Goal: Information Seeking & Learning: Check status

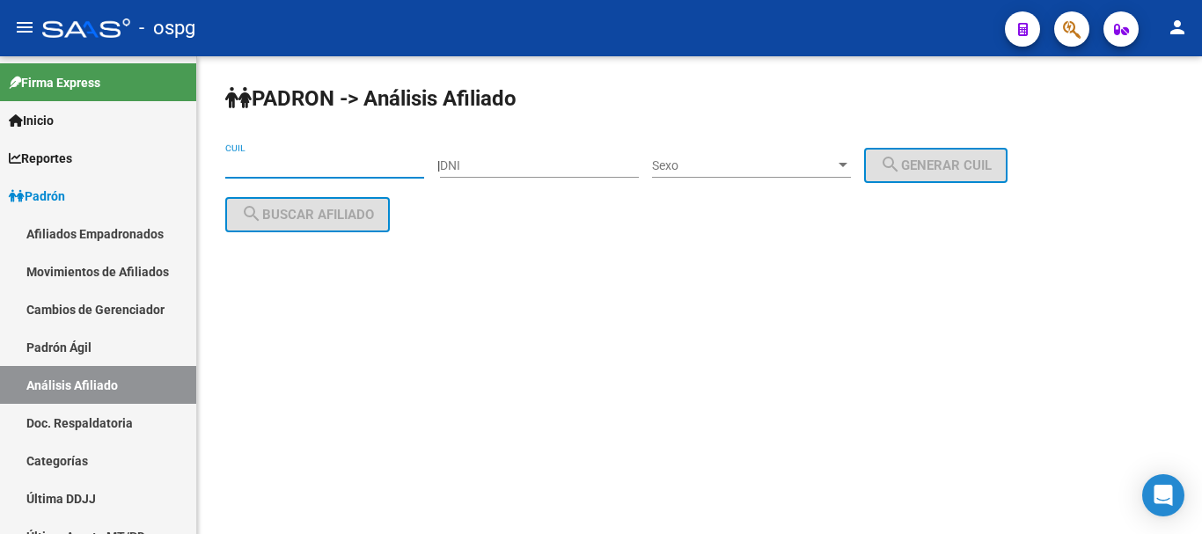
click at [383, 169] on input "CUIL" at bounding box center [324, 165] width 199 height 15
paste input "20-27287209-1"
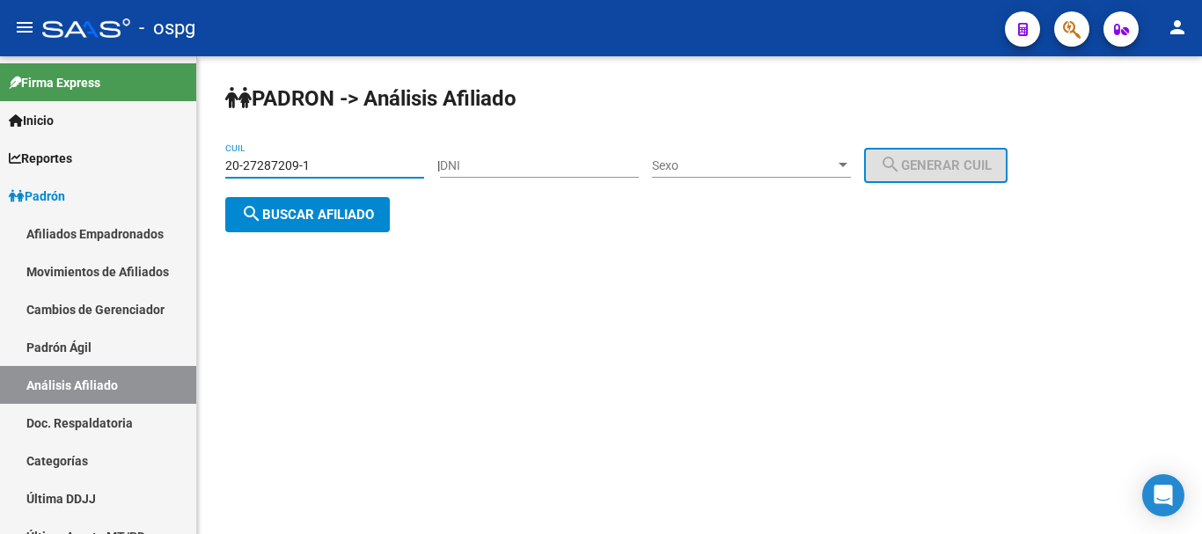
click at [373, 223] on button "search Buscar afiliado" at bounding box center [307, 214] width 165 height 35
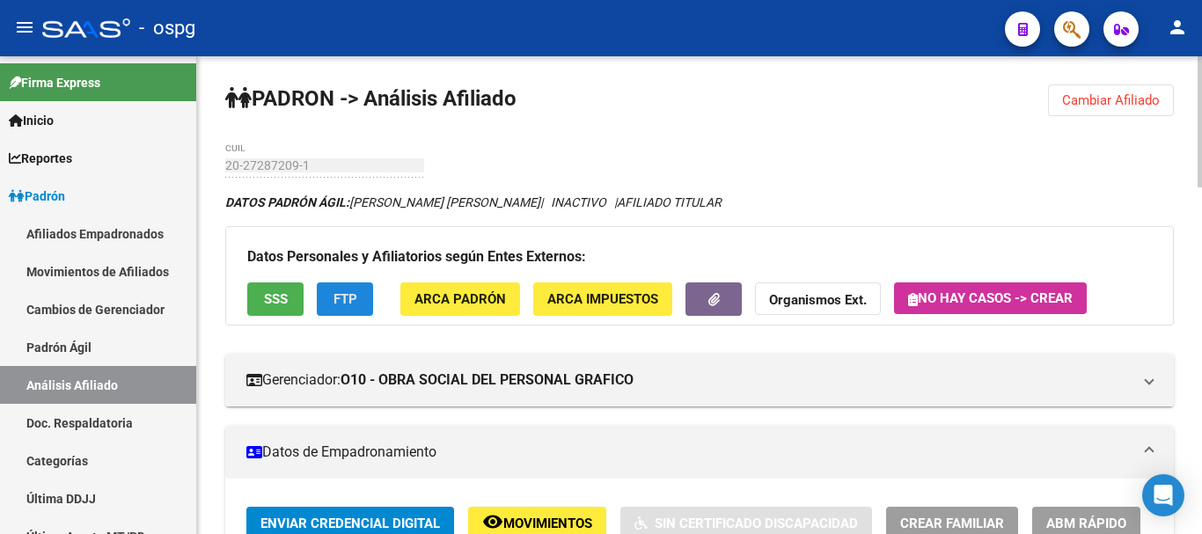
click at [347, 306] on span "FTP" at bounding box center [346, 300] width 24 height 16
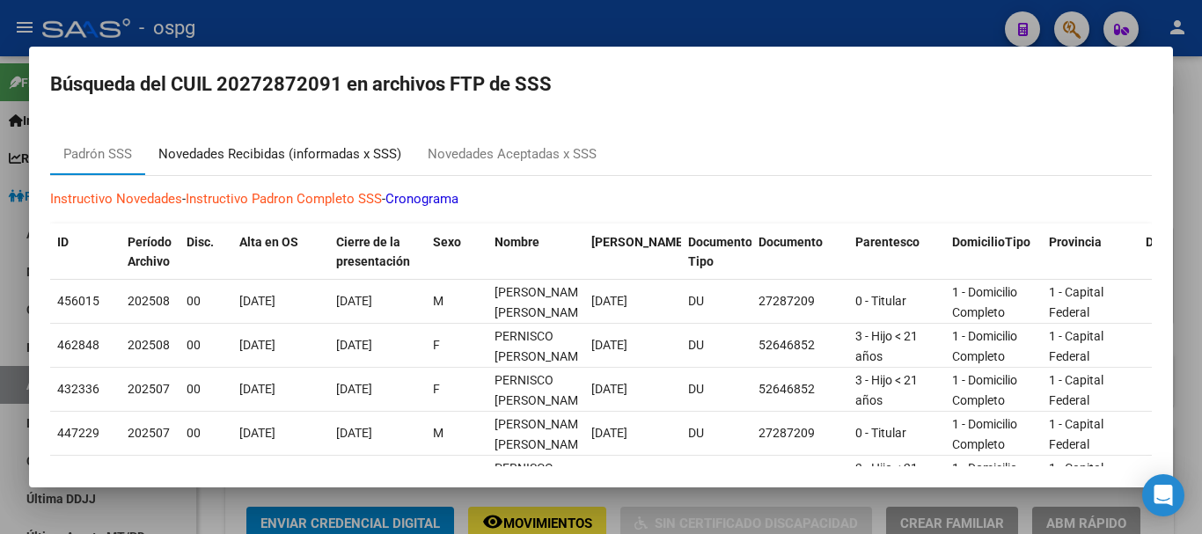
click at [258, 152] on div "Novedades Recibidas (informadas x SSS)" at bounding box center [279, 154] width 243 height 20
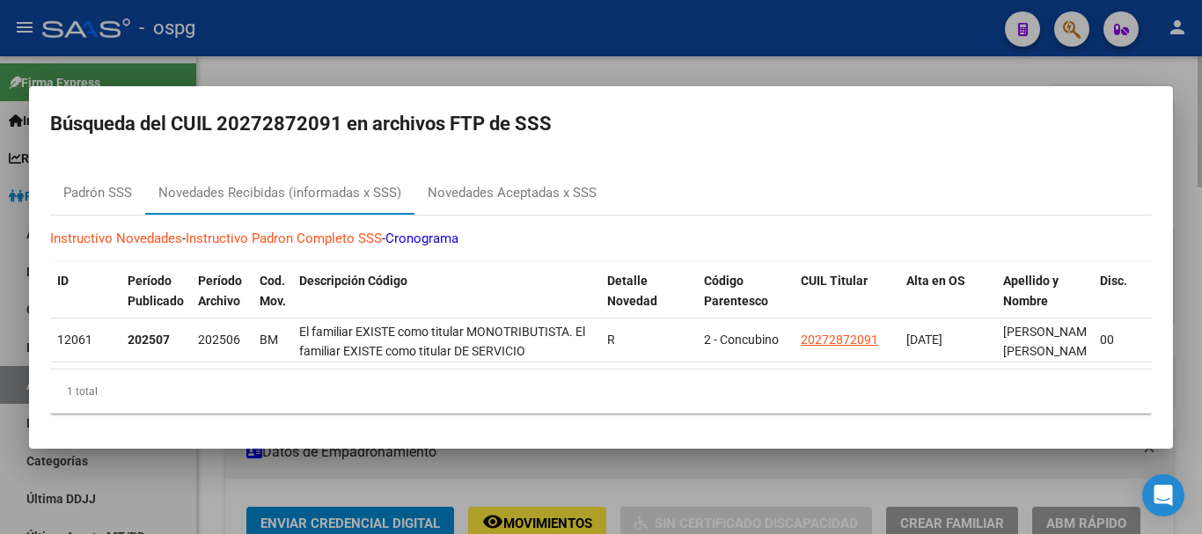
drag, startPoint x: 784, startPoint y: 50, endPoint x: 413, endPoint y: 188, distance: 396.3
click at [782, 50] on div at bounding box center [601, 267] width 1202 height 534
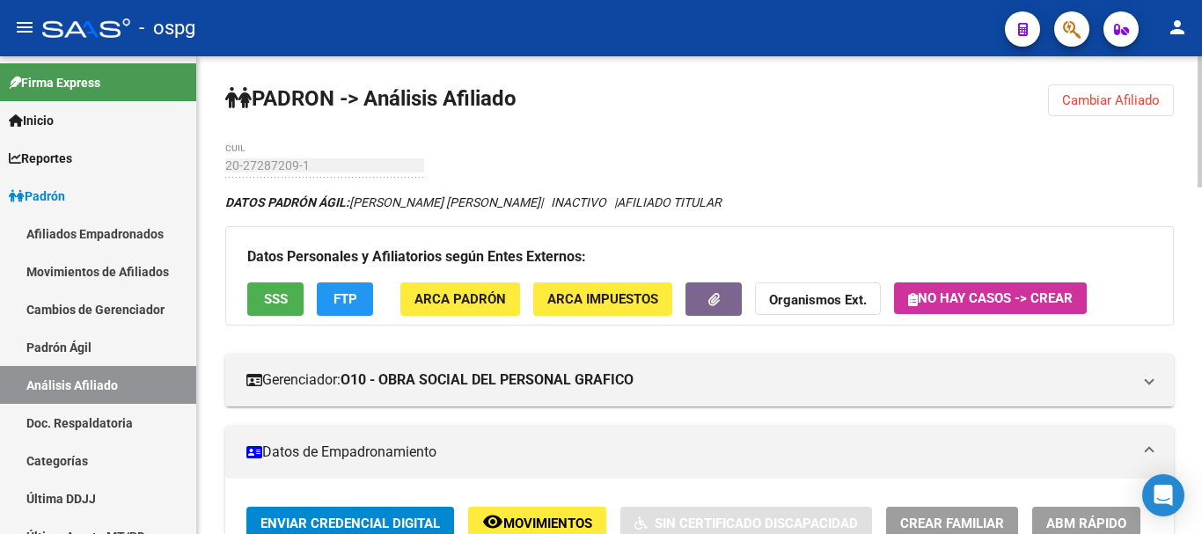
click at [270, 311] on button "SSS" at bounding box center [275, 299] width 56 height 33
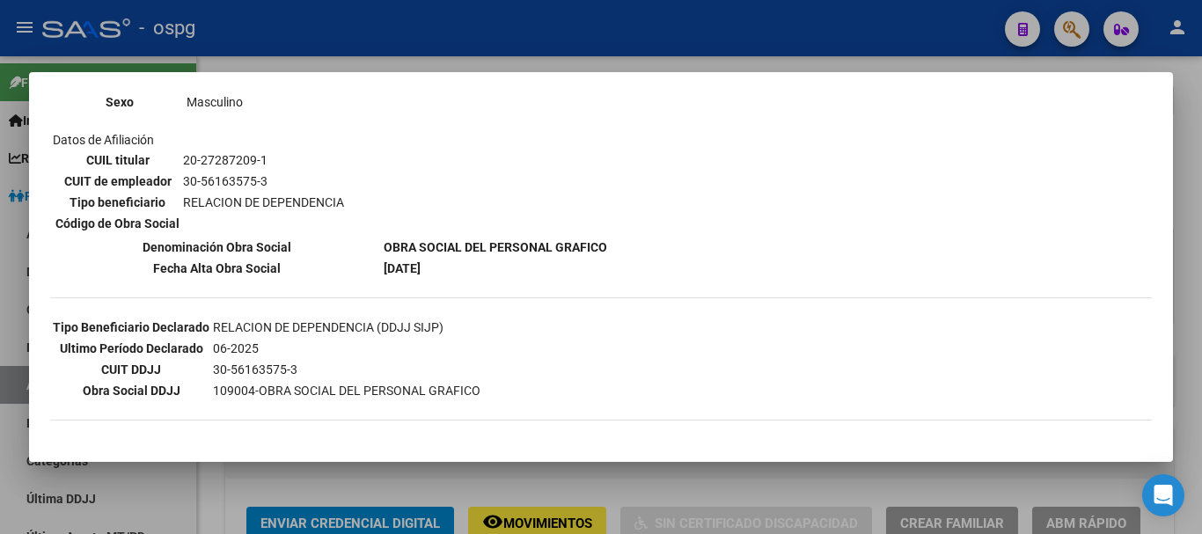
scroll to position [264, 0]
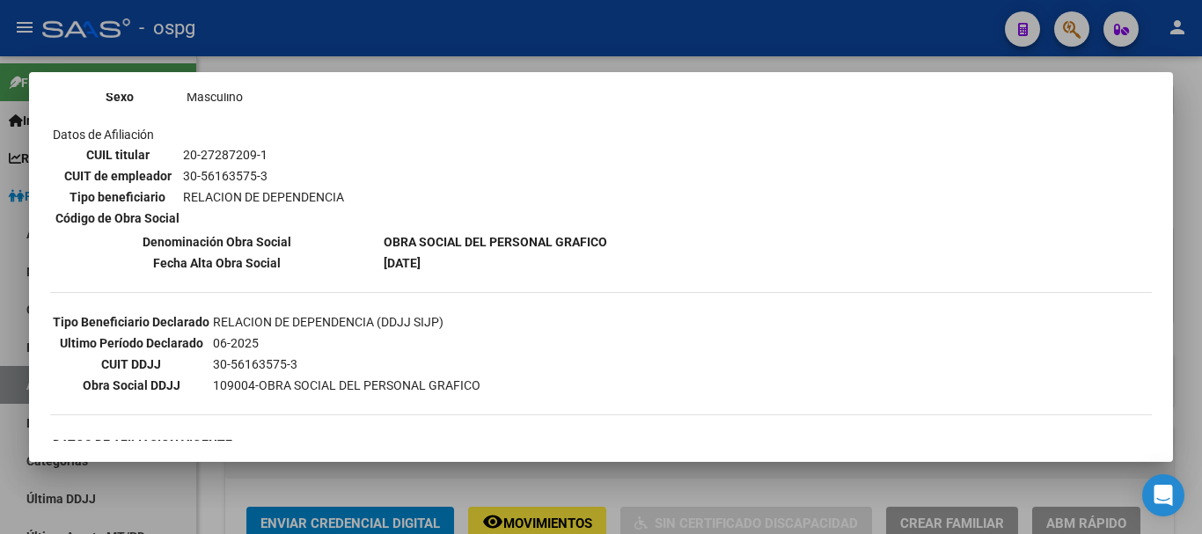
click at [1184, 261] on div at bounding box center [601, 267] width 1202 height 534
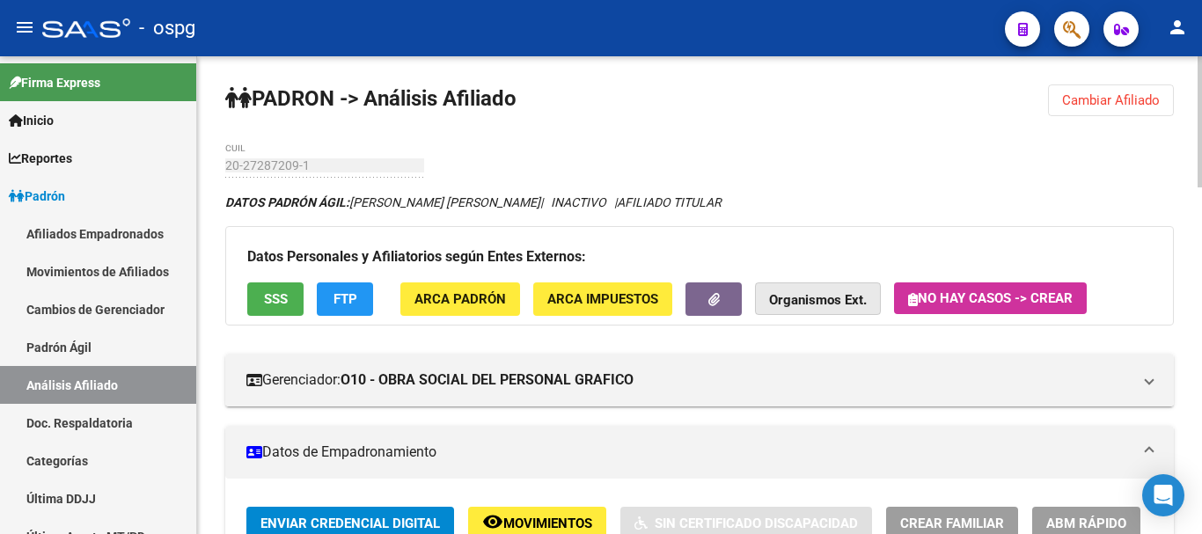
click at [829, 307] on strong "Organismos Ext." at bounding box center [818, 301] width 98 height 16
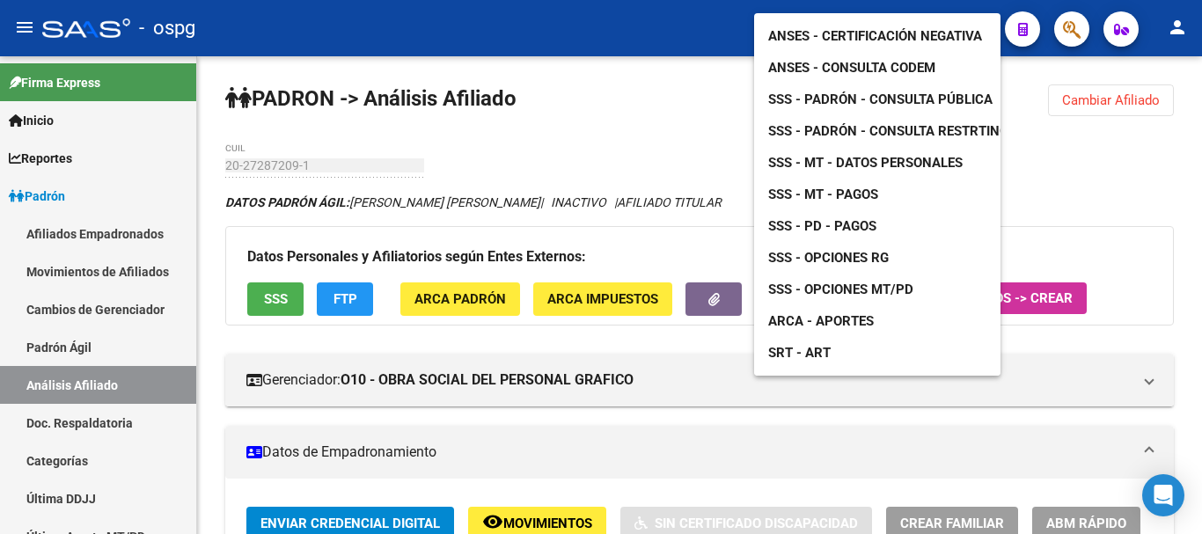
click at [855, 28] on span "ANSES - Certificación Negativa" at bounding box center [875, 36] width 214 height 16
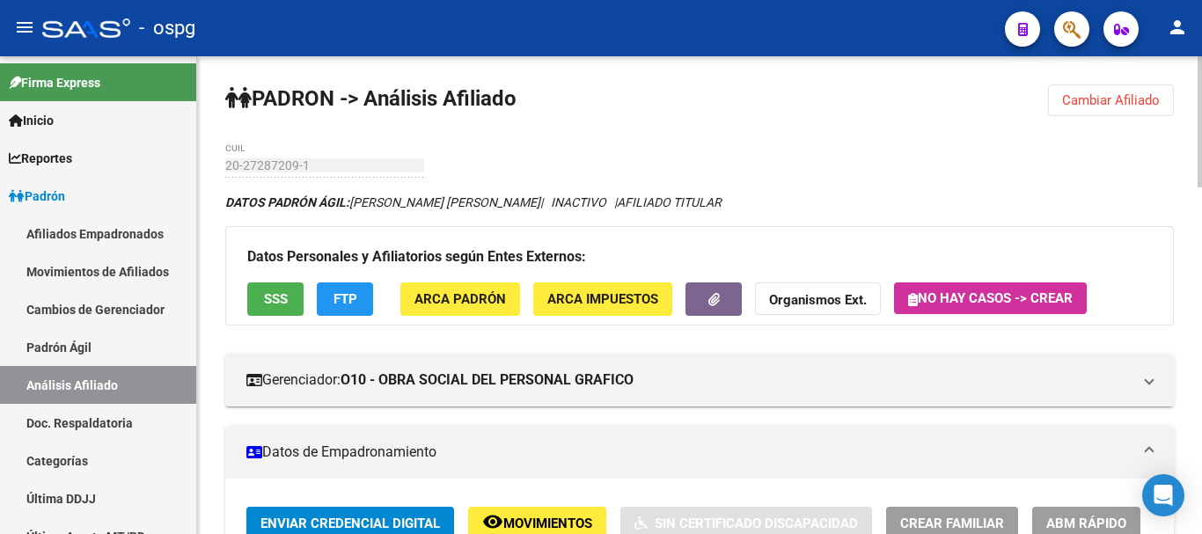
click at [1116, 95] on span "Cambiar Afiliado" at bounding box center [1111, 100] width 98 height 16
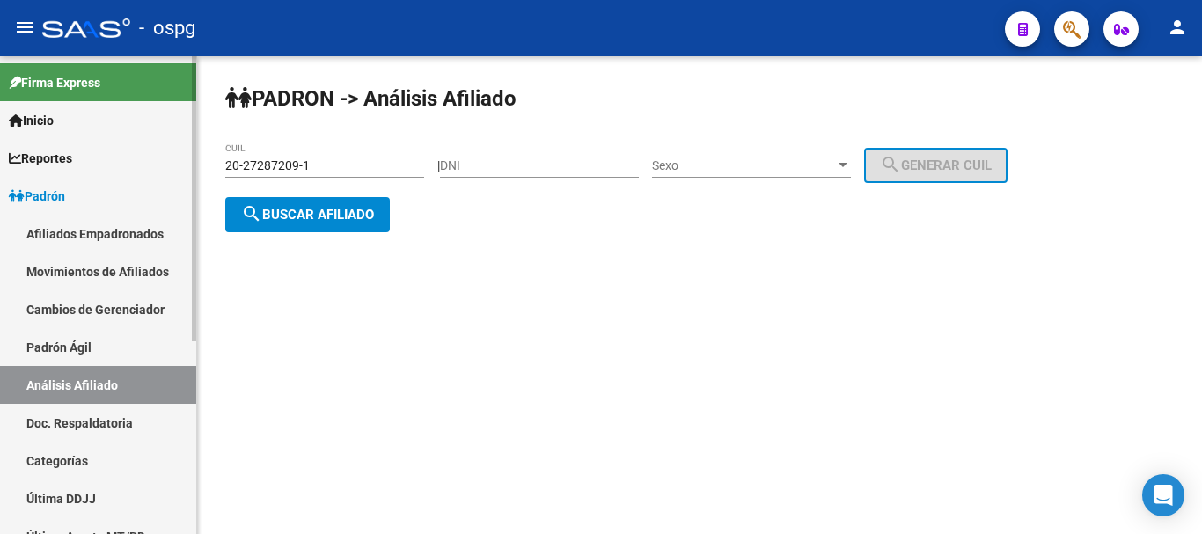
click at [128, 155] on mat-sidenav-container "Firma Express Inicio Calendario SSS Instructivos Contacto OS Reportes Ingresos …" at bounding box center [601, 295] width 1202 height 478
paste input "7-22051561-9"
click at [344, 225] on button "search Buscar afiliado" at bounding box center [307, 214] width 165 height 35
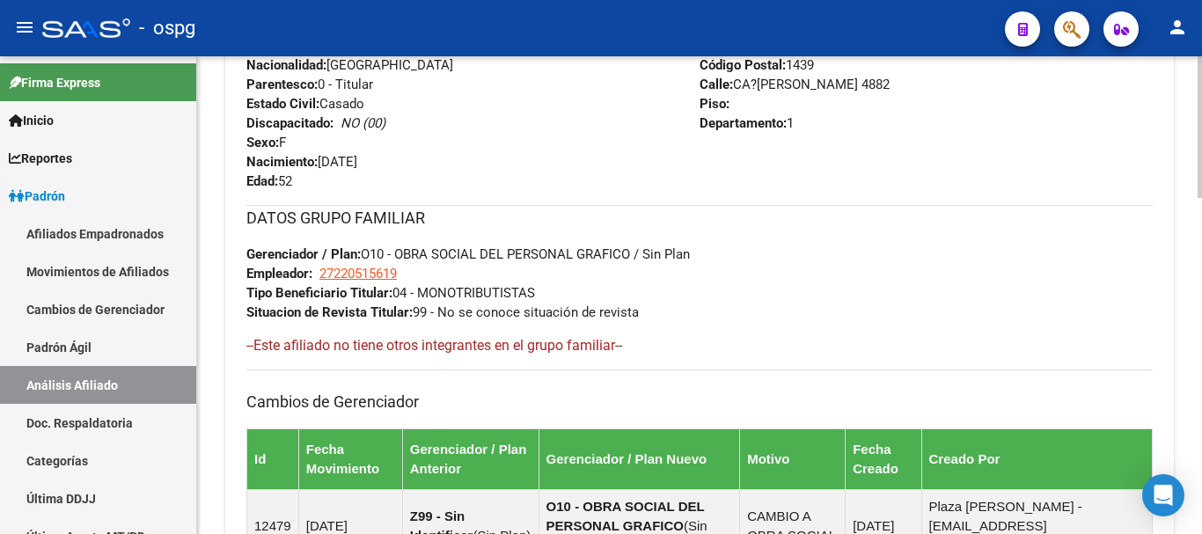
scroll to position [1134, 0]
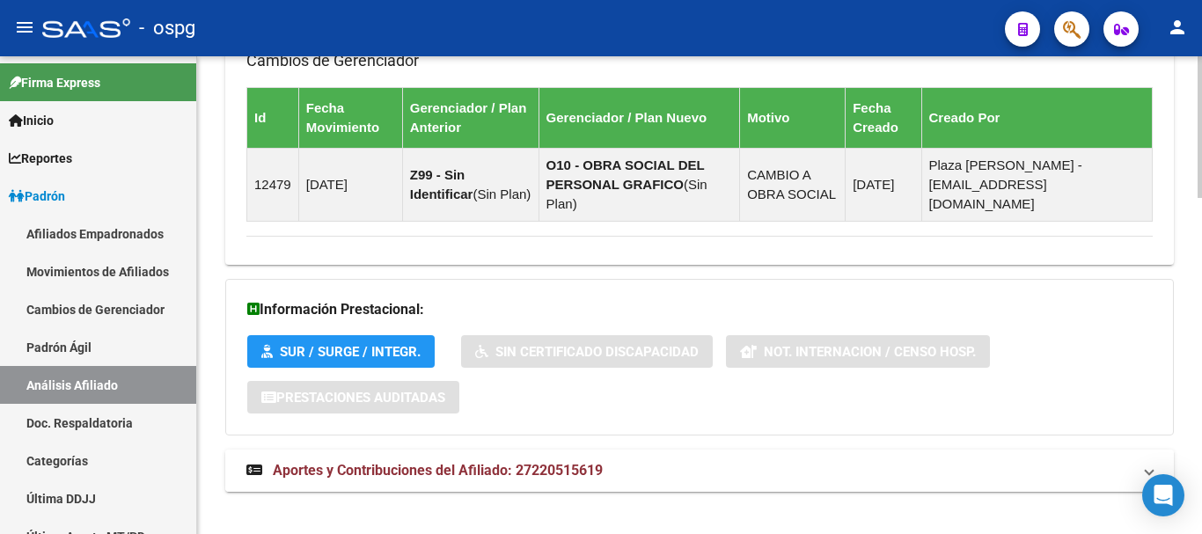
click at [523, 450] on mat-expansion-panel-header "Aportes y Contribuciones del Afiliado: 27220515619" at bounding box center [699, 471] width 949 height 42
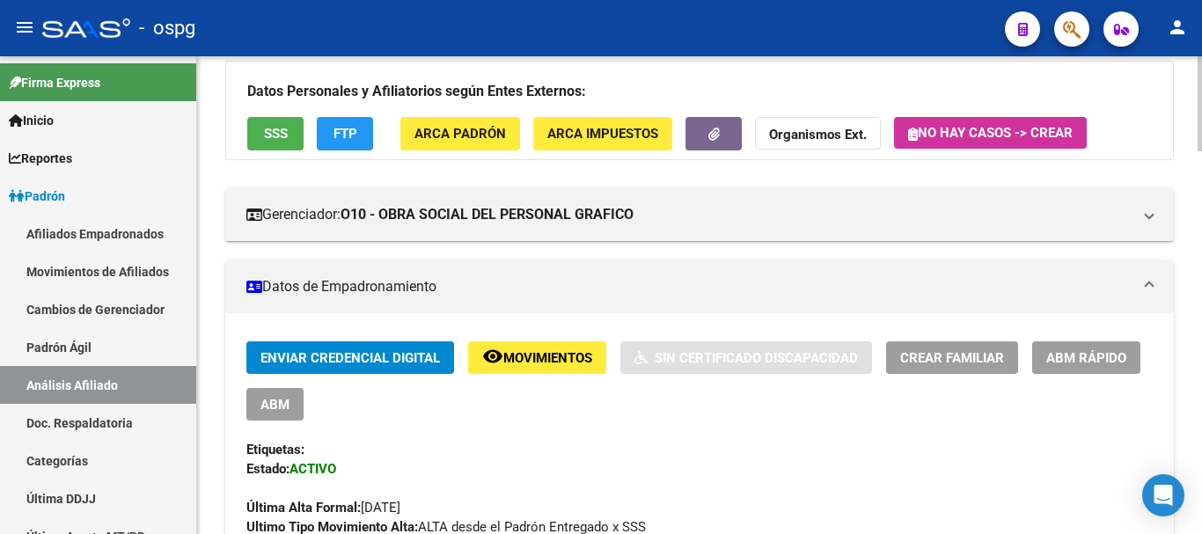
scroll to position [0, 0]
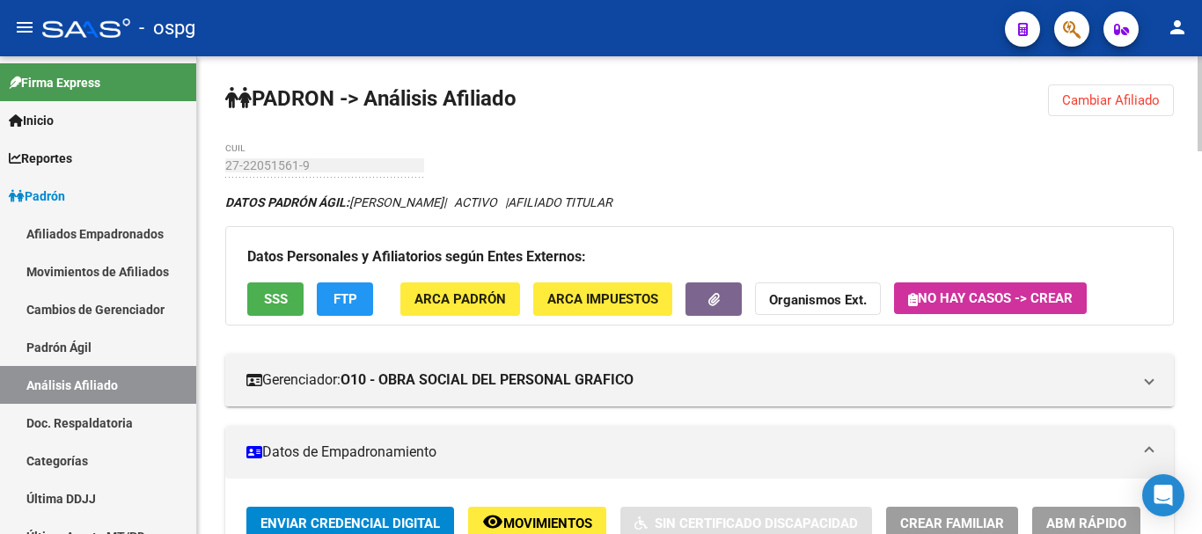
drag, startPoint x: 1112, startPoint y: 106, endPoint x: 967, endPoint y: 106, distance: 145.2
click at [1108, 106] on span "Cambiar Afiliado" at bounding box center [1111, 100] width 98 height 16
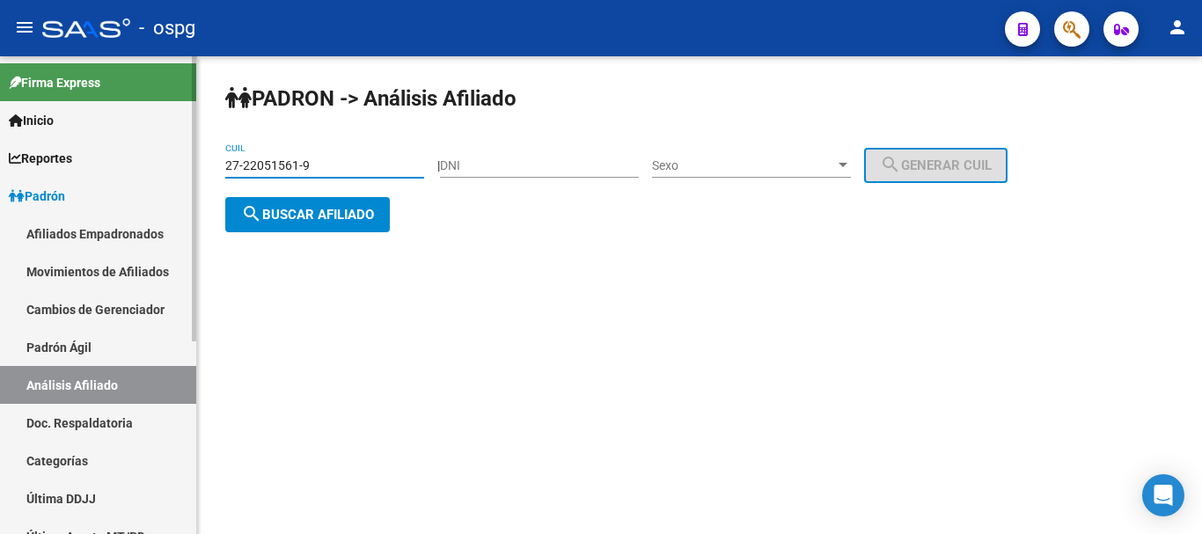
drag, startPoint x: 331, startPoint y: 164, endPoint x: 0, endPoint y: 130, distance: 332.6
click at [0, 130] on mat-sidenav-container "Firma Express Inicio Calendario SSS Instructivos Contacto OS Reportes Ingresos …" at bounding box center [601, 295] width 1202 height 478
type input "20-29913320-7"
click at [334, 219] on span "search Buscar afiliado" at bounding box center [307, 215] width 133 height 16
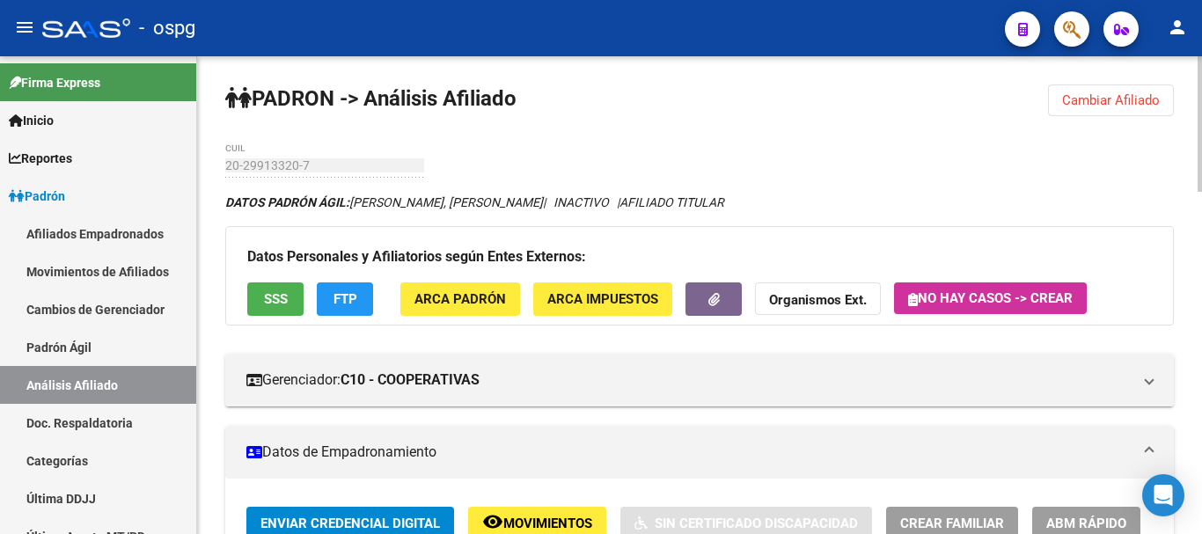
click at [345, 299] on span "FTP" at bounding box center [346, 300] width 24 height 16
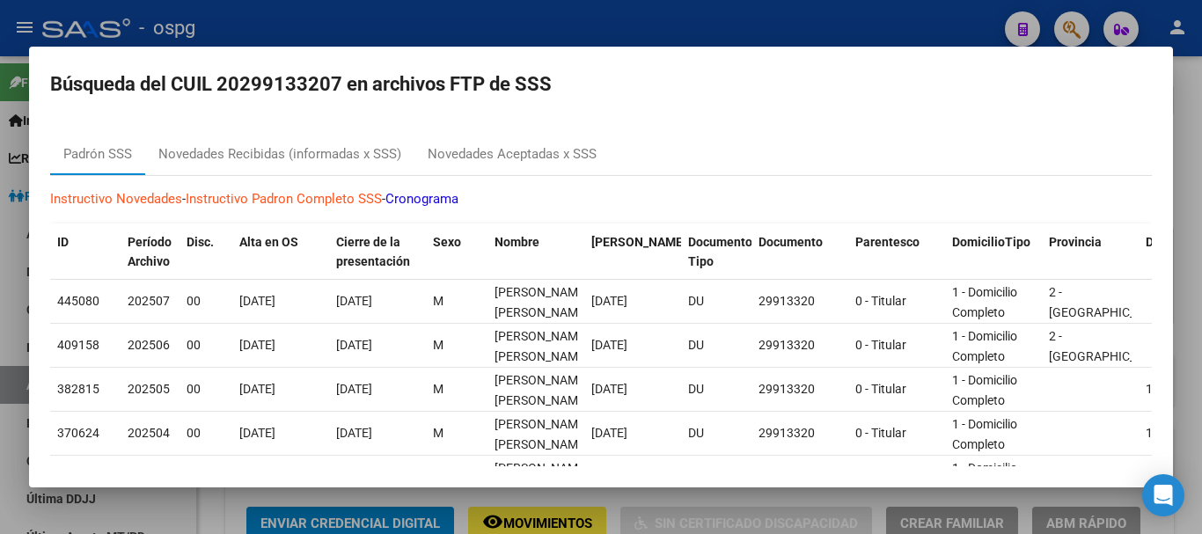
click at [297, 215] on div "Instructivo Novedades - Instructivo [PERSON_NAME] Completo SSS - Cronograma ID …" at bounding box center [601, 480] width 1102 height 608
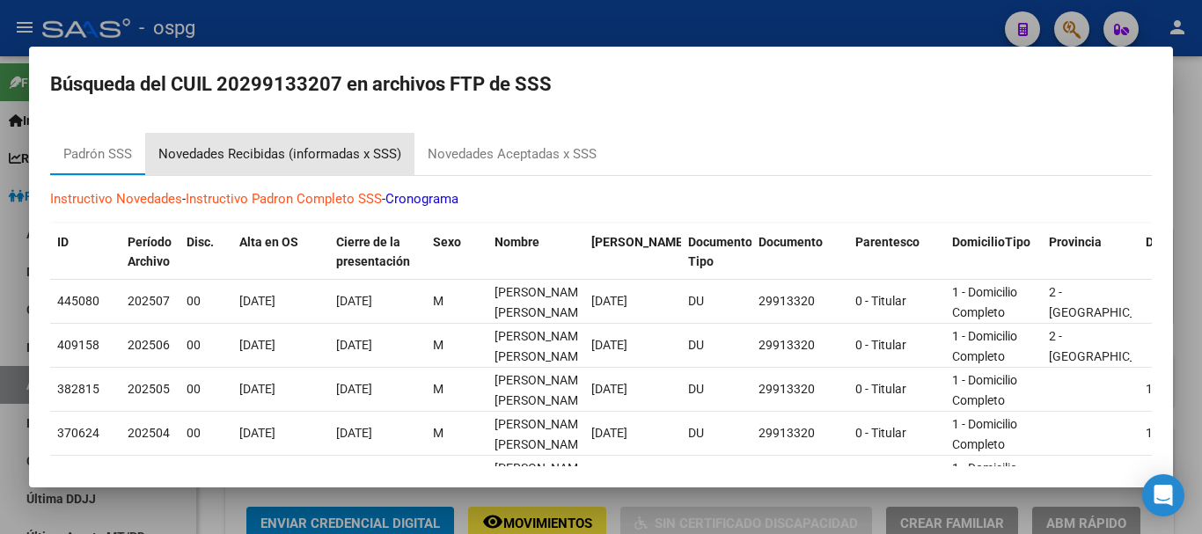
click at [302, 144] on div "Novedades Recibidas (informadas x SSS)" at bounding box center [279, 154] width 243 height 20
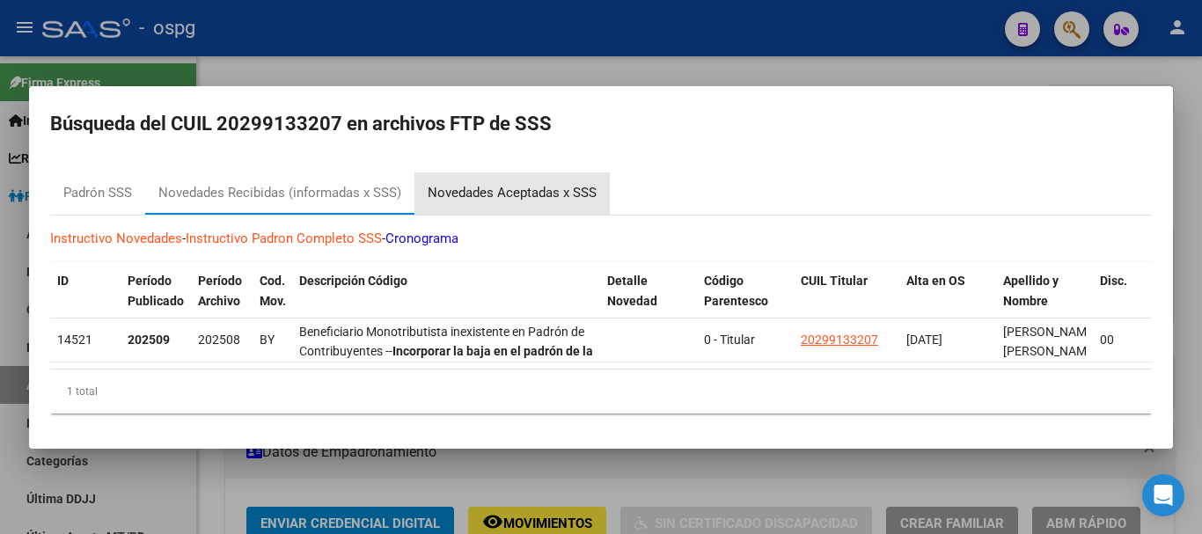
click at [552, 199] on div "Novedades Aceptadas x SSS" at bounding box center [512, 194] width 195 height 42
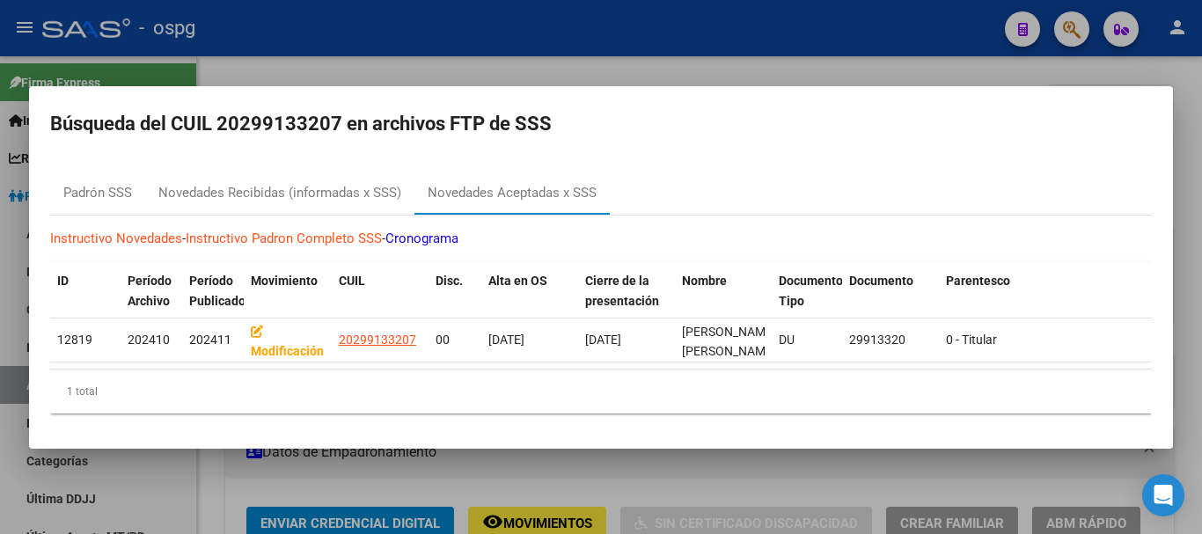
click at [1199, 264] on div at bounding box center [601, 267] width 1202 height 534
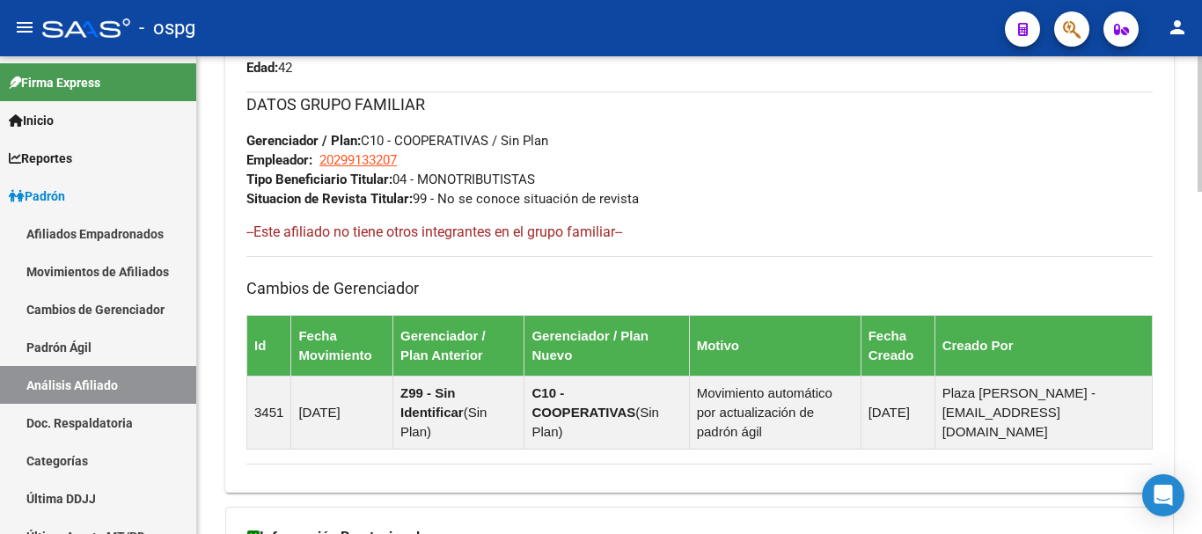
scroll to position [1211, 0]
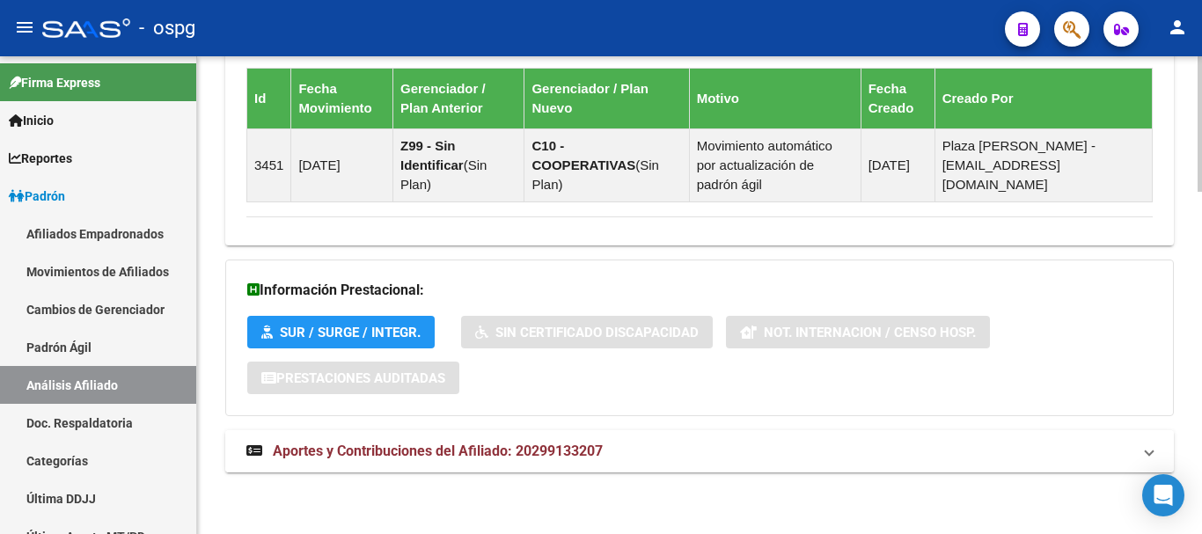
click at [512, 442] on strong "Aportes y Contribuciones del Afiliado: 20299133207" at bounding box center [424, 451] width 356 height 19
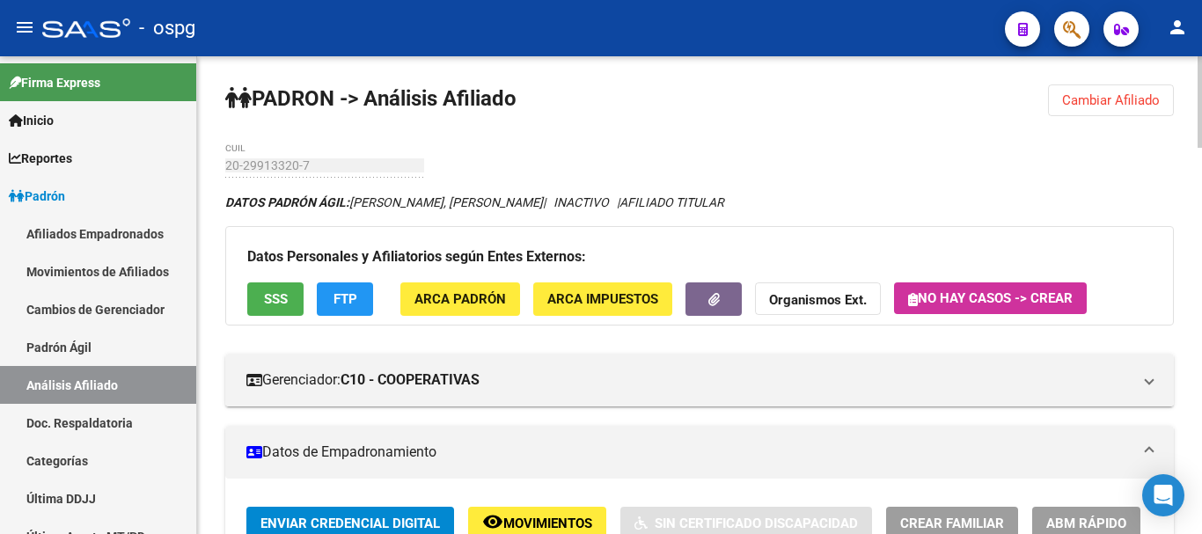
scroll to position [88, 0]
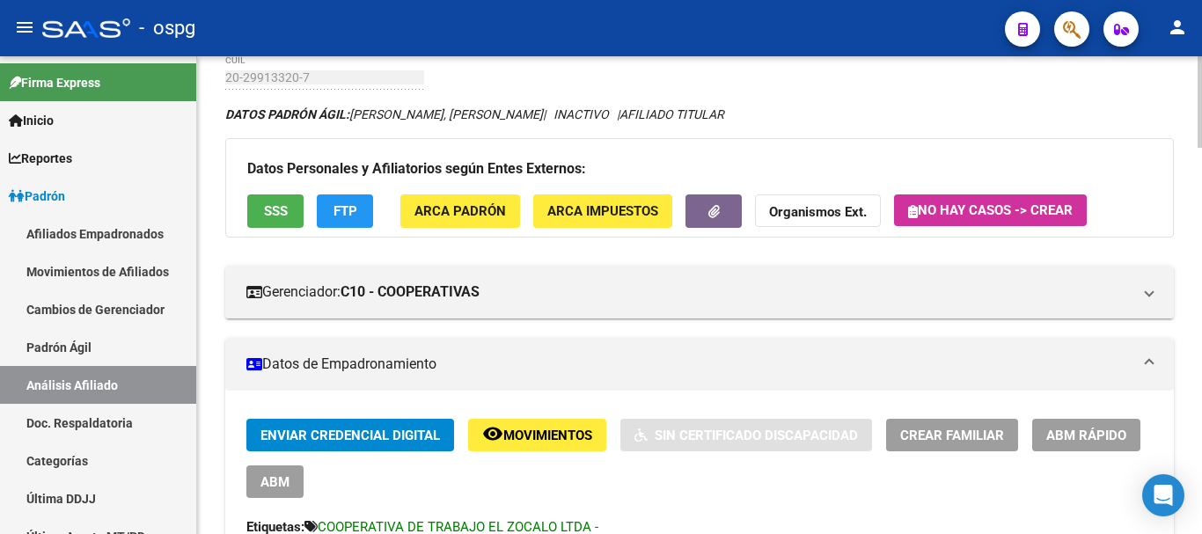
click at [1083, 444] on button "ABM Rápido" at bounding box center [1086, 435] width 108 height 33
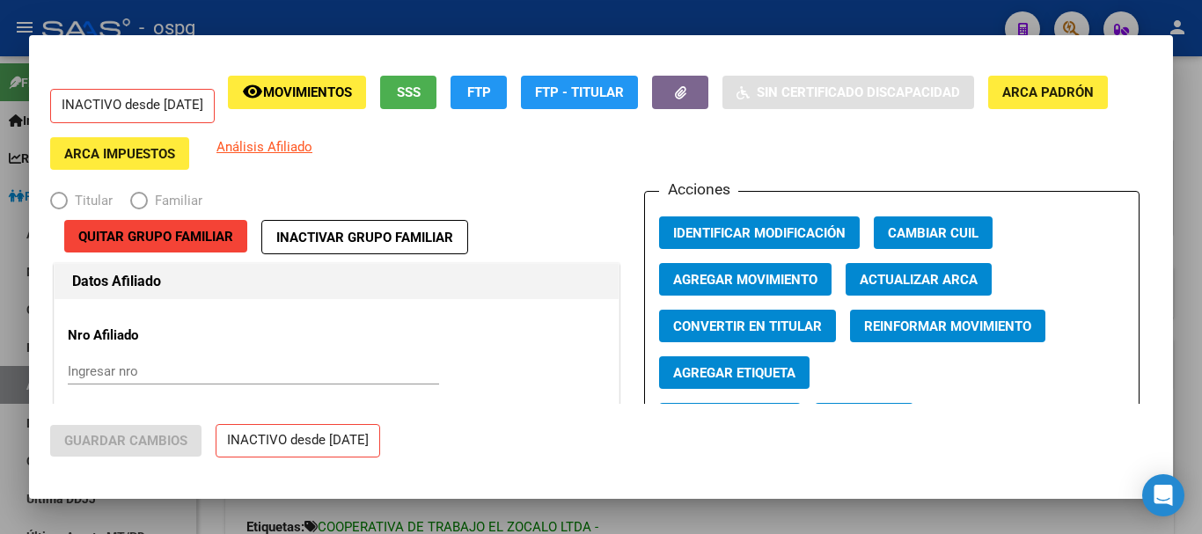
radio input "true"
type input "20-29913320-7"
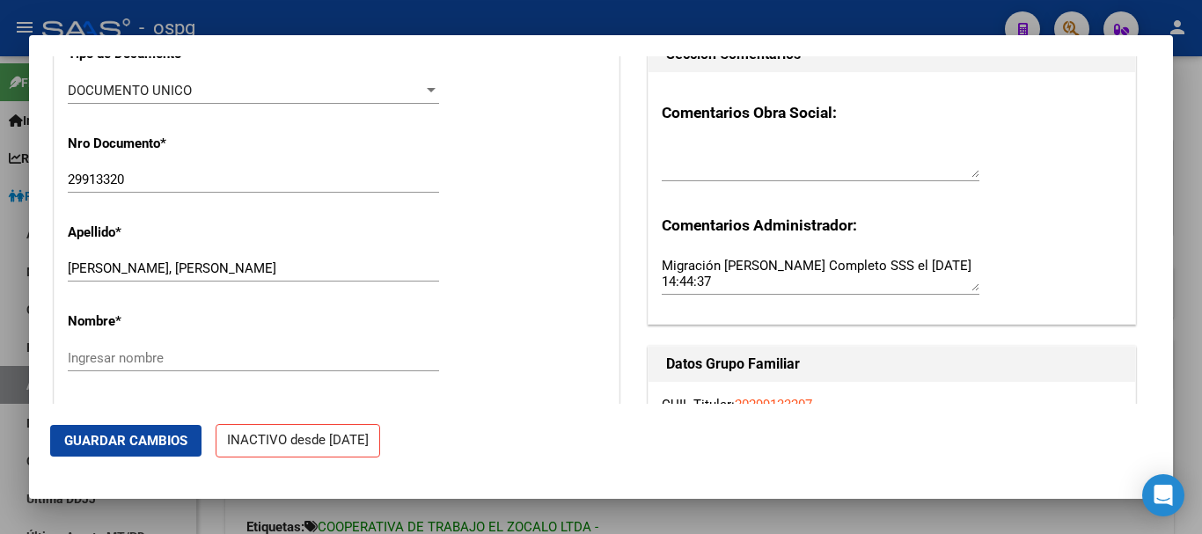
scroll to position [528, 0]
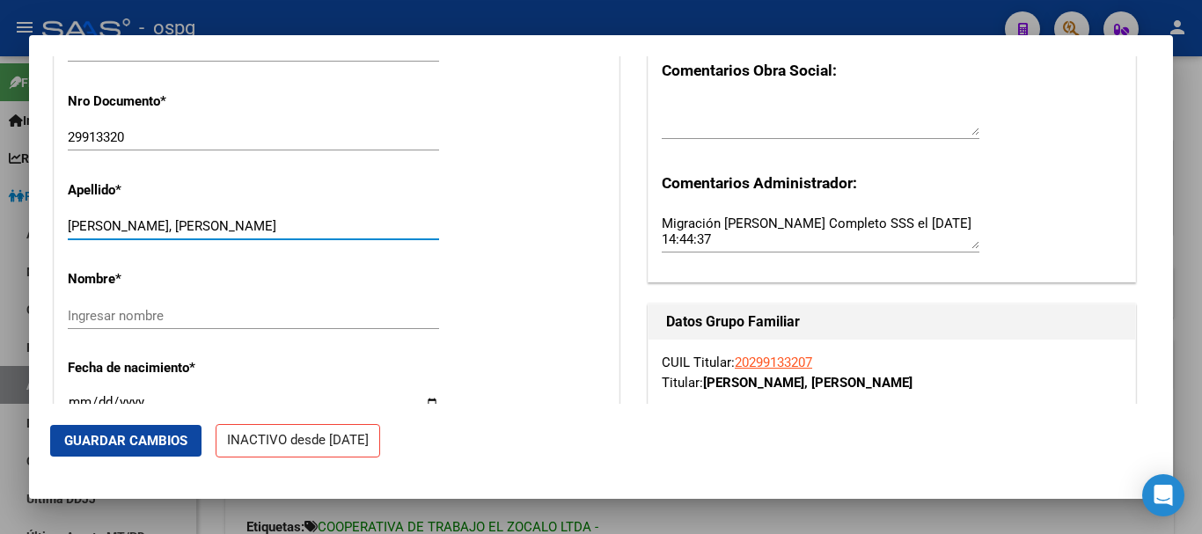
drag, startPoint x: 124, startPoint y: 238, endPoint x: 258, endPoint y: 246, distance: 134.1
click at [376, 234] on input "[PERSON_NAME], [PERSON_NAME]" at bounding box center [253, 226] width 371 height 16
drag, startPoint x: 114, startPoint y: 234, endPoint x: 269, endPoint y: 245, distance: 155.3
click at [269, 234] on input "[PERSON_NAME], [PERSON_NAME]" at bounding box center [253, 226] width 371 height 16
type input "GAUTO"
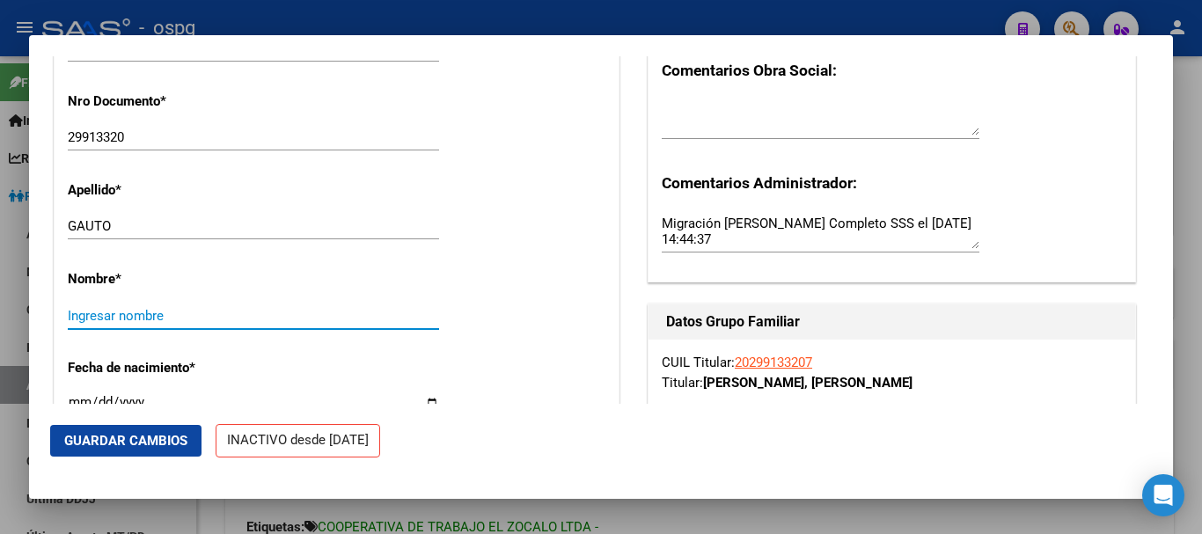
click at [157, 324] on input "Ingresar nombre" at bounding box center [253, 316] width 371 height 16
paste input "[PERSON_NAME]"
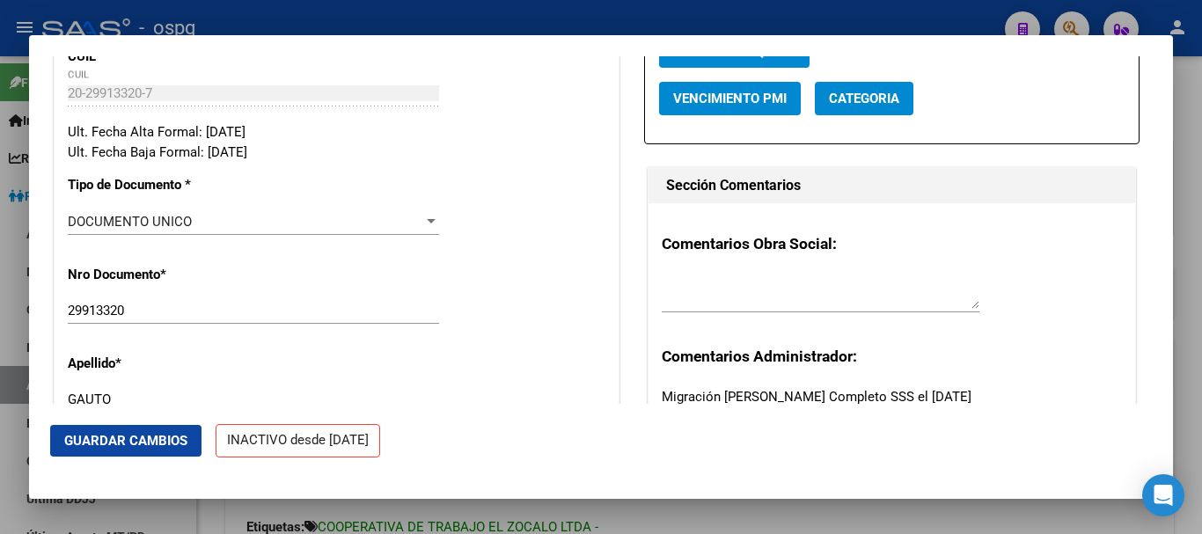
scroll to position [440, 0]
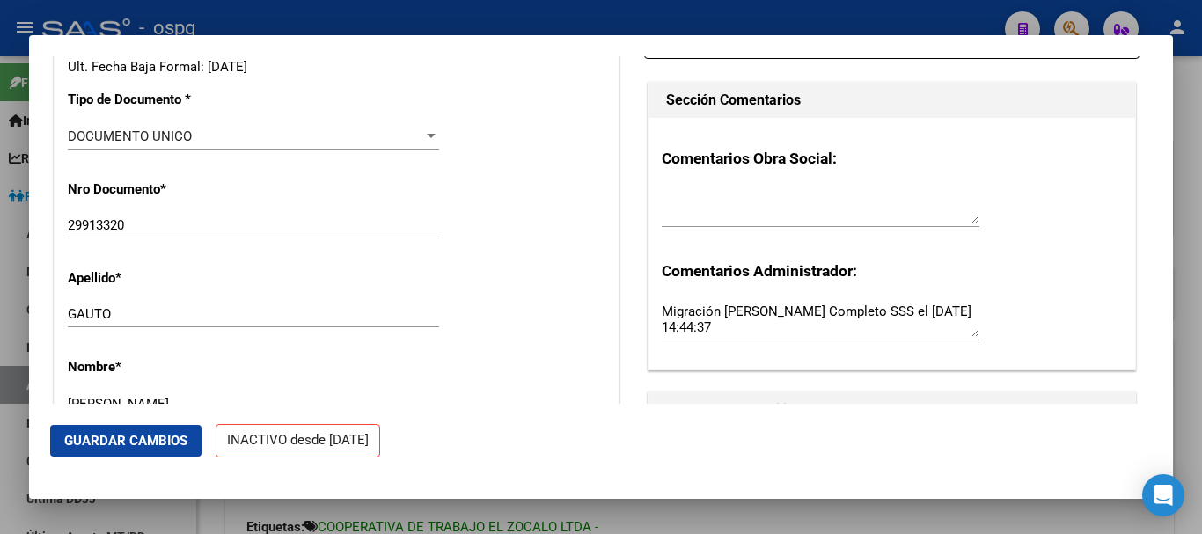
type input "[PERSON_NAME]"
click at [665, 227] on div at bounding box center [821, 206] width 318 height 42
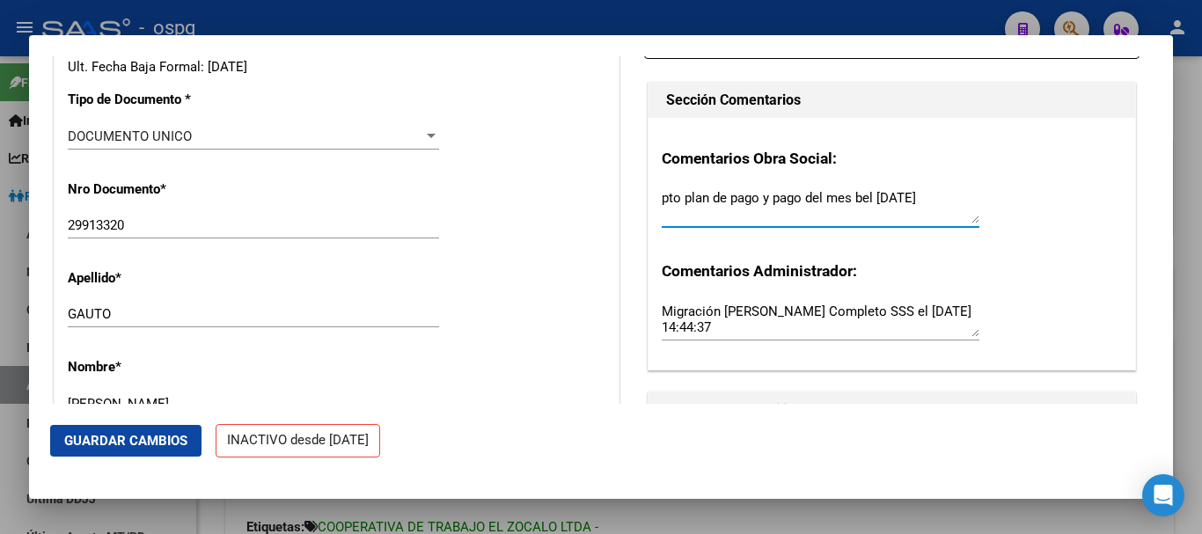
click at [848, 211] on textarea "pto plan de pago y pago del mes bel [DATE]" at bounding box center [821, 205] width 318 height 35
type textarea "pto plan de pago y pago del mes renovacion c/30 [PERSON_NAME] bel [DATE]"
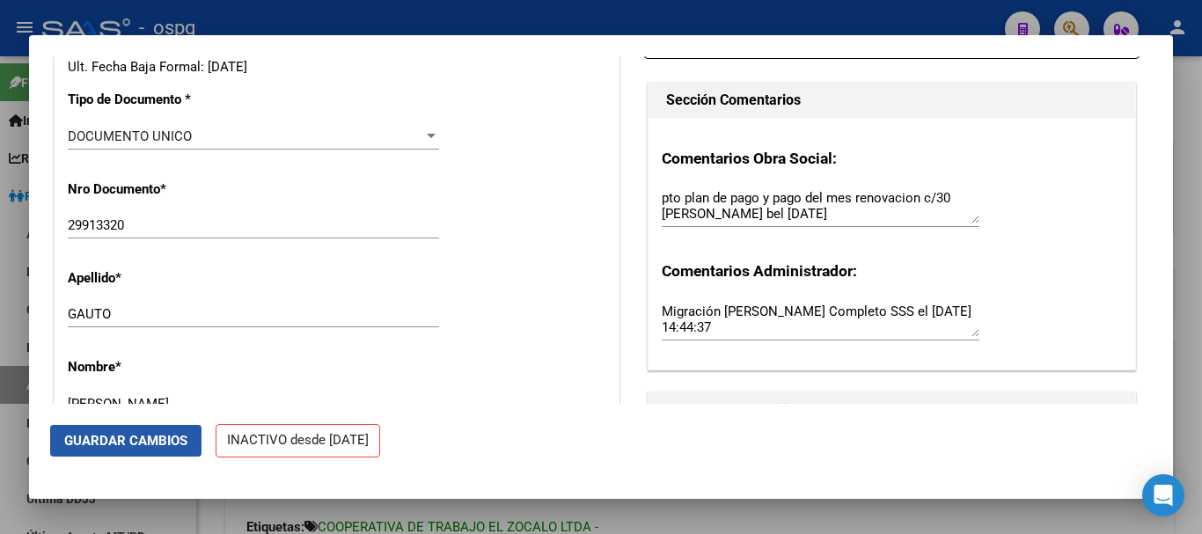
click at [120, 444] on span "Guardar Cambios" at bounding box center [125, 441] width 123 height 16
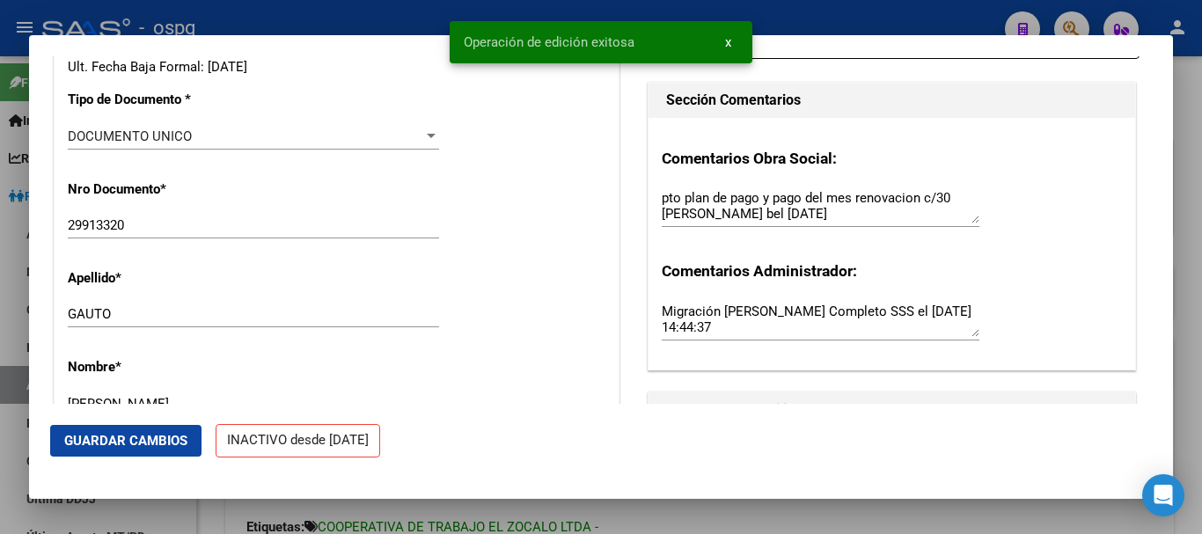
click at [1193, 290] on div at bounding box center [601, 267] width 1202 height 534
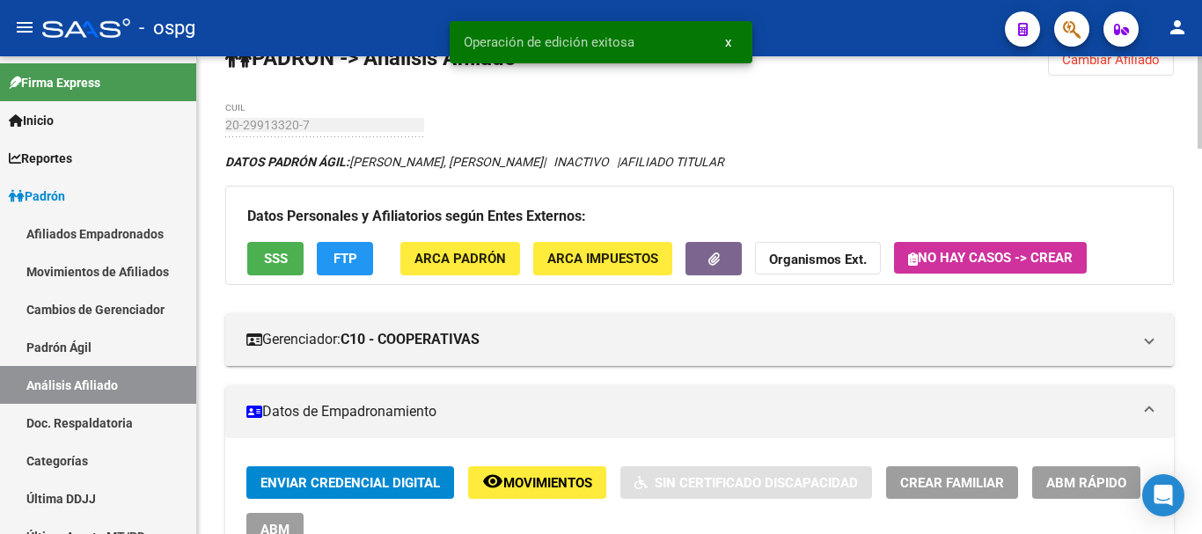
scroll to position [0, 0]
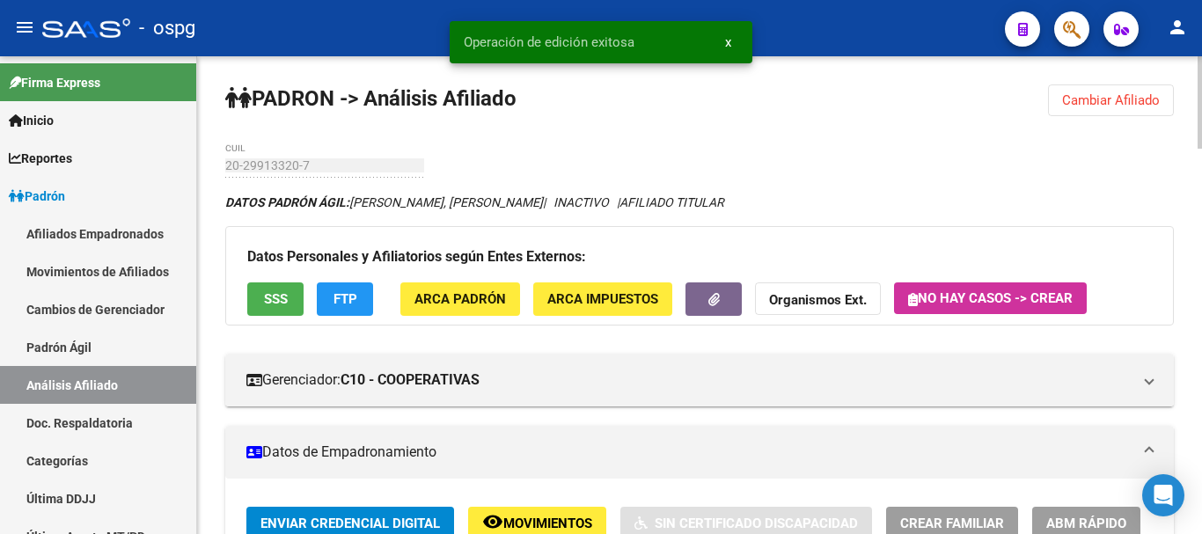
drag, startPoint x: 1145, startPoint y: 117, endPoint x: 1134, endPoint y: 102, distance: 18.3
click at [1134, 102] on span "Cambiar Afiliado" at bounding box center [1111, 100] width 98 height 16
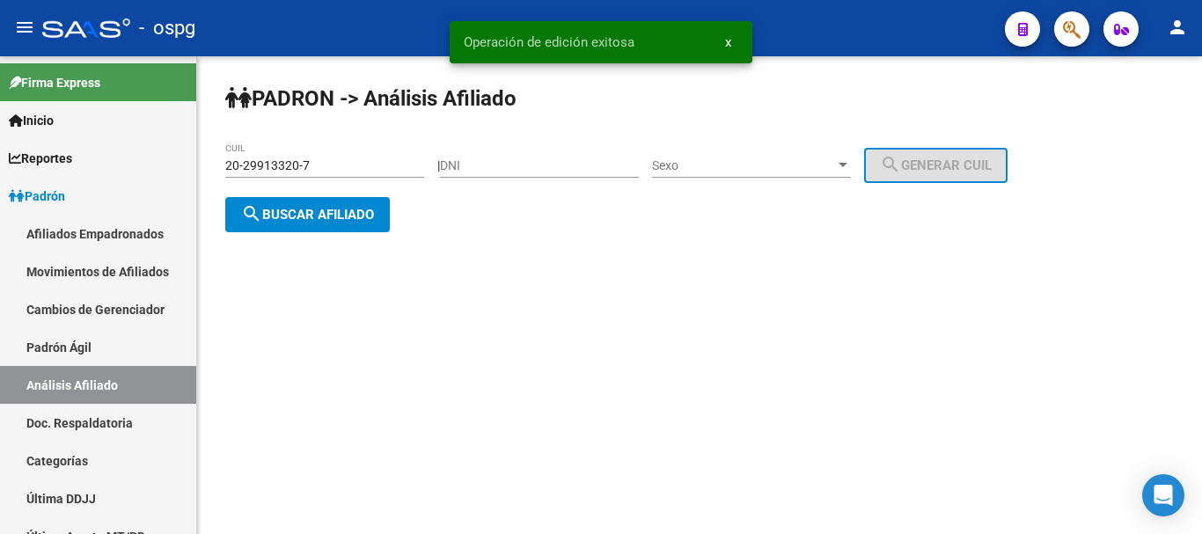
click at [325, 224] on button "search Buscar afiliado" at bounding box center [307, 214] width 165 height 35
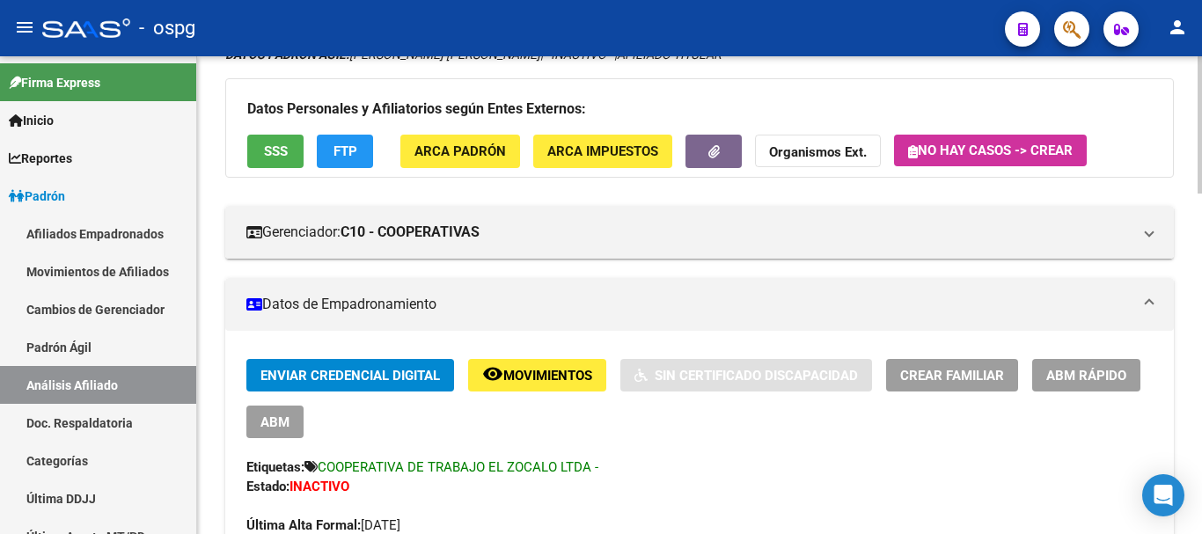
scroll to position [352, 0]
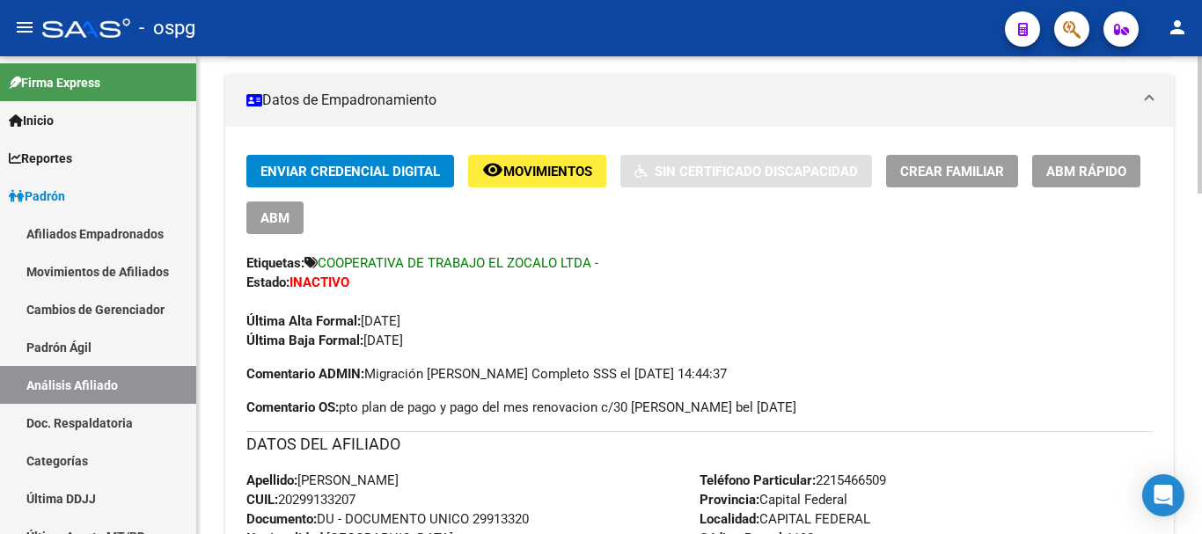
click at [1105, 166] on span "ABM Rápido" at bounding box center [1086, 172] width 80 height 16
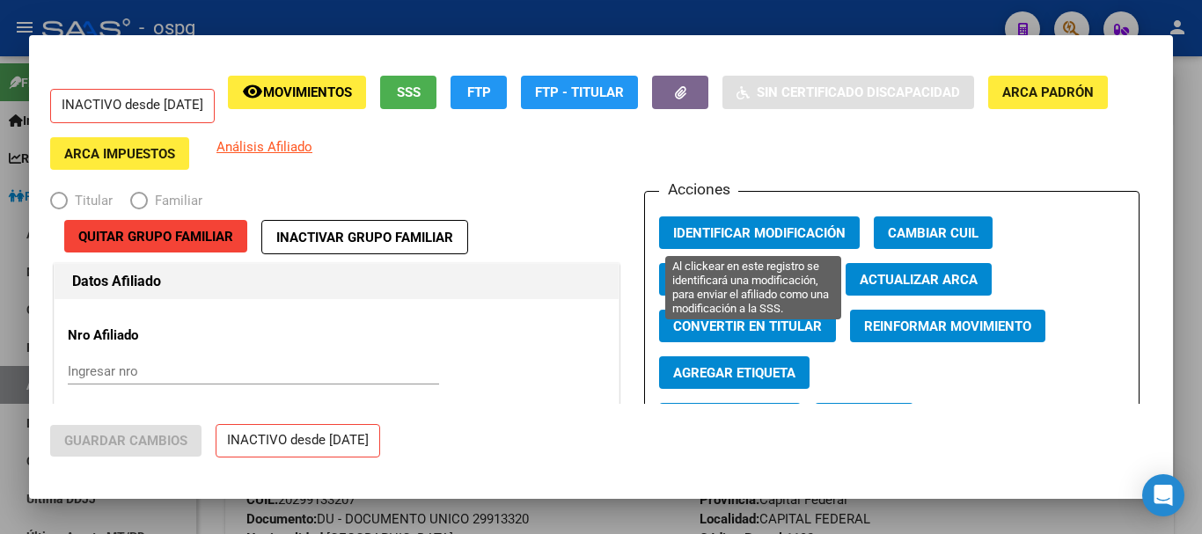
radio input "true"
type input "20-29913320-7"
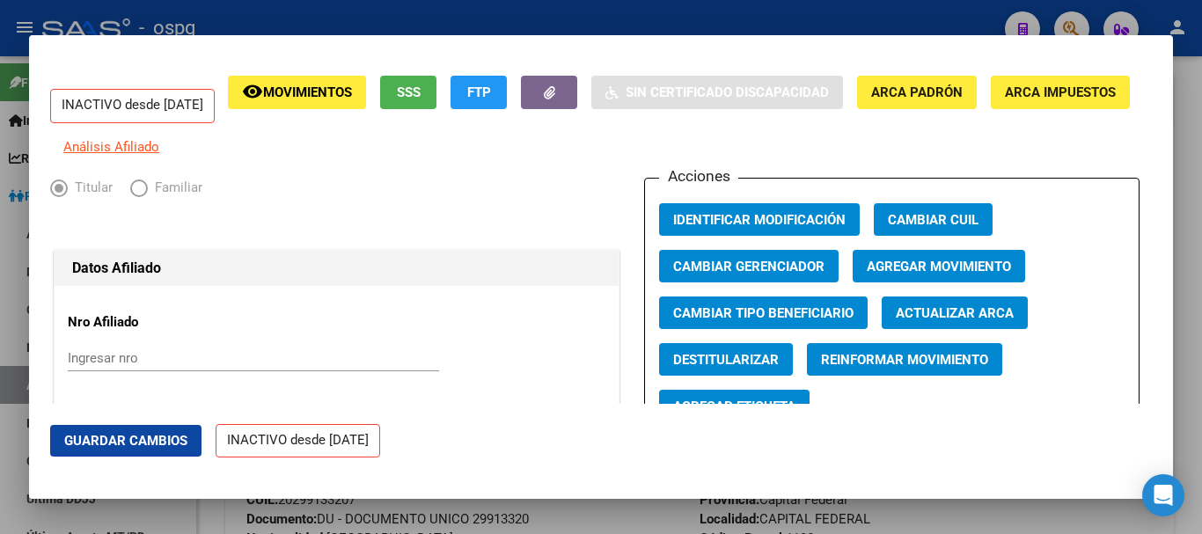
click at [924, 275] on span "Agregar Movimiento" at bounding box center [939, 267] width 144 height 16
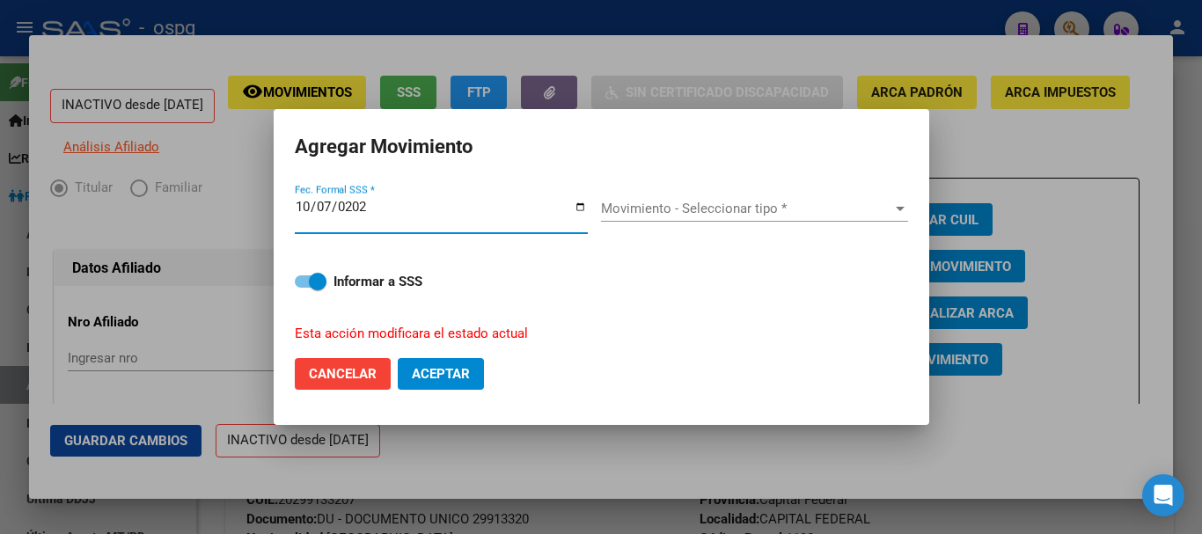
type input "[DATE]"
click at [655, 205] on span "Movimiento - Seleccionar tipo *" at bounding box center [746, 209] width 291 height 16
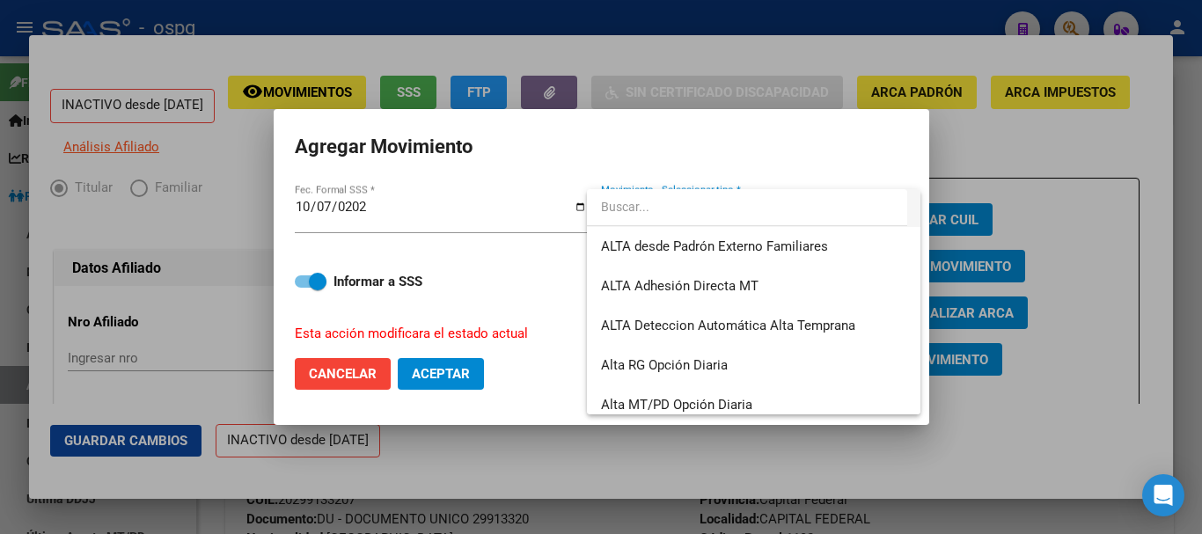
scroll to position [606, 0]
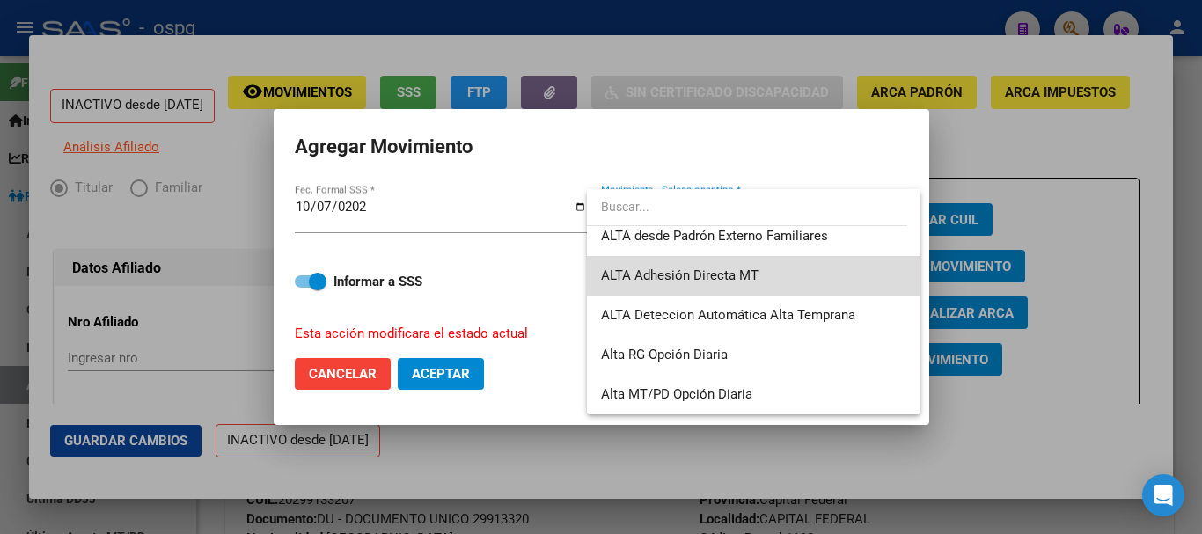
click at [766, 269] on span "ALTA Adhesión Directa MT" at bounding box center [753, 276] width 305 height 40
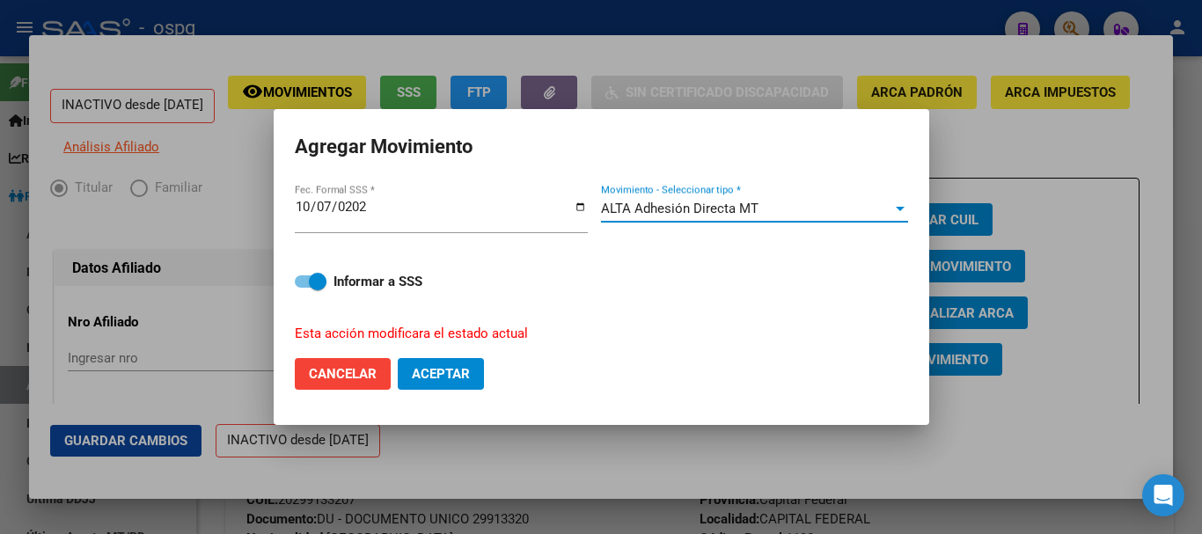
click at [454, 378] on span "Aceptar" at bounding box center [441, 374] width 58 height 16
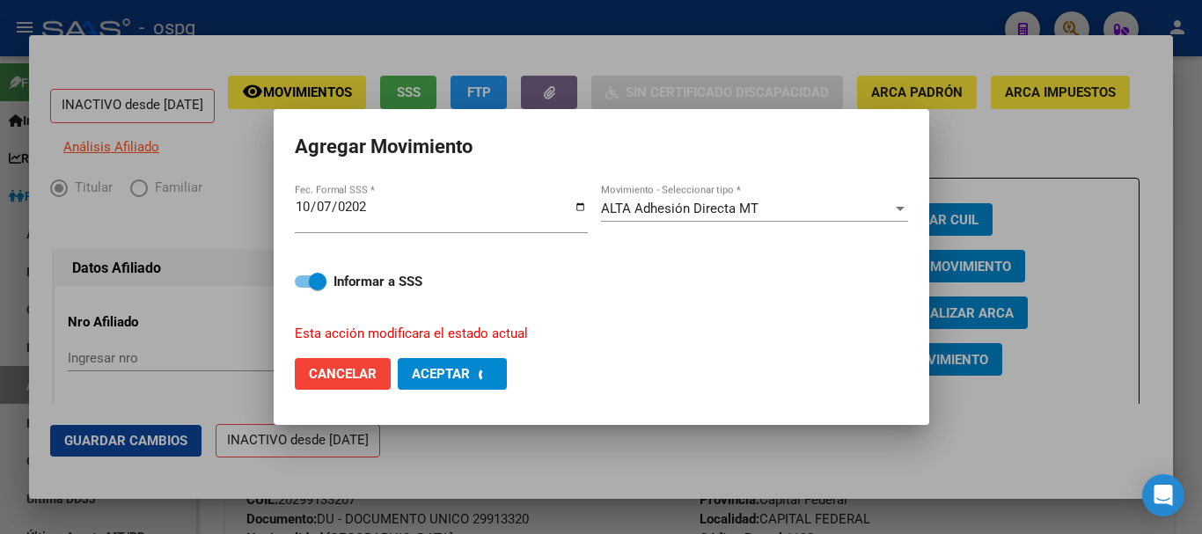
checkbox input "false"
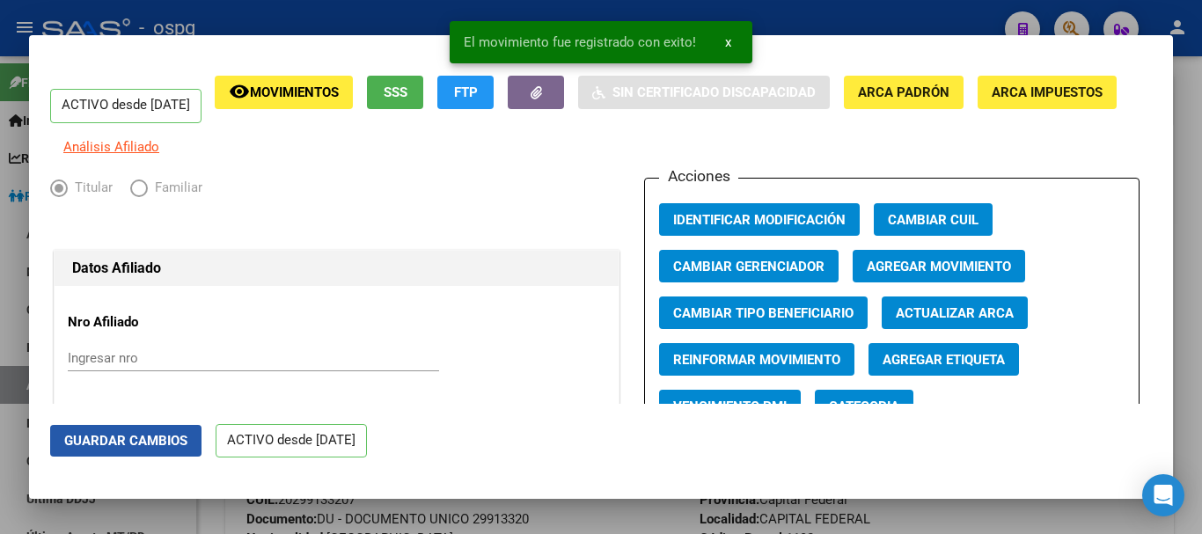
click at [108, 452] on button "Guardar Cambios" at bounding box center [125, 441] width 151 height 32
click at [1186, 216] on div at bounding box center [601, 267] width 1202 height 534
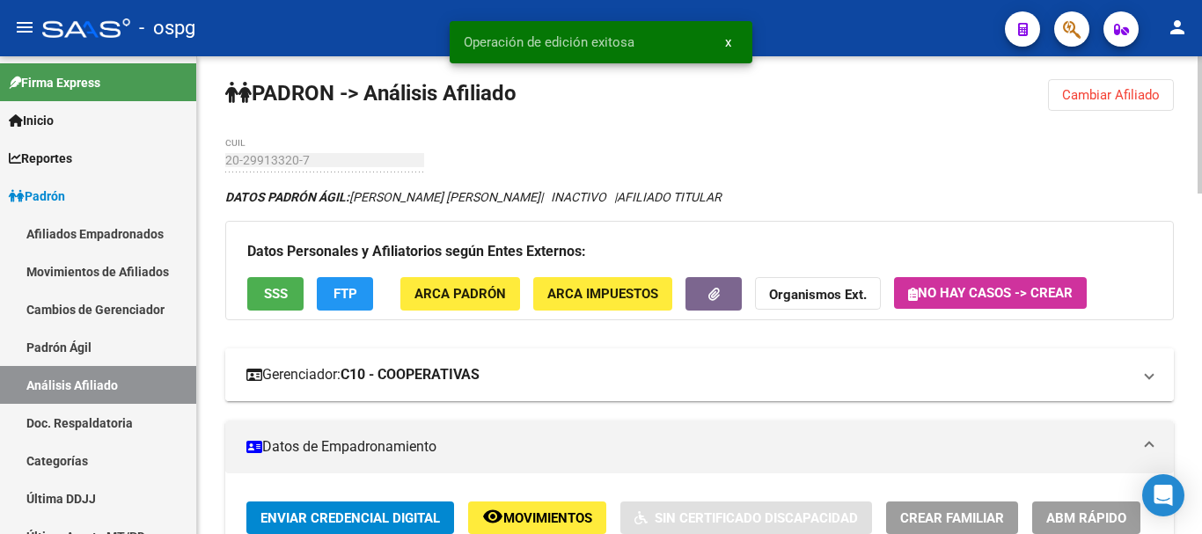
scroll to position [0, 0]
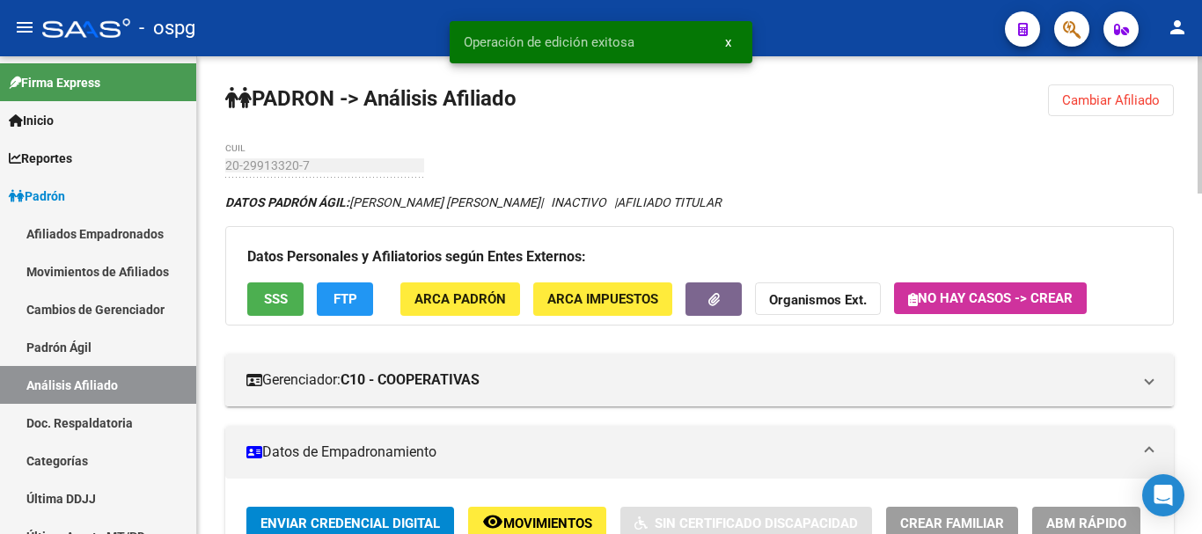
drag, startPoint x: 1090, startPoint y: 101, endPoint x: 786, endPoint y: 136, distance: 305.6
click at [1090, 100] on span "Cambiar Afiliado" at bounding box center [1111, 100] width 98 height 16
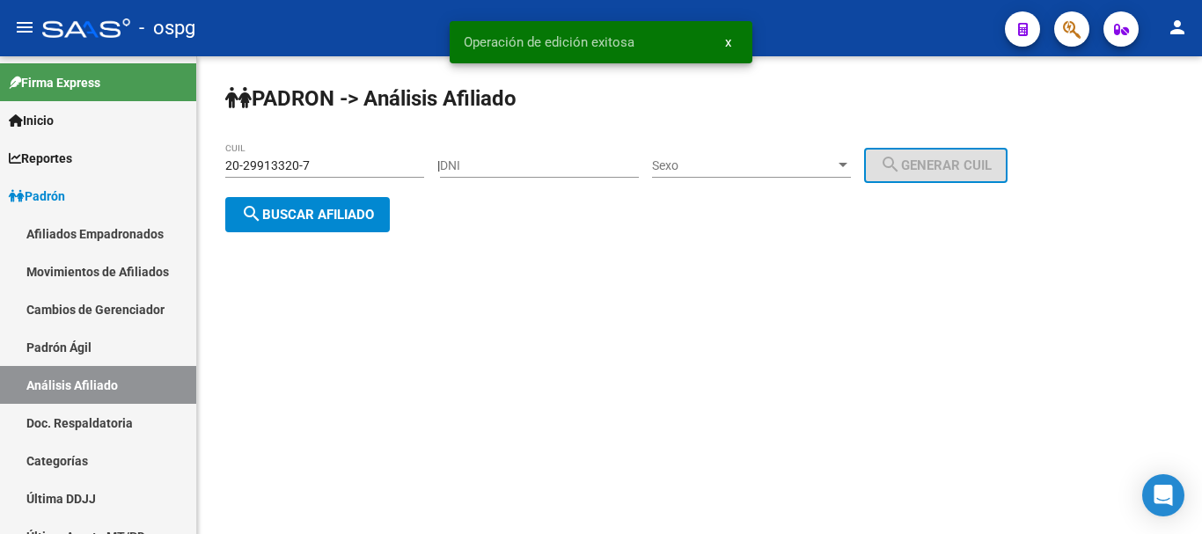
click at [315, 201] on button "search Buscar afiliado" at bounding box center [307, 214] width 165 height 35
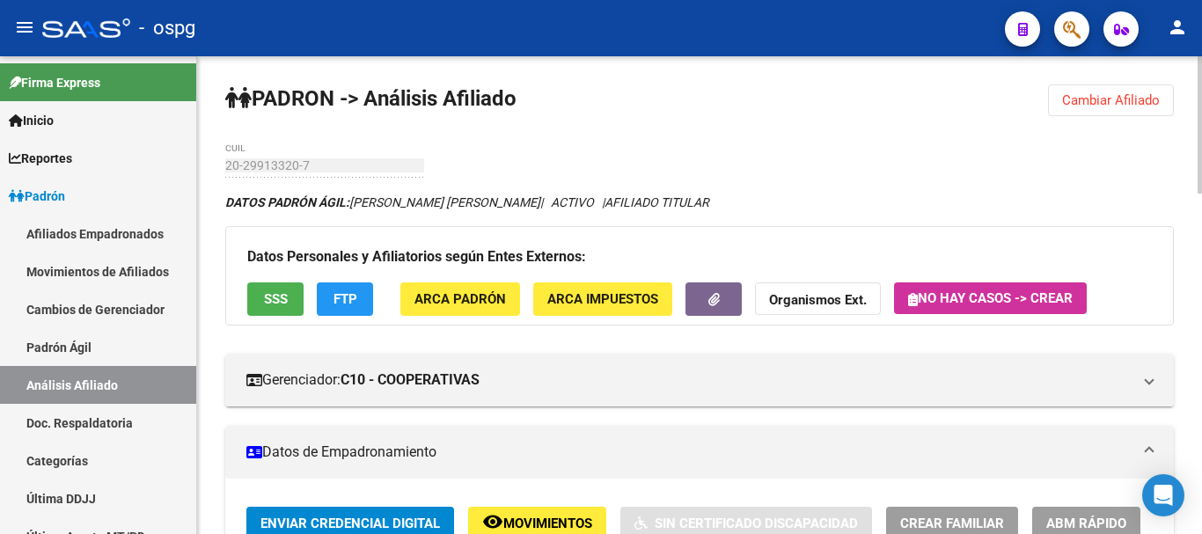
drag, startPoint x: 1096, startPoint y: 107, endPoint x: 1036, endPoint y: 113, distance: 60.1
click at [1097, 106] on span "Cambiar Afiliado" at bounding box center [1111, 100] width 98 height 16
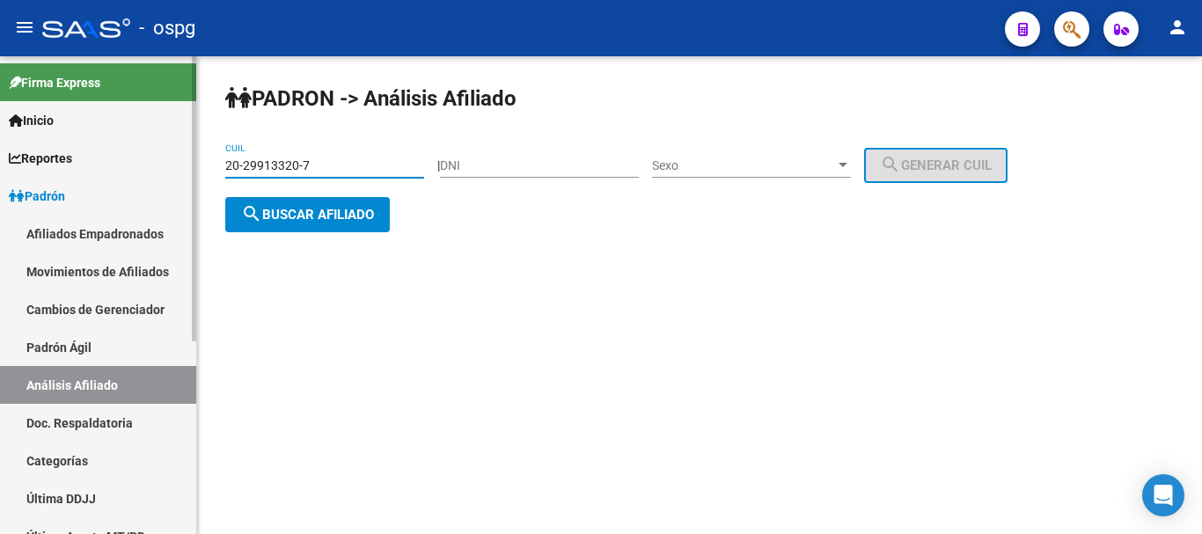
drag, startPoint x: 316, startPoint y: 164, endPoint x: 156, endPoint y: 163, distance: 160.2
click at [65, 154] on mat-sidenav-container "Firma Express Inicio Calendario SSS Instructivos Contacto OS Reportes Ingresos …" at bounding box center [601, 295] width 1202 height 478
paste input "3-16919381-9"
click at [333, 209] on span "search Buscar afiliado" at bounding box center [307, 215] width 133 height 16
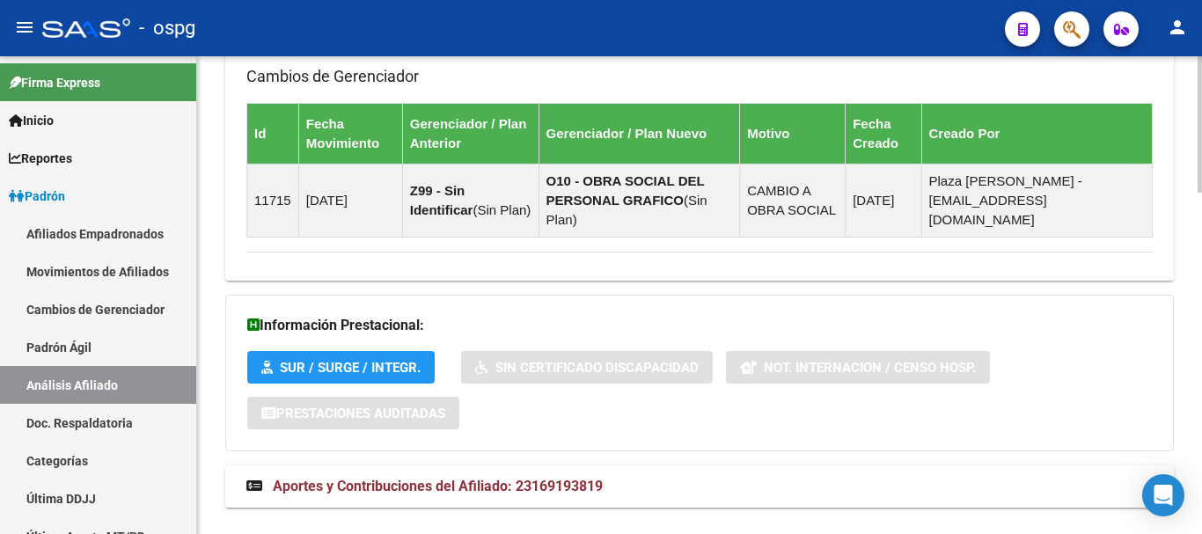
scroll to position [1200, 0]
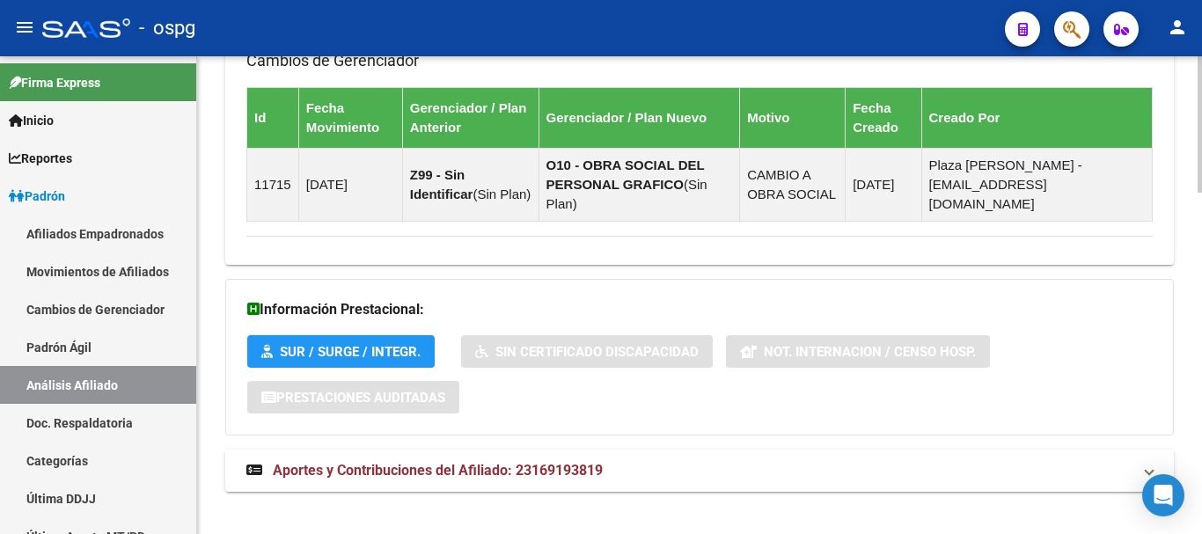
drag, startPoint x: 598, startPoint y: 430, endPoint x: 619, endPoint y: 423, distance: 21.2
click at [601, 450] on mat-expansion-panel-header "Aportes y Contribuciones del Afiliado: 23169193819" at bounding box center [699, 471] width 949 height 42
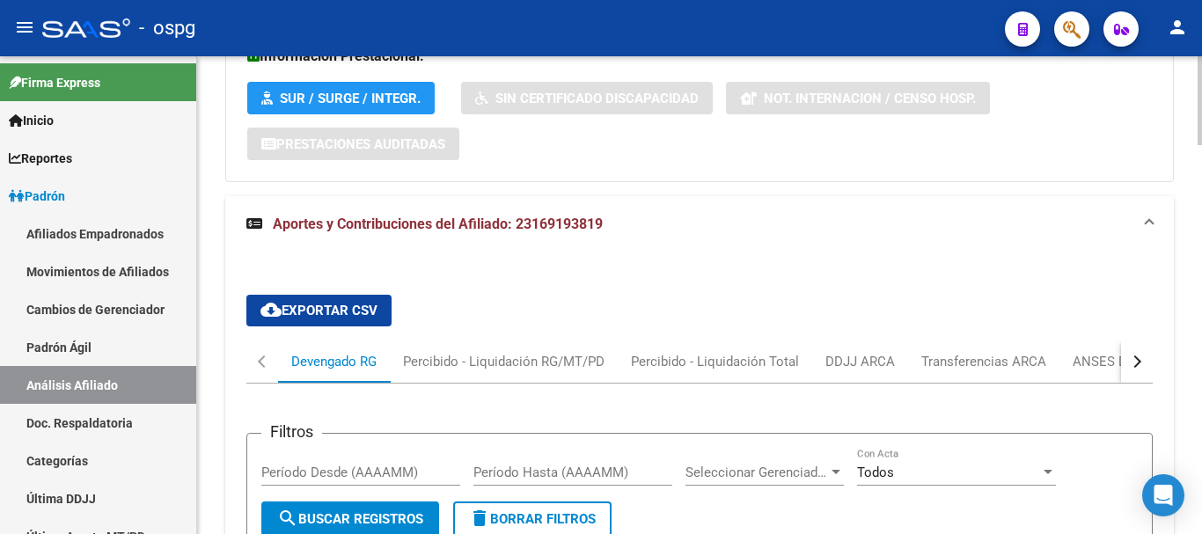
scroll to position [1479, 0]
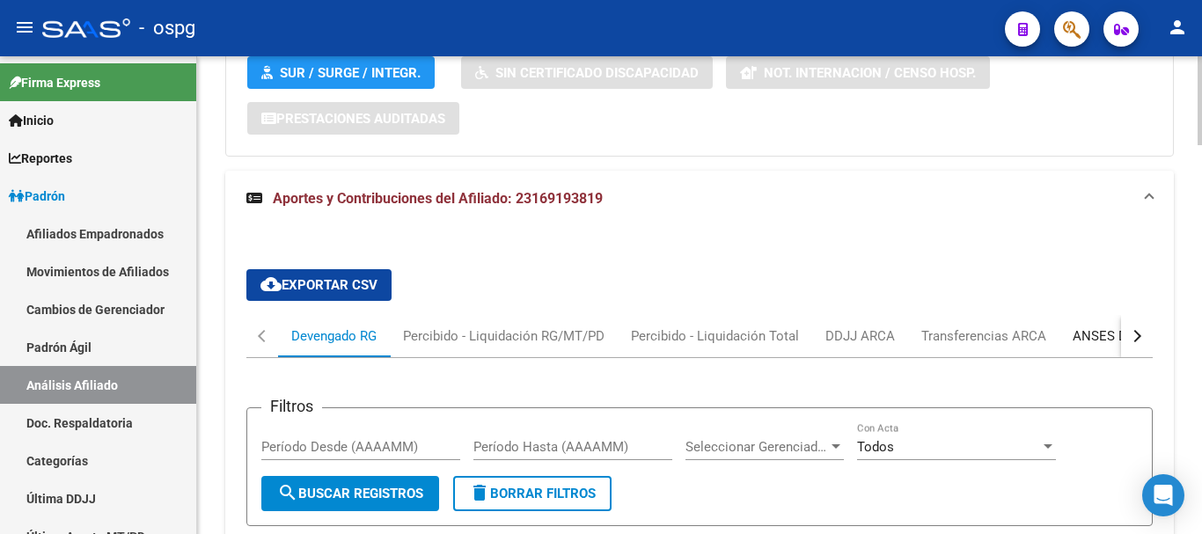
click at [1099, 327] on div "ANSES Desempleo" at bounding box center [1129, 336] width 113 height 19
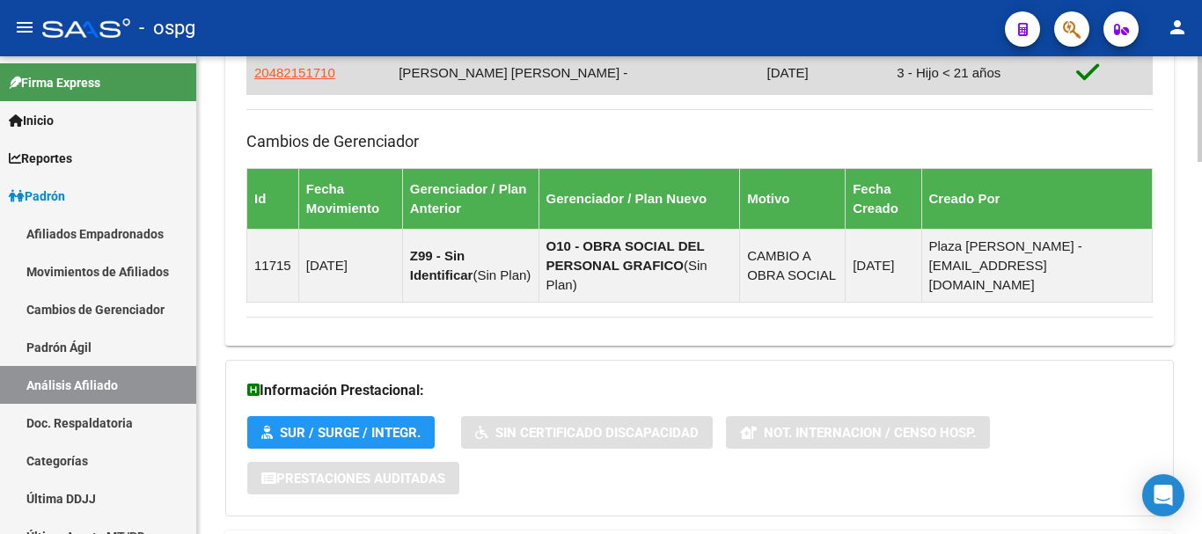
scroll to position [980, 0]
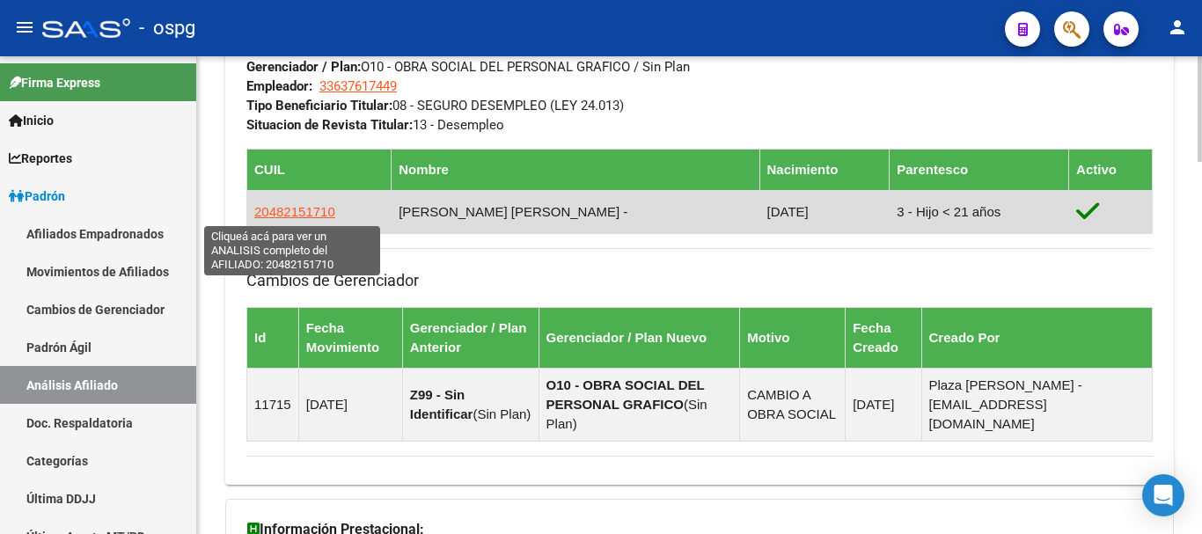
click at [285, 212] on span "20482151710" at bounding box center [294, 211] width 81 height 15
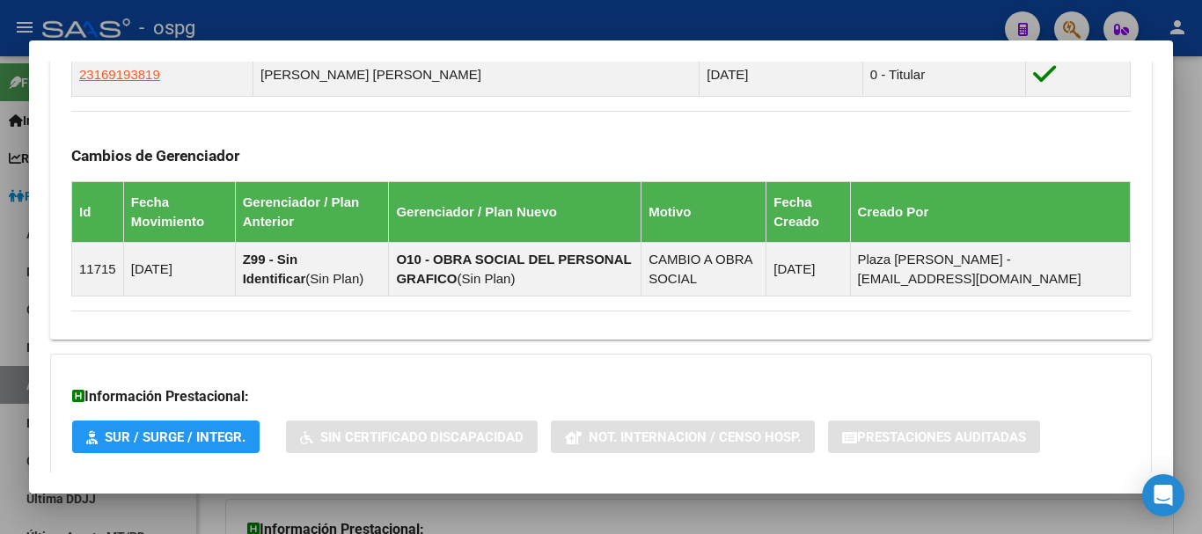
scroll to position [1214, 0]
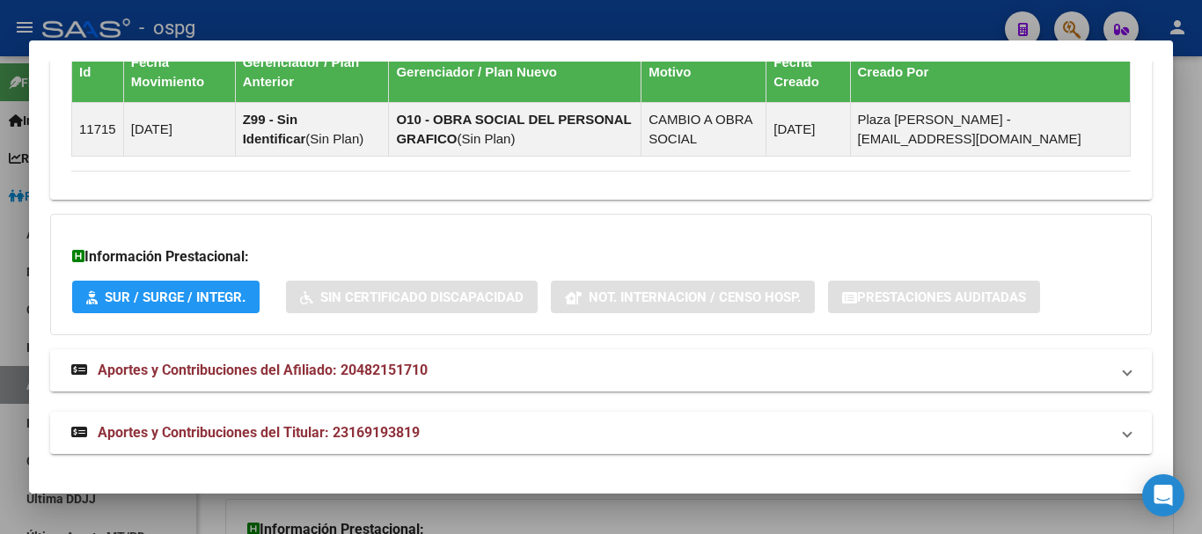
click at [353, 385] on mat-expansion-panel-header "Aportes y Contribuciones del Afiliado: 20482151710" at bounding box center [601, 370] width 1102 height 42
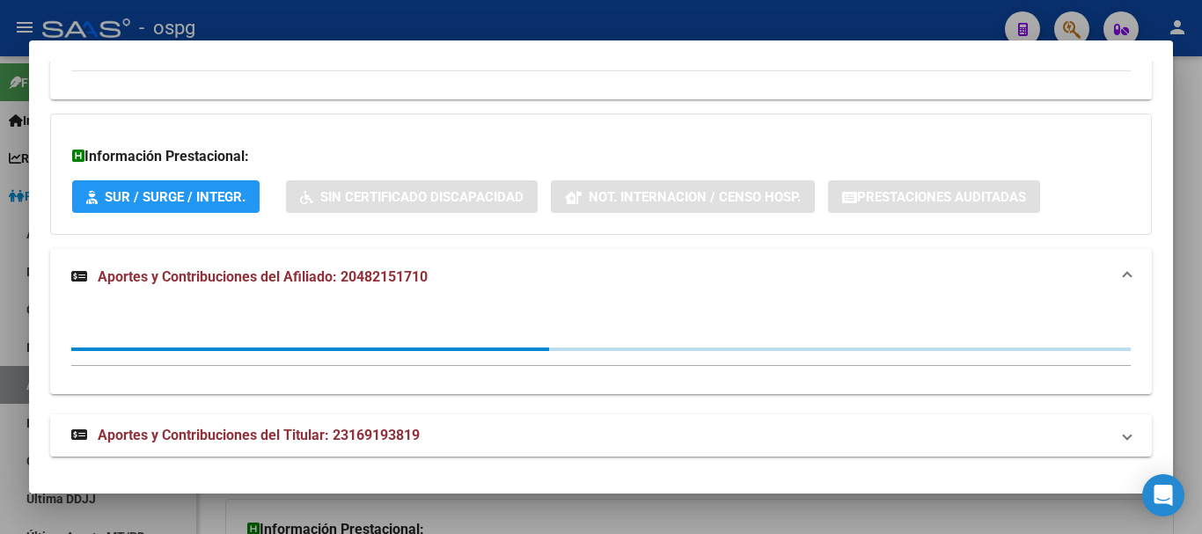
scroll to position [1317, 0]
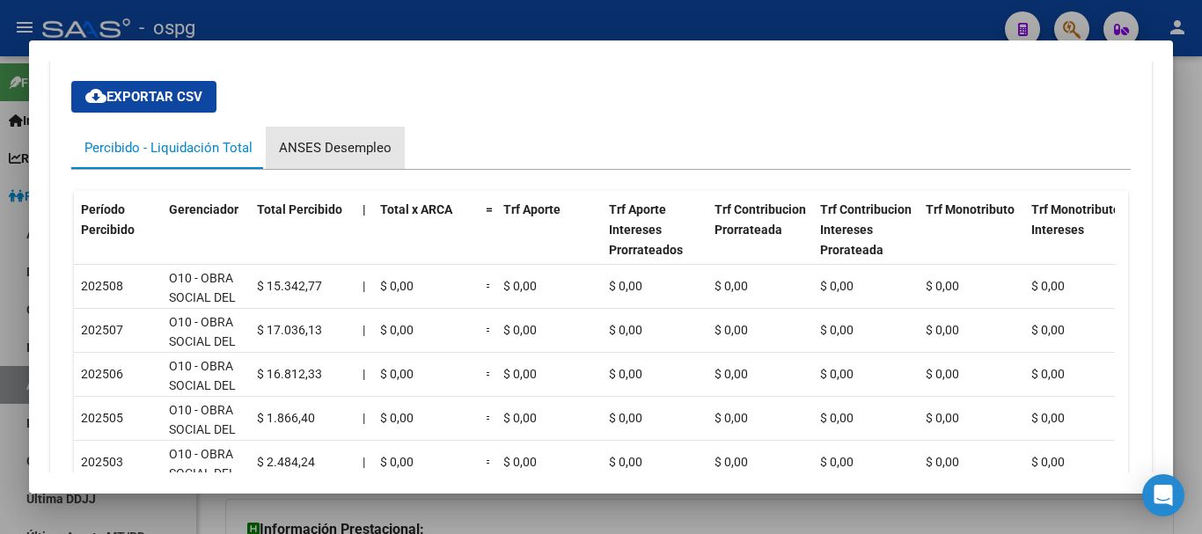
click at [375, 141] on div "ANSES Desempleo" at bounding box center [335, 147] width 113 height 19
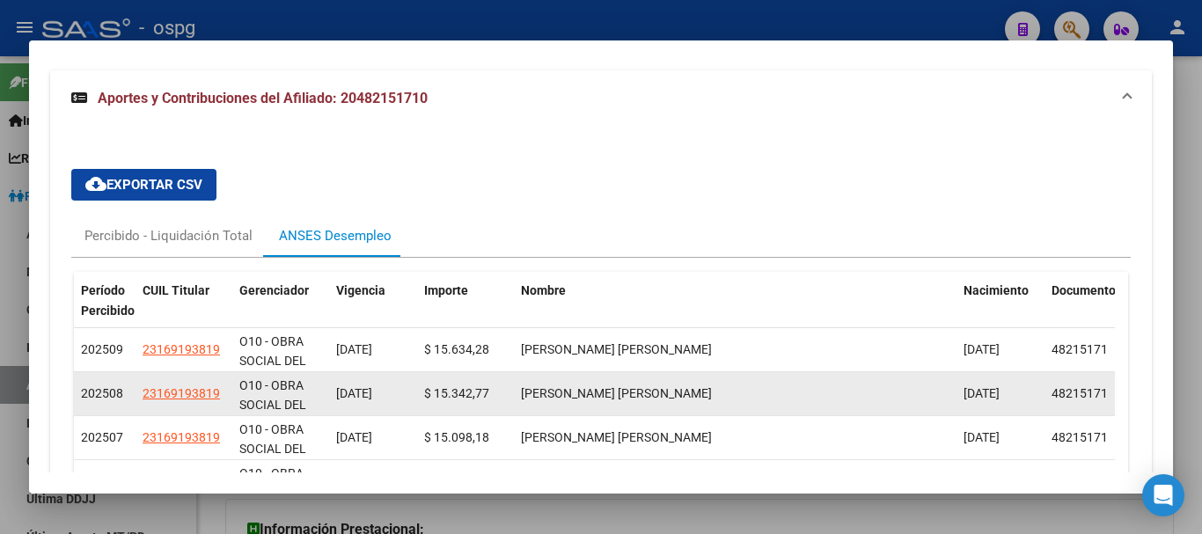
scroll to position [1575, 0]
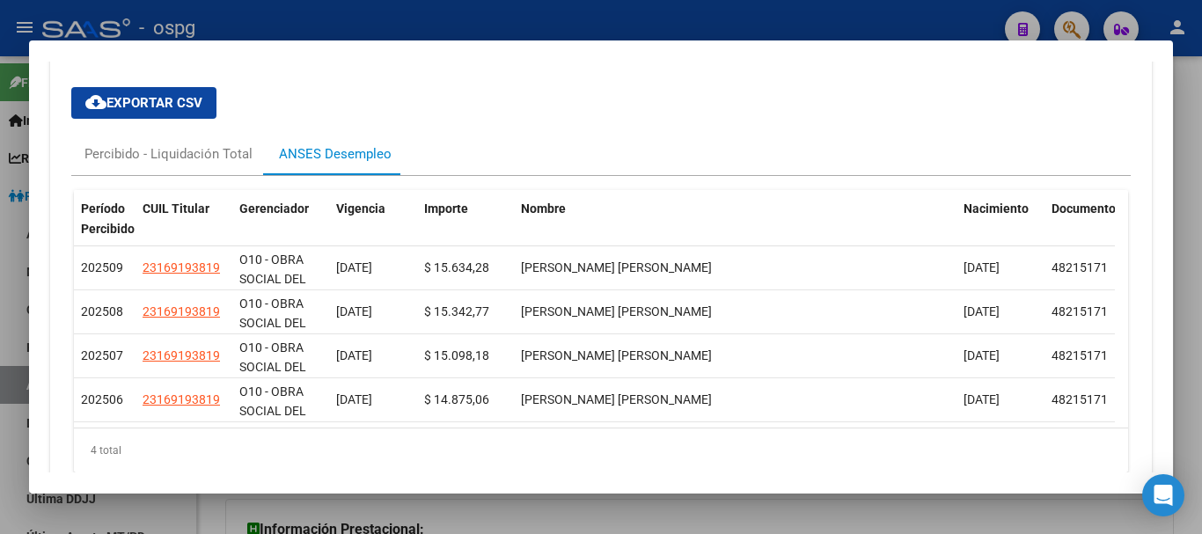
click at [1179, 130] on div at bounding box center [601, 267] width 1202 height 534
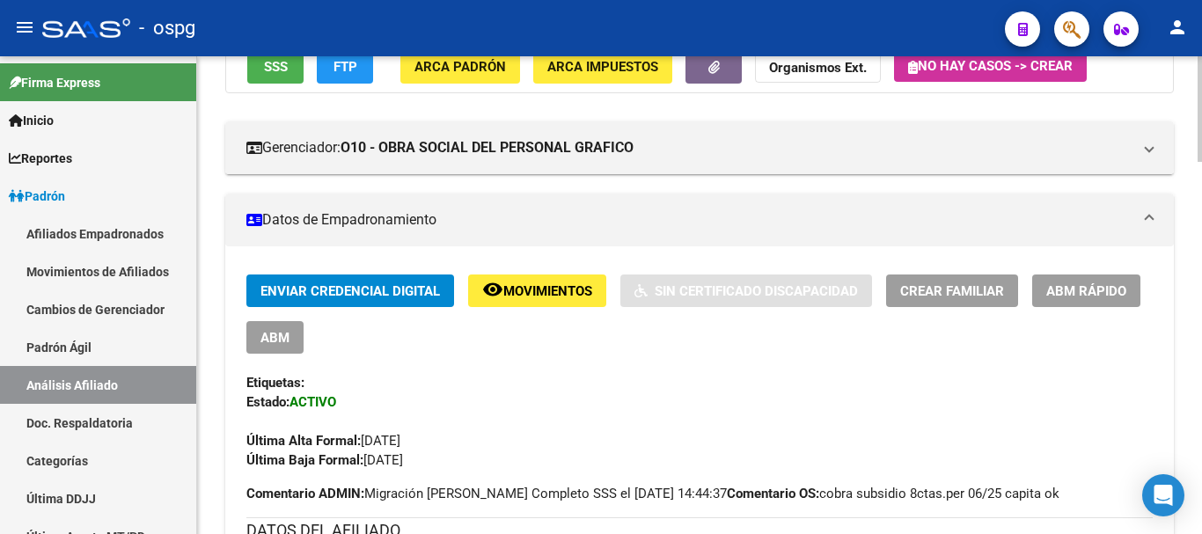
scroll to position [11, 0]
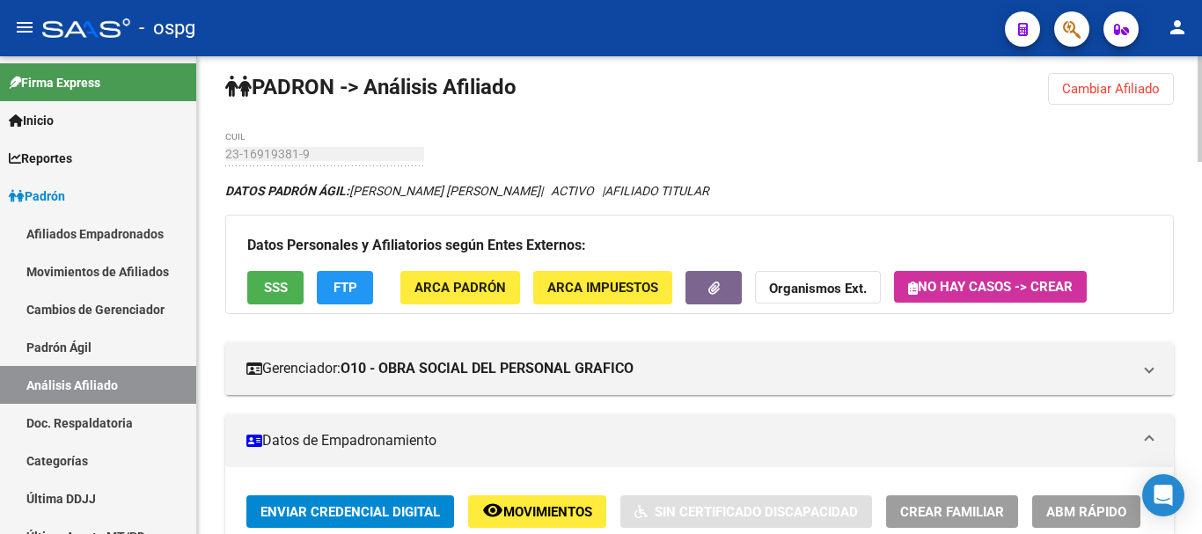
click at [1132, 99] on button "Cambiar Afiliado" at bounding box center [1111, 89] width 126 height 32
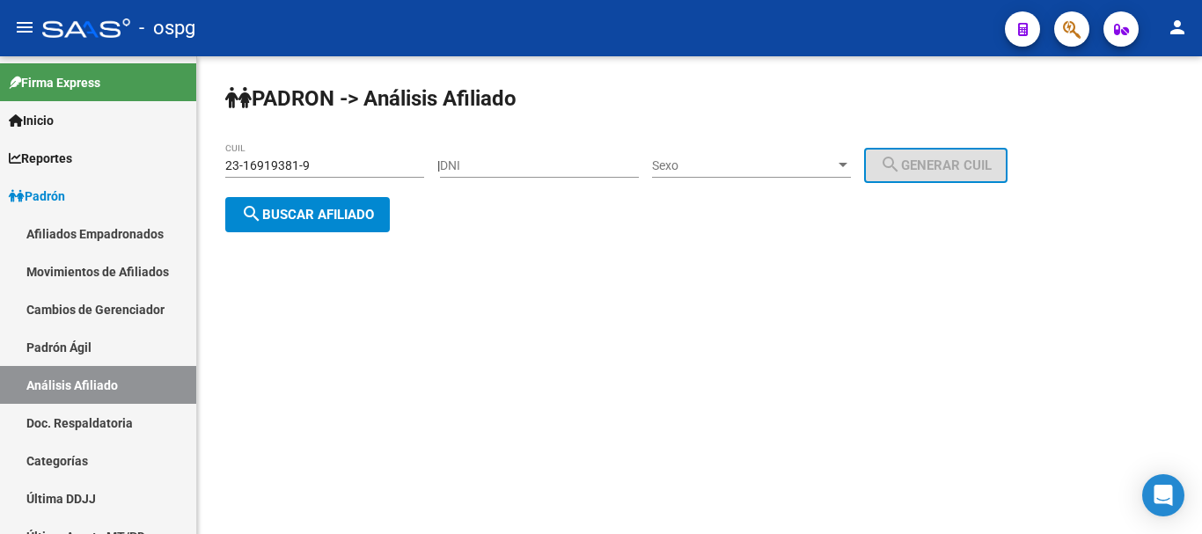
scroll to position [0, 0]
drag, startPoint x: 385, startPoint y: 159, endPoint x: 81, endPoint y: 175, distance: 304.9
click at [81, 175] on mat-sidenav-container "Firma Express Inicio Calendario SSS Instructivos Contacto OS Reportes Ingresos …" at bounding box center [601, 295] width 1202 height 478
paste input "0-07739998-5"
type input "20-07739998-5"
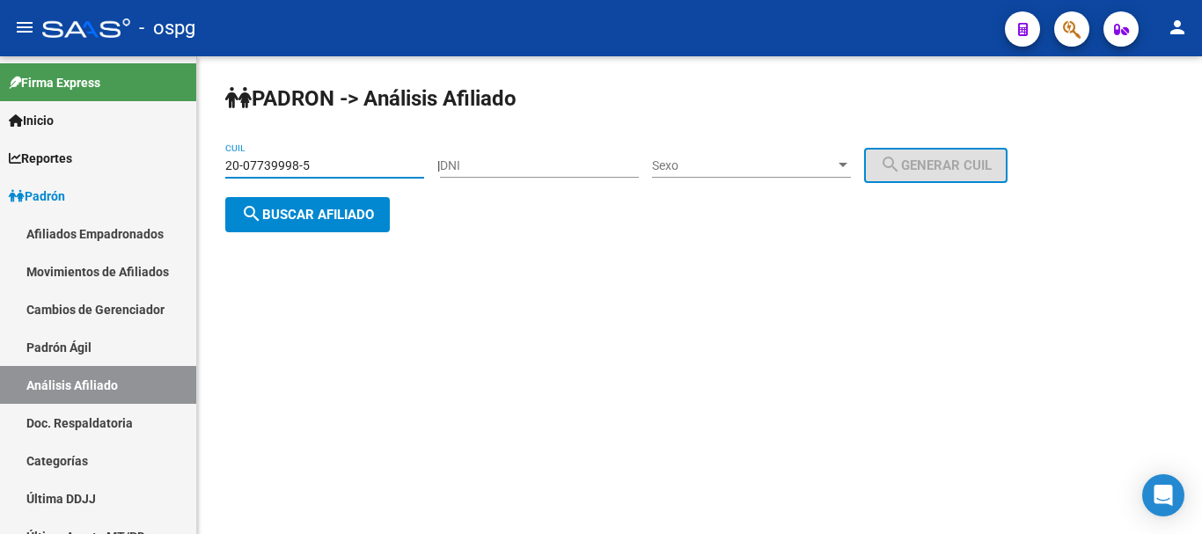
click at [318, 207] on span "search Buscar afiliado" at bounding box center [307, 215] width 133 height 16
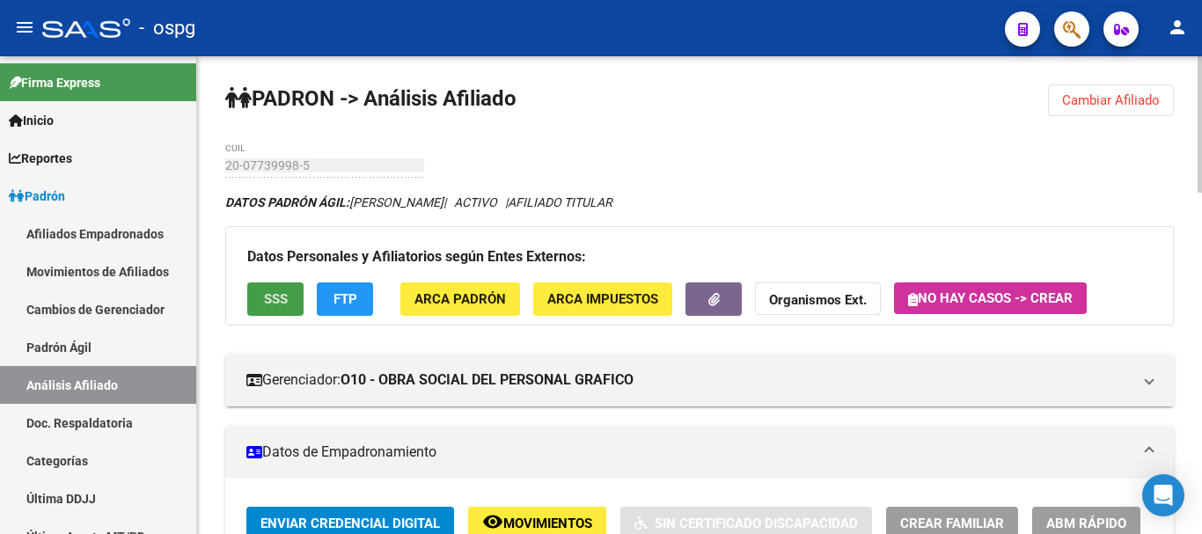
click at [288, 299] on button "SSS" at bounding box center [275, 299] width 56 height 33
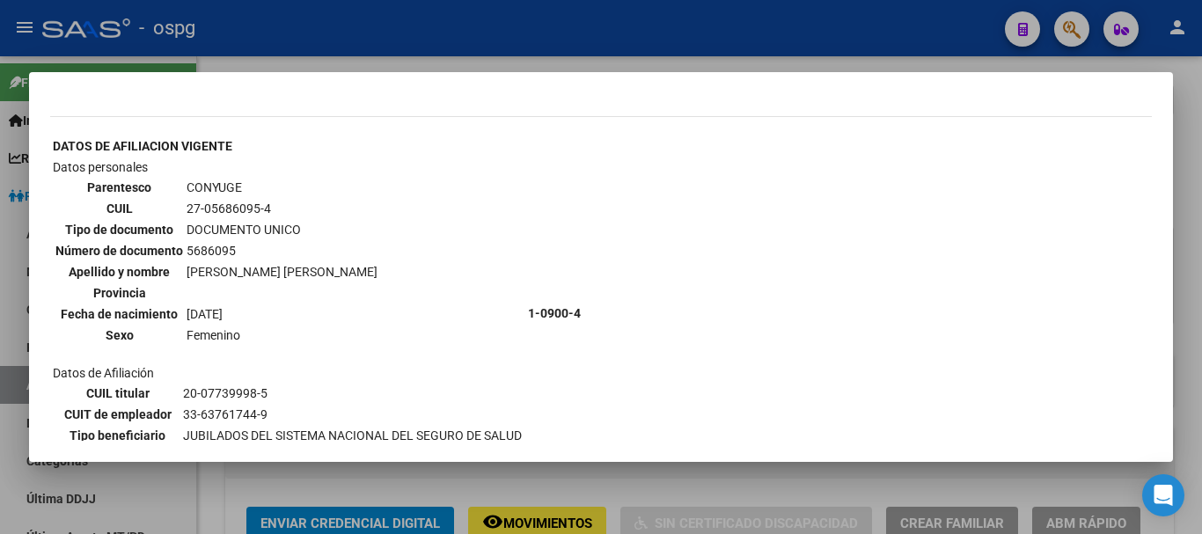
scroll to position [628, 0]
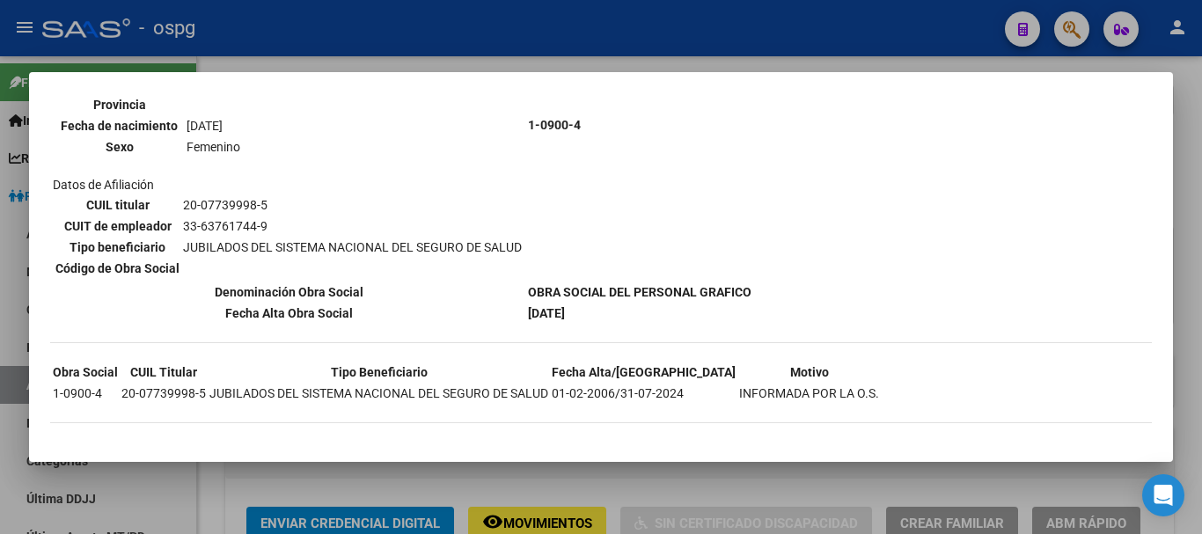
drag, startPoint x: 1195, startPoint y: 140, endPoint x: 892, endPoint y: 168, distance: 304.9
click at [1194, 142] on div at bounding box center [601, 267] width 1202 height 534
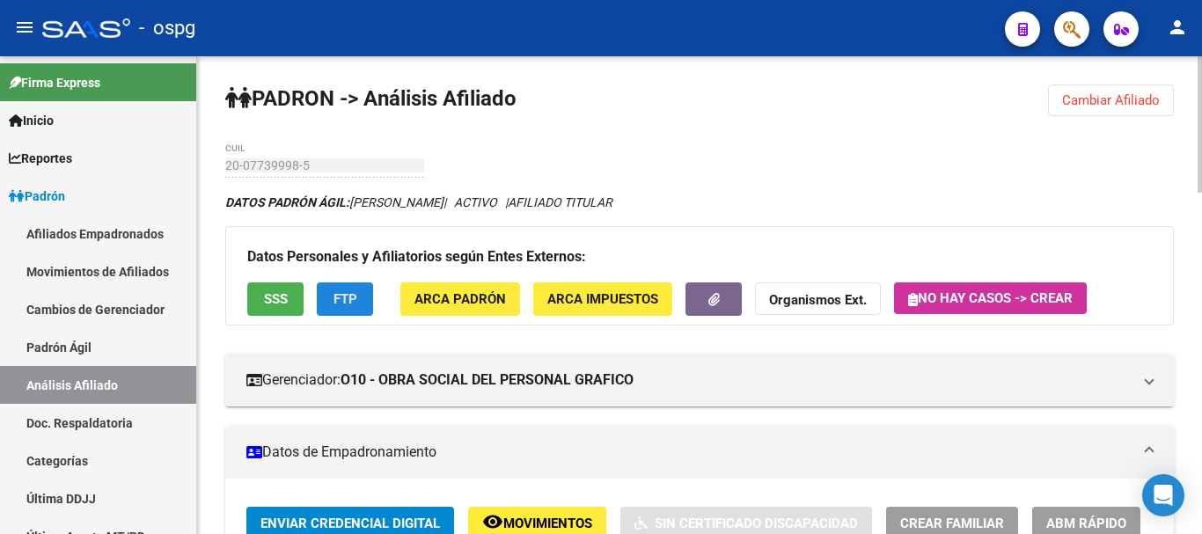
click at [351, 300] on span "FTP" at bounding box center [346, 300] width 24 height 16
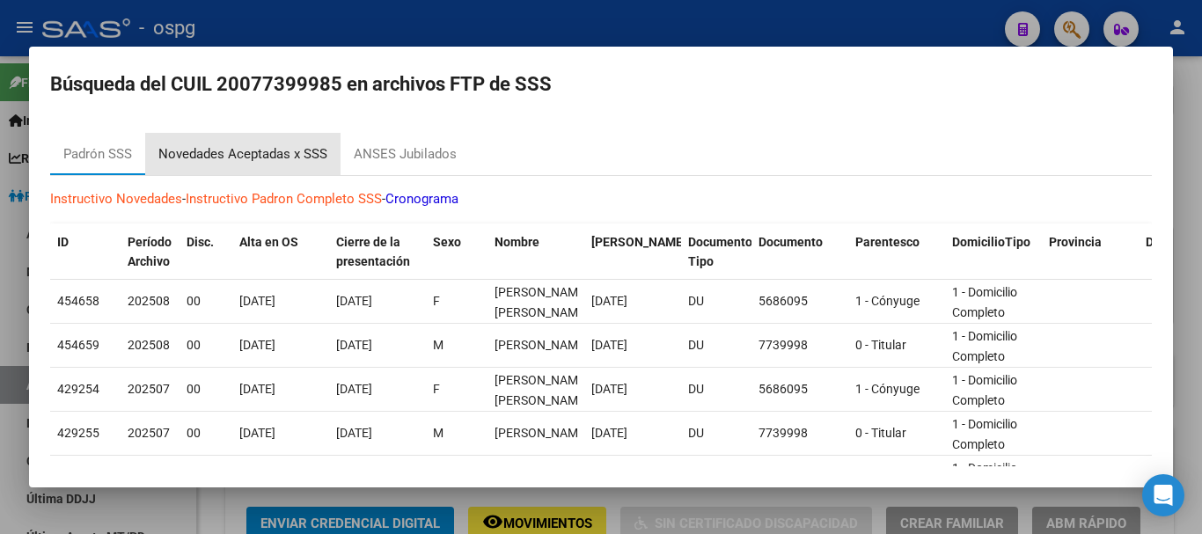
click at [271, 150] on div "Novedades Aceptadas x SSS" at bounding box center [242, 154] width 169 height 20
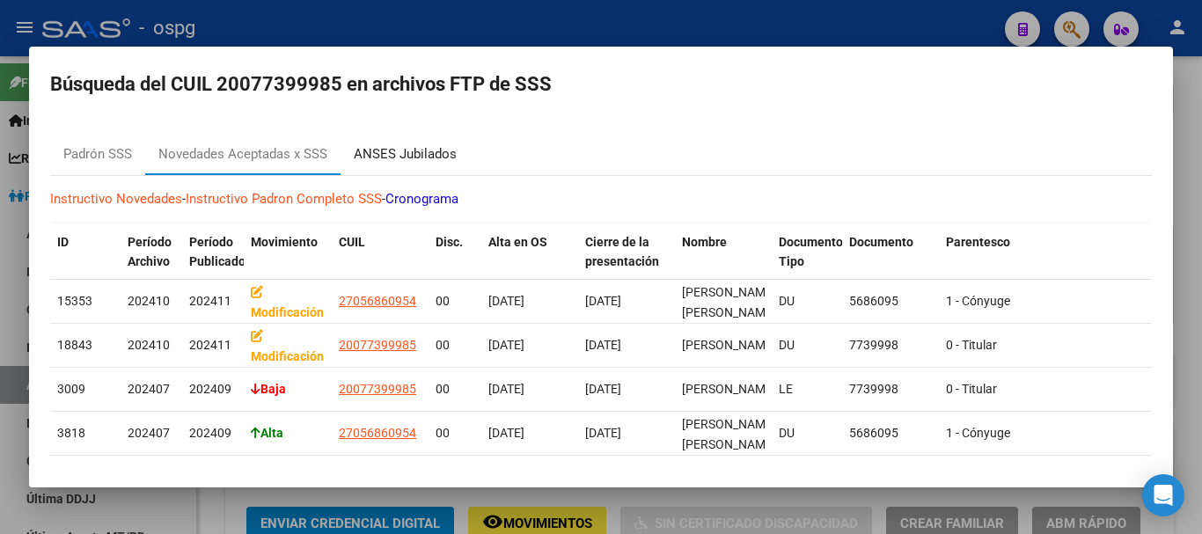
click at [418, 154] on div "ANSES Jubilados" at bounding box center [405, 154] width 103 height 20
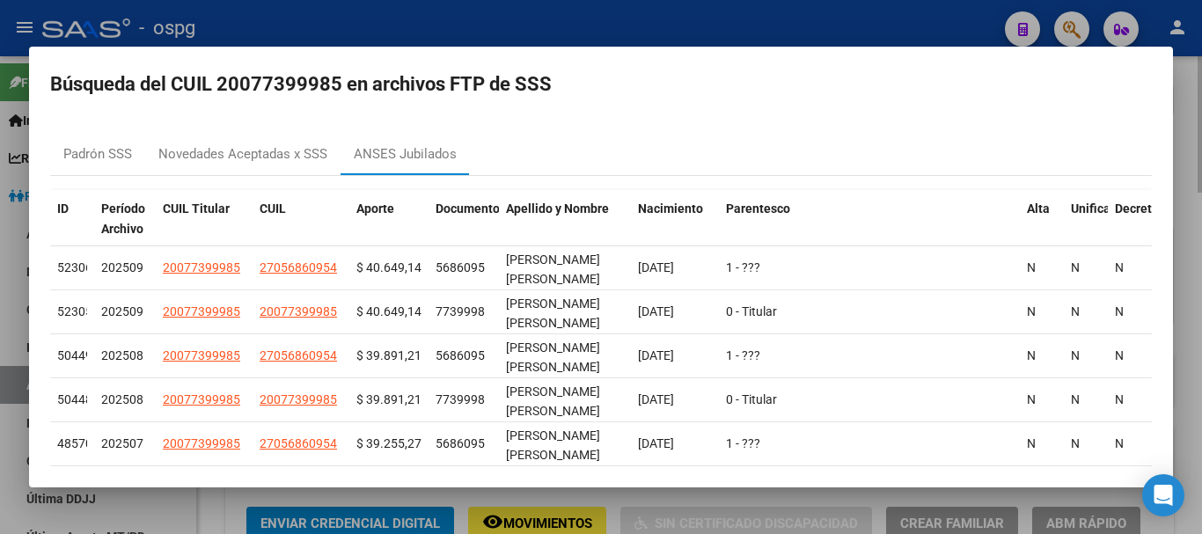
click at [1195, 111] on div at bounding box center [601, 267] width 1202 height 534
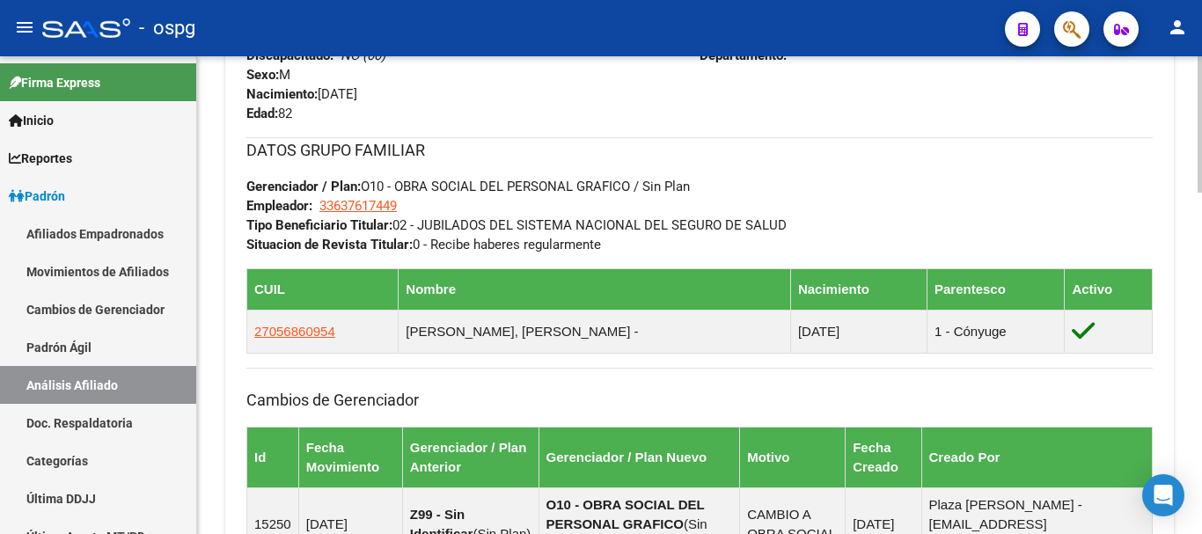
scroll to position [1200, 0]
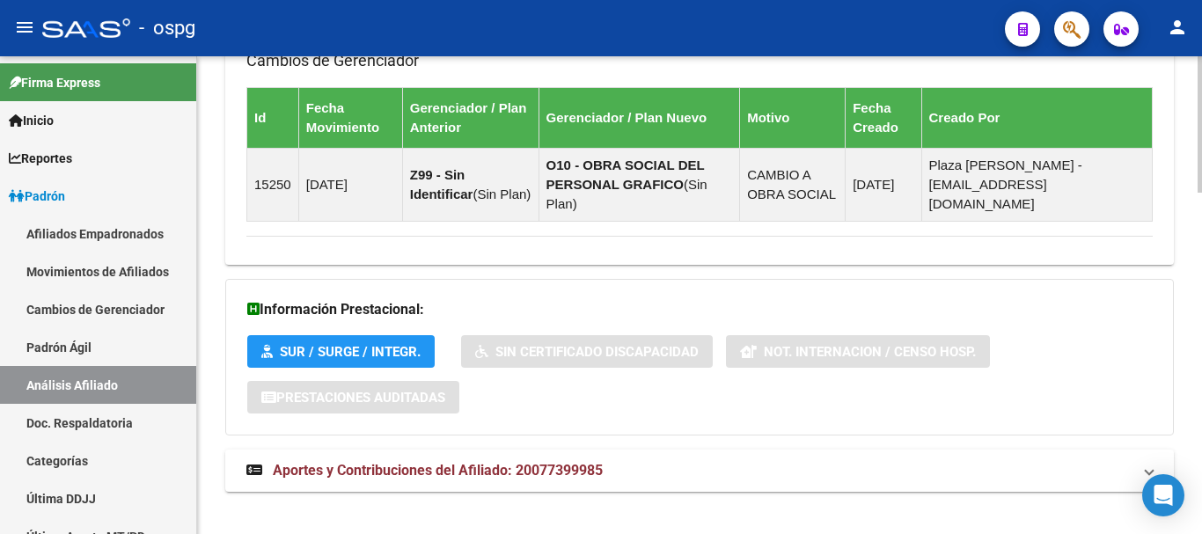
drag, startPoint x: 631, startPoint y: 451, endPoint x: 692, endPoint y: 428, distance: 64.9
click at [631, 461] on mat-panel-title "Aportes y Contribuciones del Afiliado: 20077399985" at bounding box center [688, 470] width 885 height 19
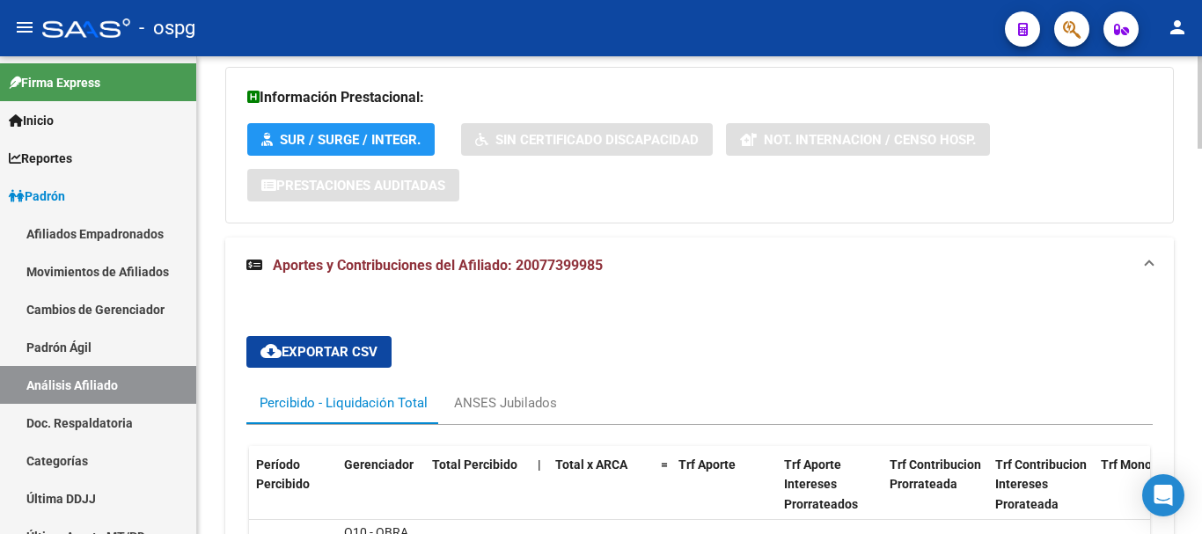
scroll to position [1479, 0]
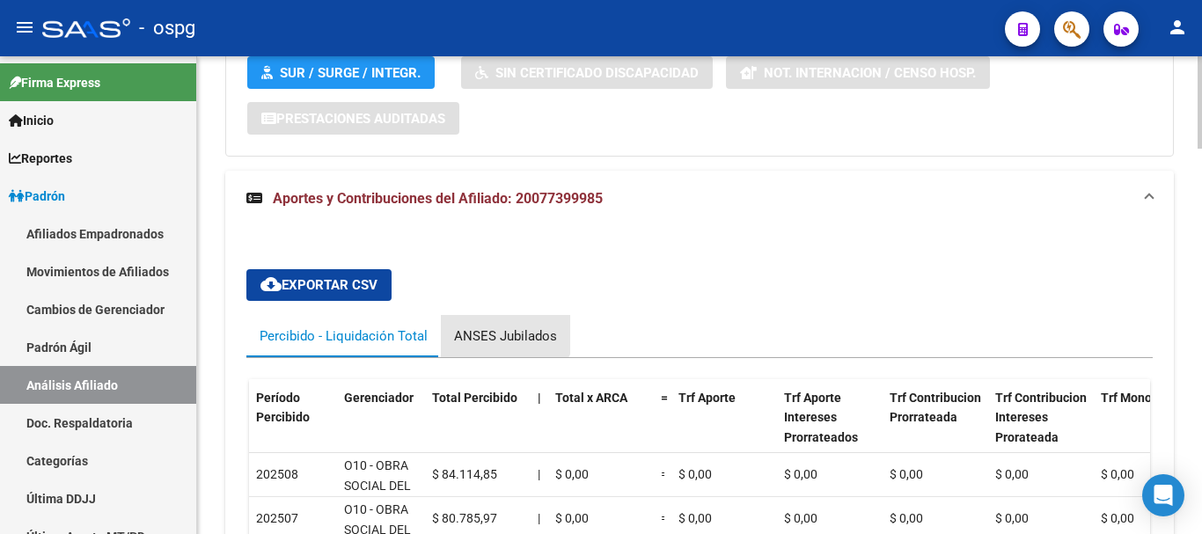
drag, startPoint x: 482, startPoint y: 299, endPoint x: 576, endPoint y: 305, distance: 93.5
click at [484, 315] on div "ANSES Jubilados" at bounding box center [505, 336] width 129 height 42
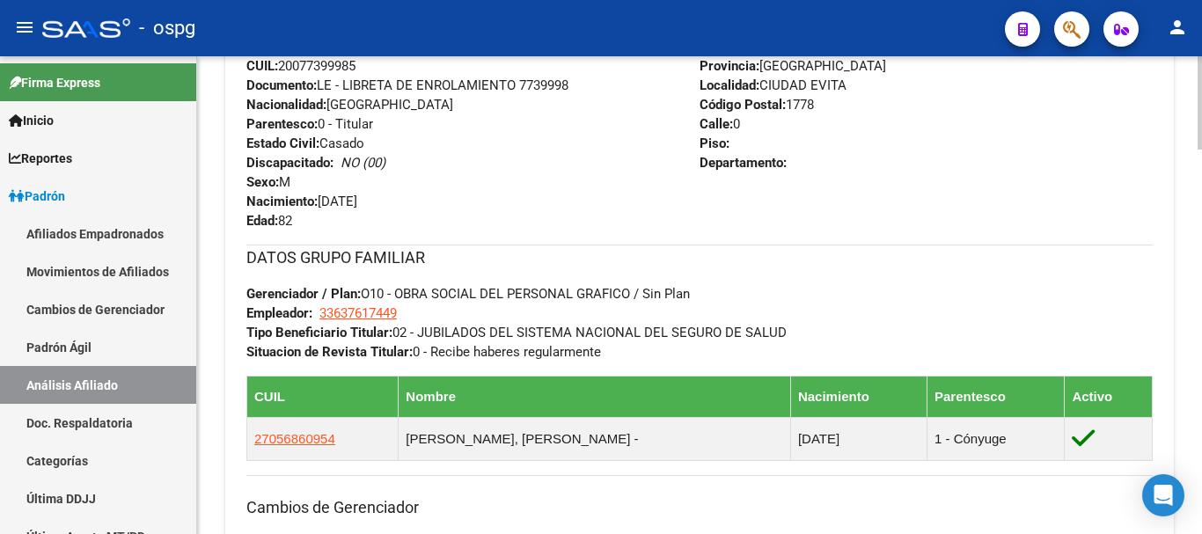
scroll to position [951, 0]
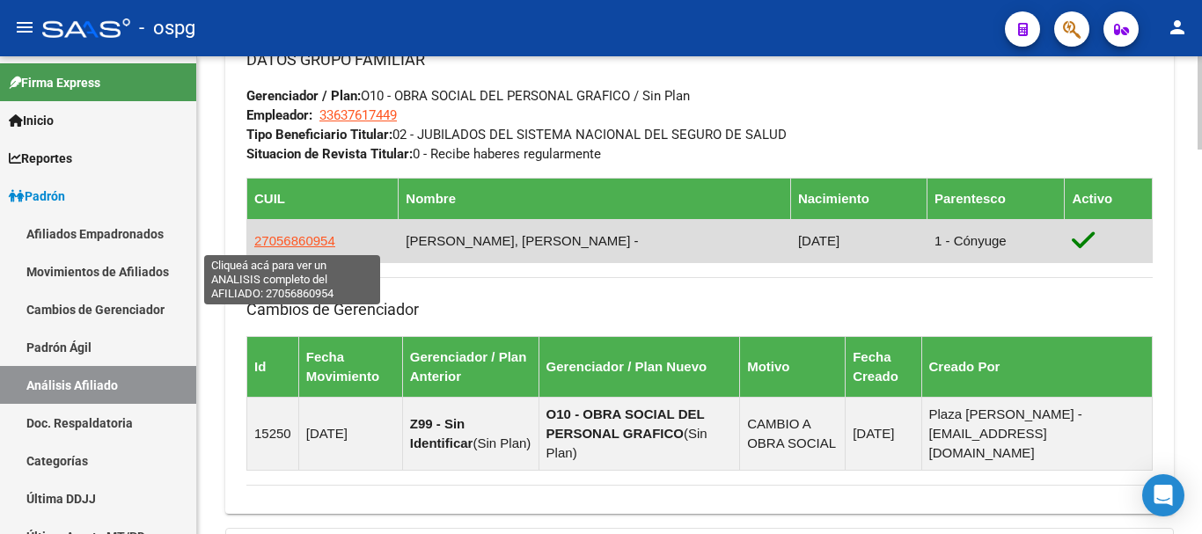
click at [312, 246] on span "27056860954" at bounding box center [294, 240] width 81 height 15
type textarea "27056860954"
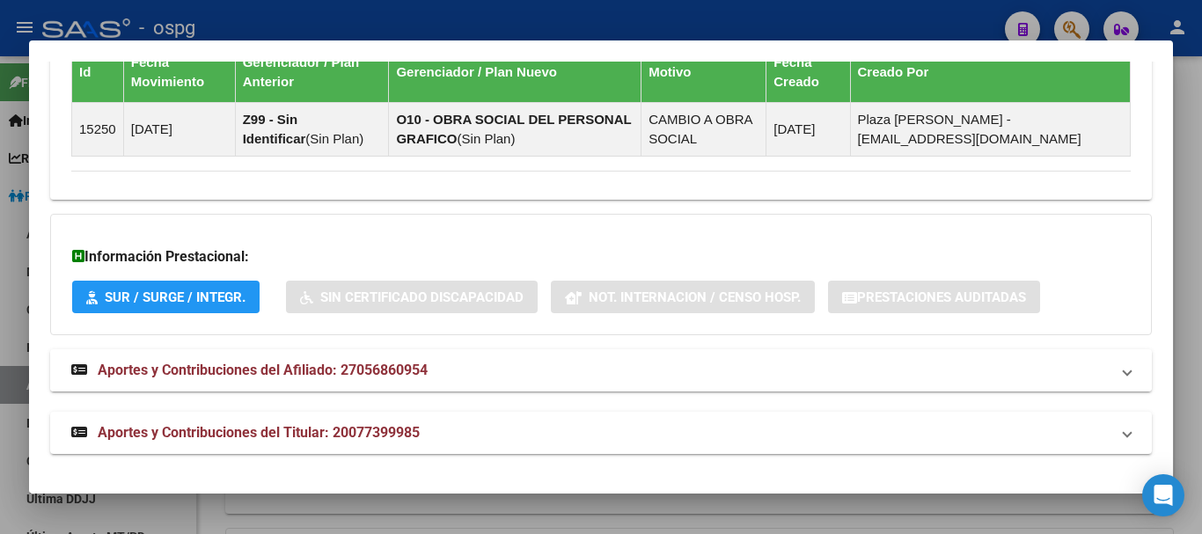
drag, startPoint x: 296, startPoint y: 385, endPoint x: 303, endPoint y: 377, distance: 10.6
click at [301, 378] on mat-expansion-panel-header "Aportes y Contribuciones del Afiliado: 27056860954" at bounding box center [601, 370] width 1102 height 42
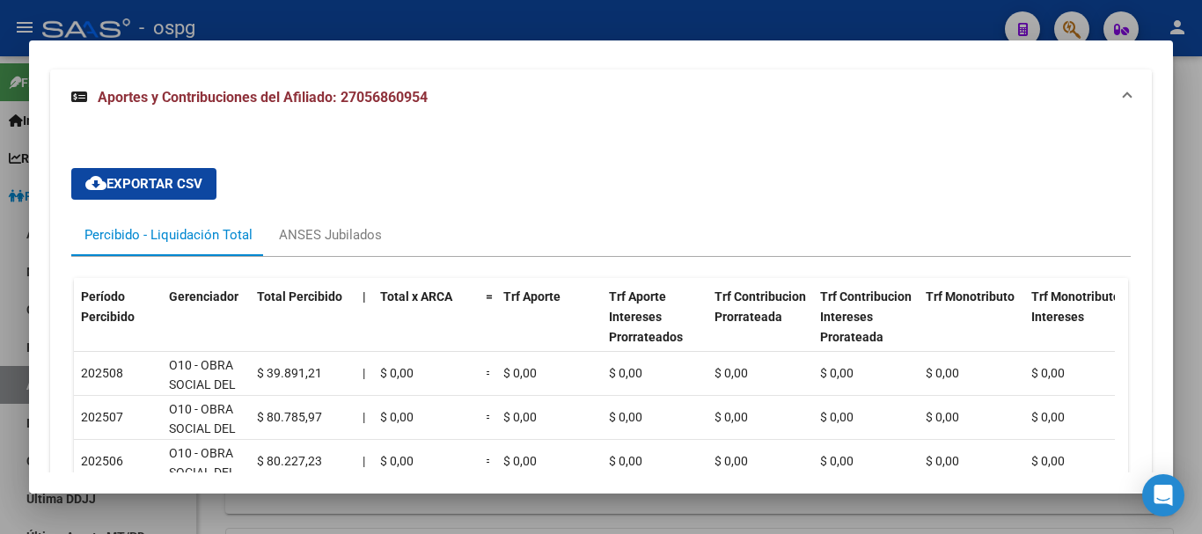
scroll to position [1631, 0]
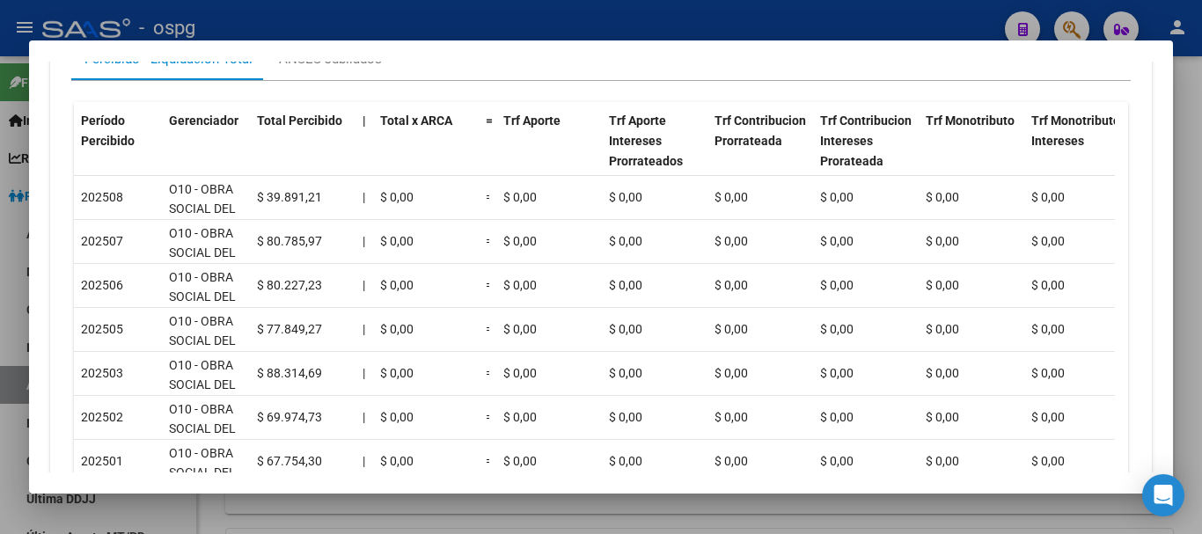
click at [1186, 164] on div at bounding box center [601, 267] width 1202 height 534
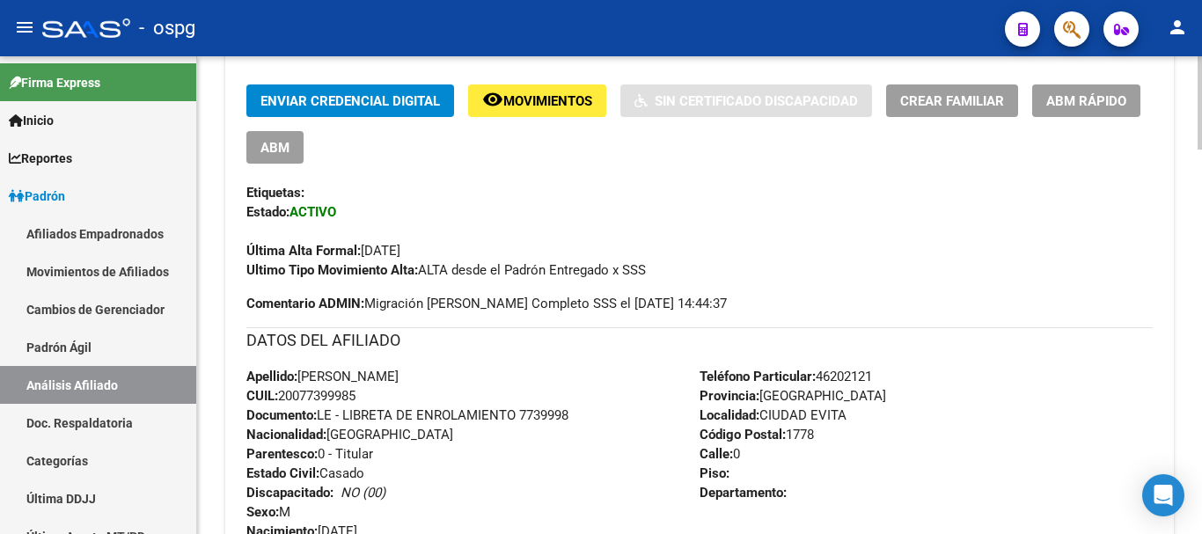
scroll to position [0, 0]
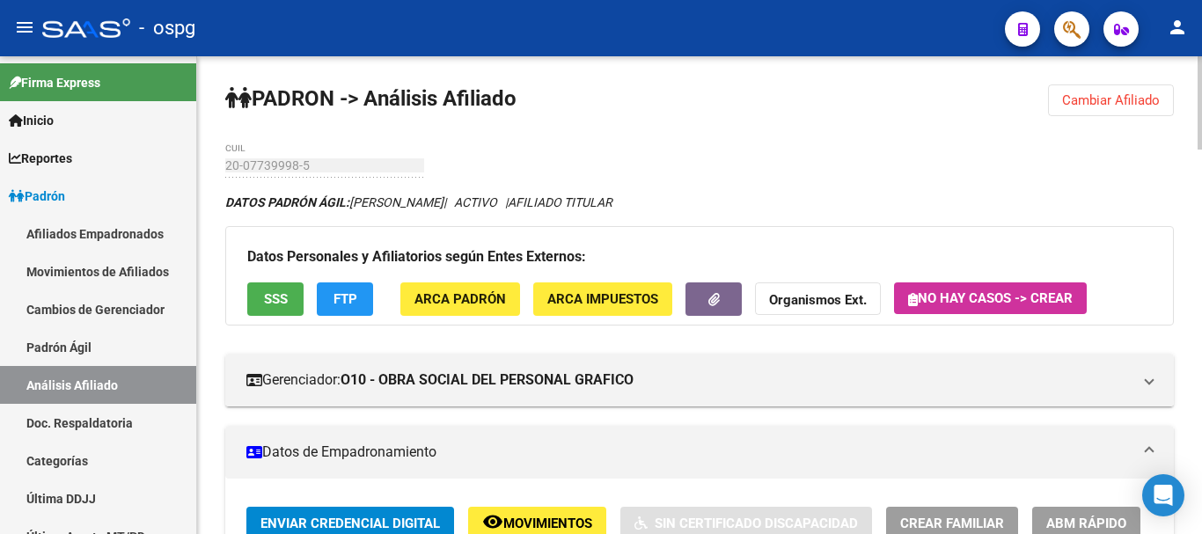
click at [826, 289] on div "Datos Personales y Afiliatorios según Entes Externos: SSS FTP ARCA Padrón ARCA …" at bounding box center [699, 275] width 949 height 99
click at [824, 298] on strong "Organismos Ext." at bounding box center [818, 301] width 98 height 16
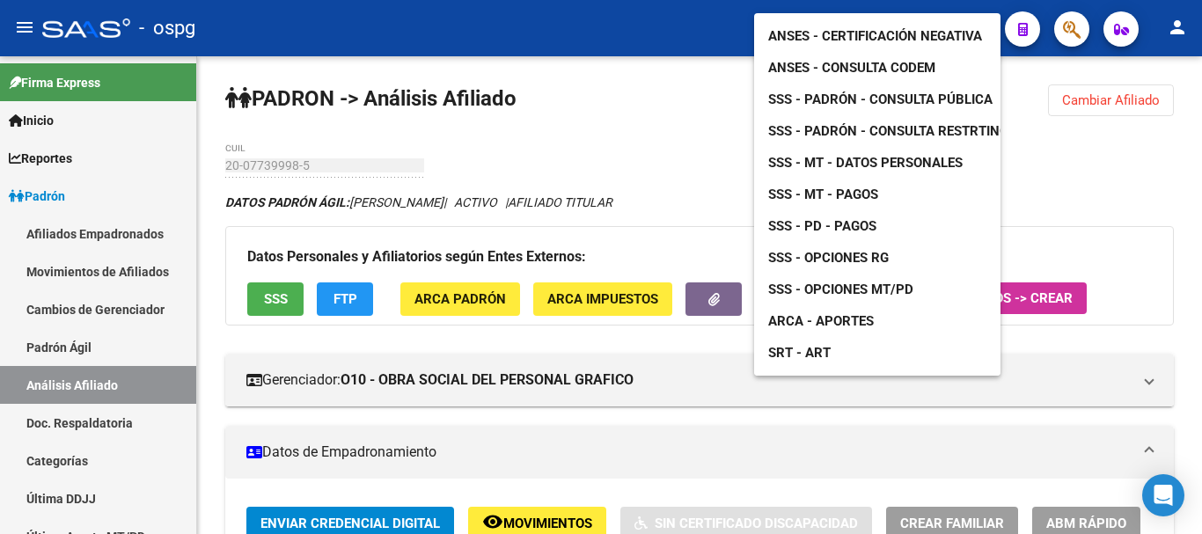
click at [889, 60] on span "ANSES - Consulta CODEM" at bounding box center [851, 68] width 167 height 16
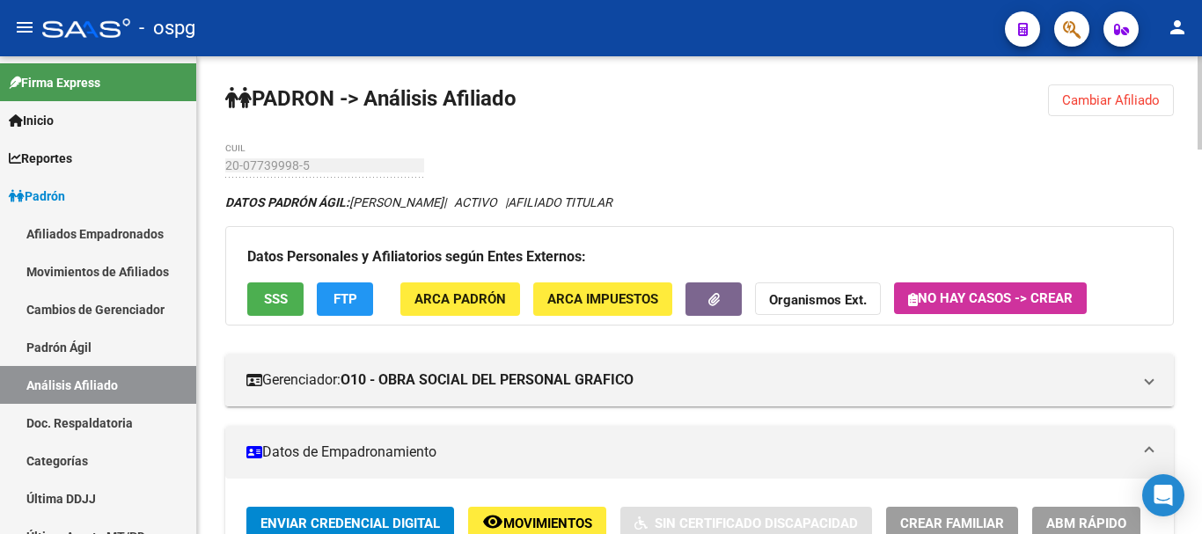
click at [824, 298] on strong "Organismos Ext." at bounding box center [818, 301] width 98 height 16
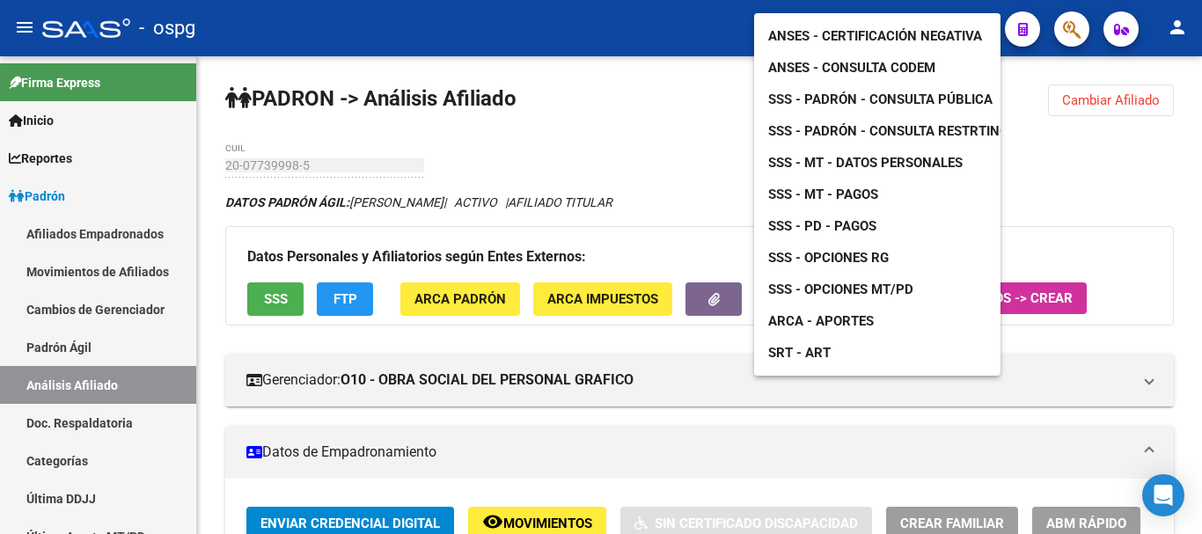
click at [890, 28] on span "ANSES - Certificación Negativa" at bounding box center [875, 36] width 214 height 16
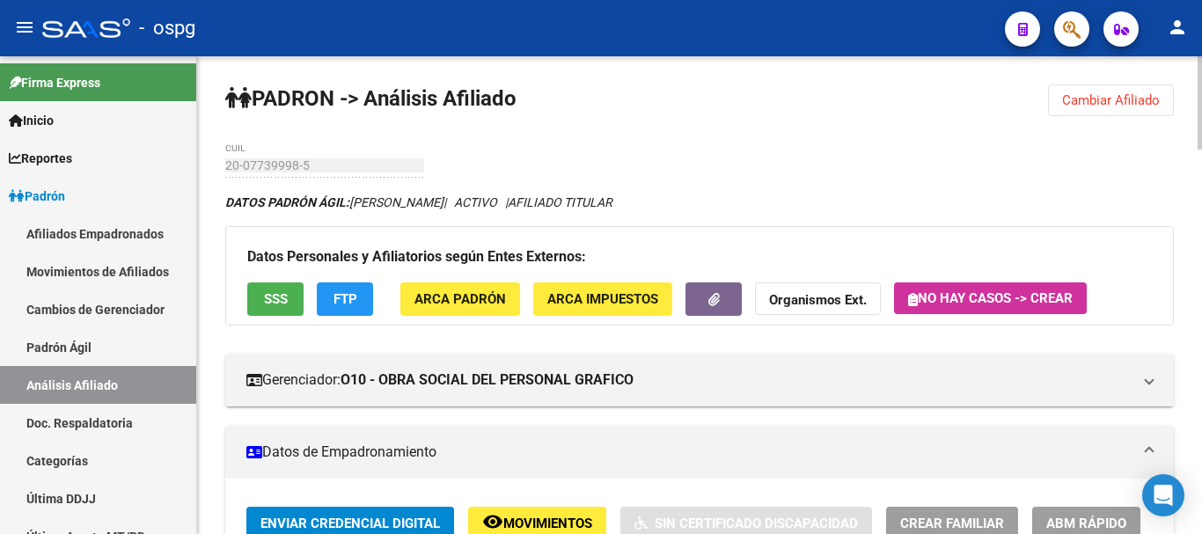
drag, startPoint x: 1140, startPoint y: 117, endPoint x: 1126, endPoint y: 107, distance: 17.1
click at [1115, 106] on span "Cambiar Afiliado" at bounding box center [1111, 100] width 98 height 16
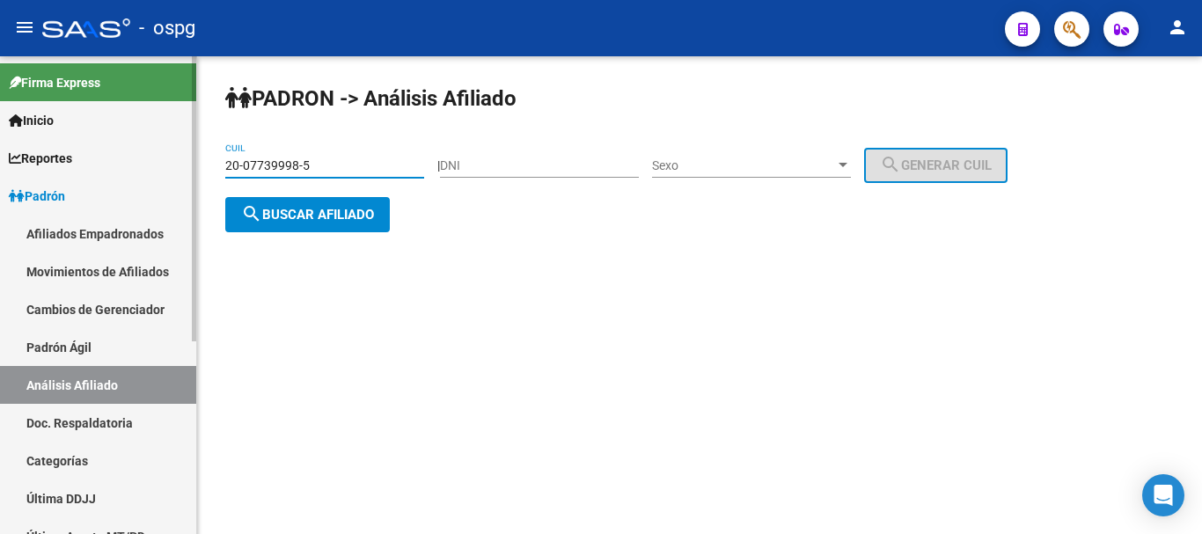
drag, startPoint x: 368, startPoint y: 165, endPoint x: 149, endPoint y: 165, distance: 219.2
click at [125, 165] on mat-sidenav-container "Firma Express Inicio Calendario SSS Instructivos Contacto OS Reportes Ingresos …" at bounding box center [601, 295] width 1202 height 478
paste input "10428113-4"
click at [302, 209] on span "search Buscar afiliado" at bounding box center [307, 215] width 133 height 16
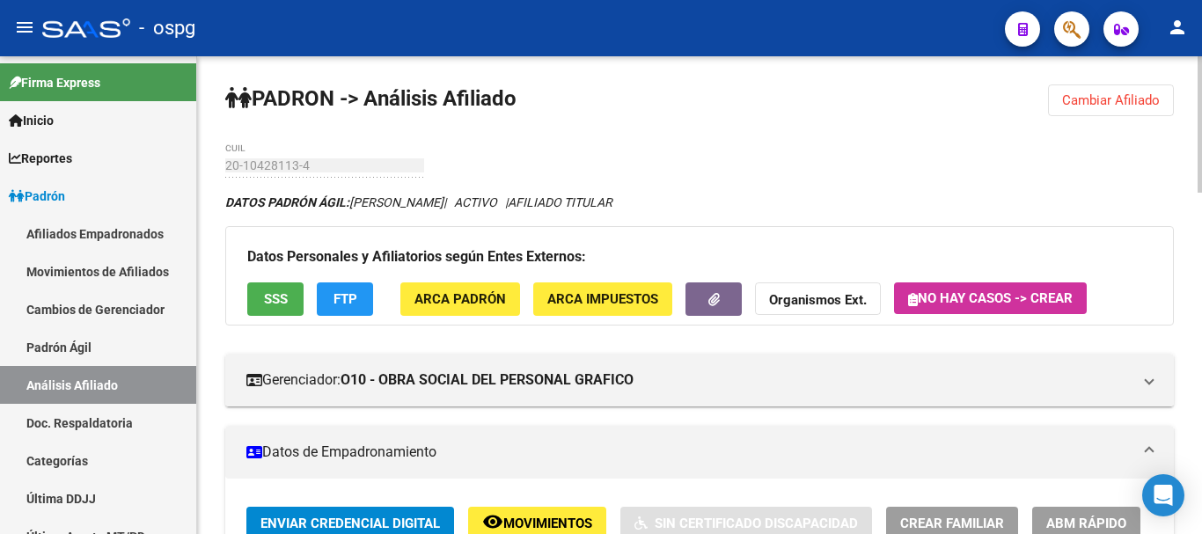
click at [281, 307] on span "SSS" at bounding box center [276, 300] width 24 height 16
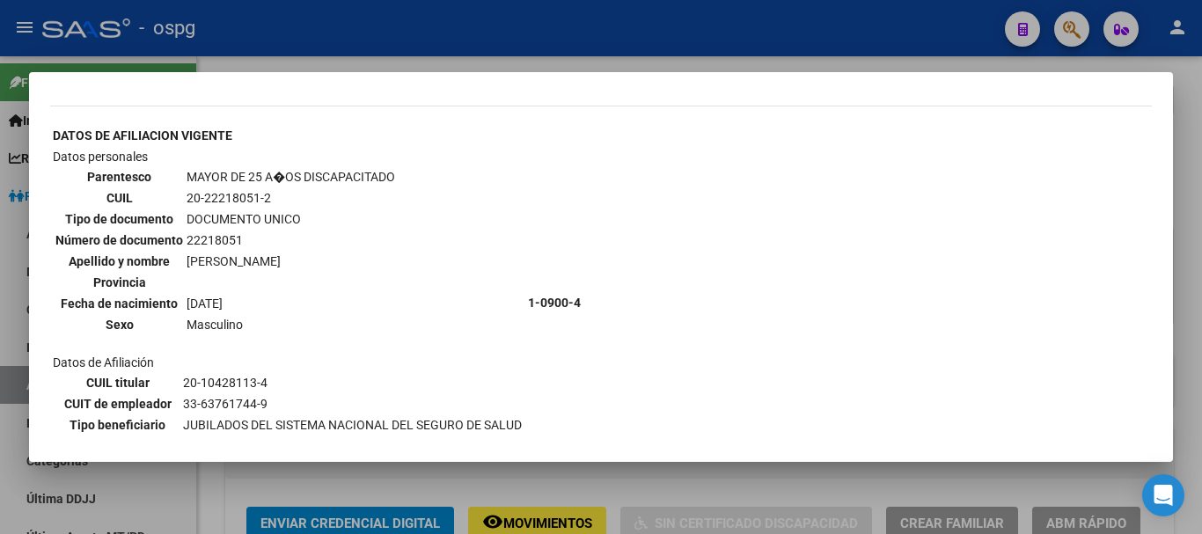
scroll to position [121, 0]
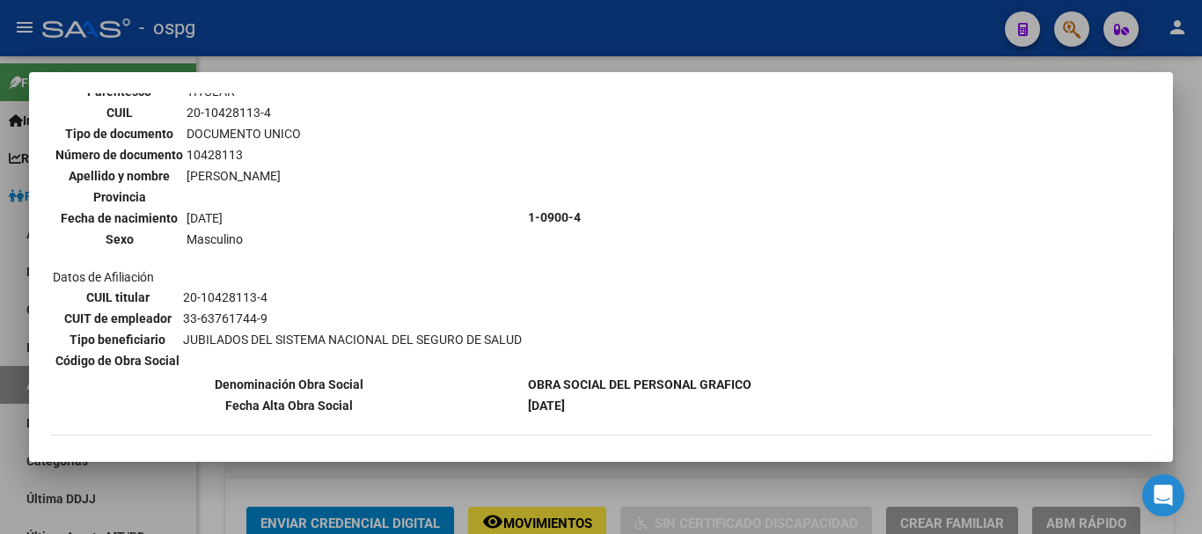
click at [1195, 251] on div at bounding box center [601, 267] width 1202 height 534
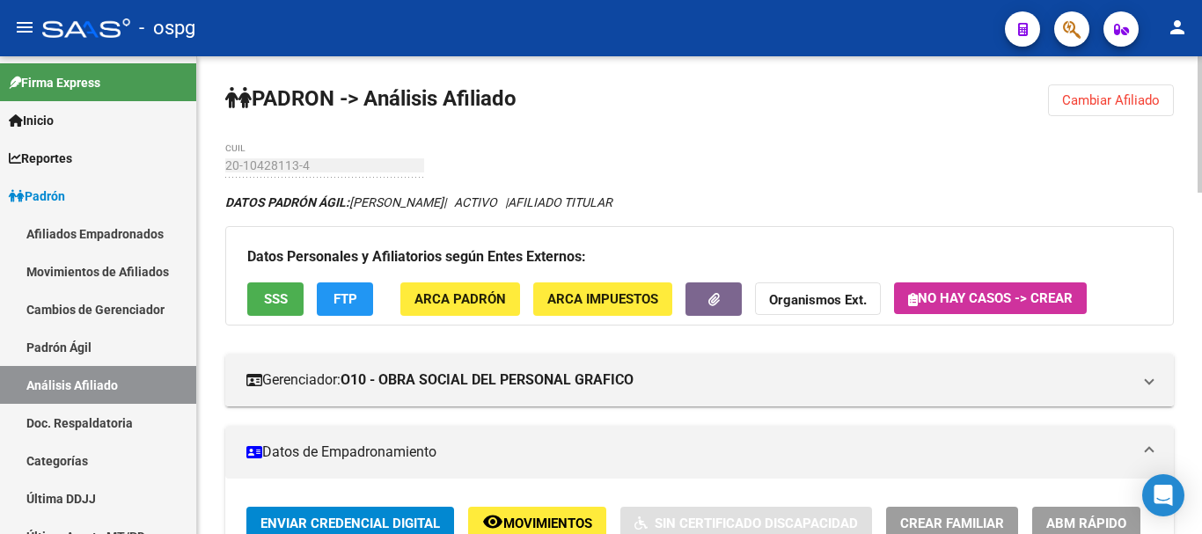
click at [325, 298] on button "FTP" at bounding box center [345, 299] width 56 height 33
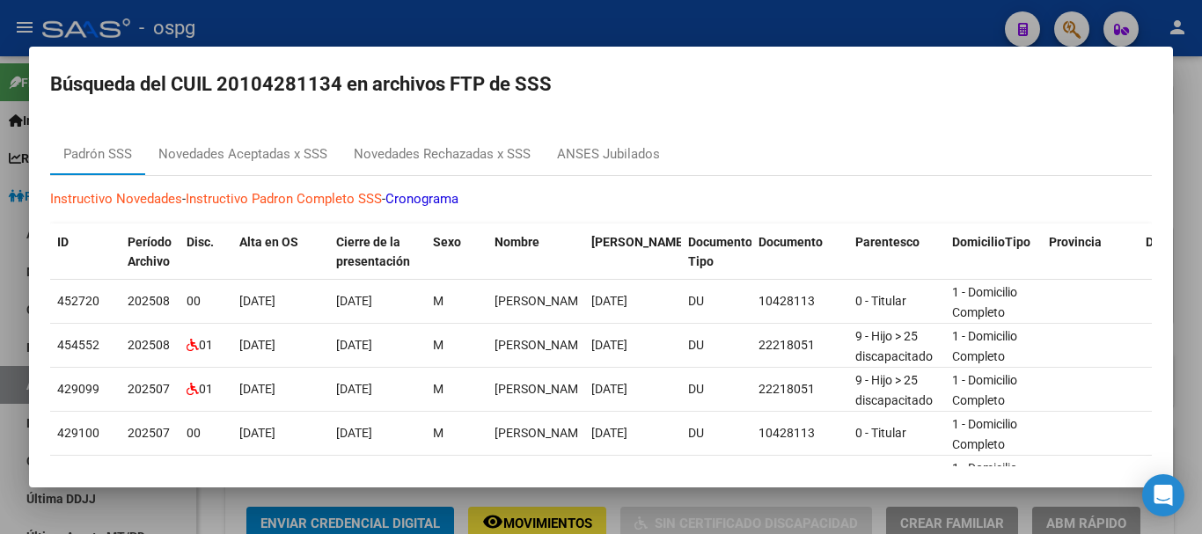
click at [233, 217] on div "Instructivo Novedades - Instructivo [PERSON_NAME] Completo SSS - Cronograma ID …" at bounding box center [601, 480] width 1102 height 608
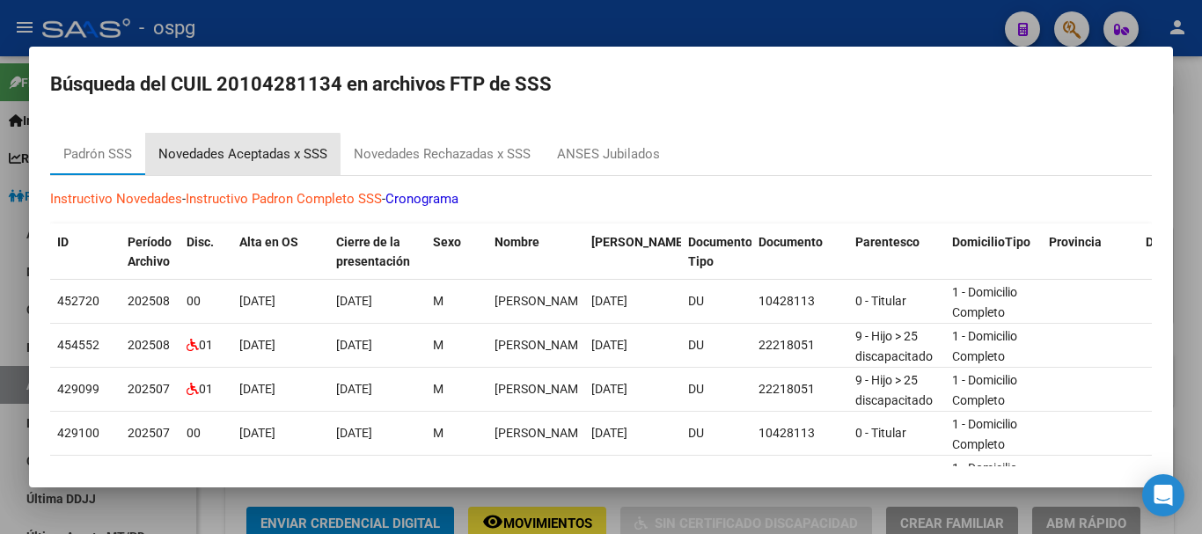
click at [233, 162] on div "Novedades Aceptadas x SSS" at bounding box center [242, 154] width 169 height 20
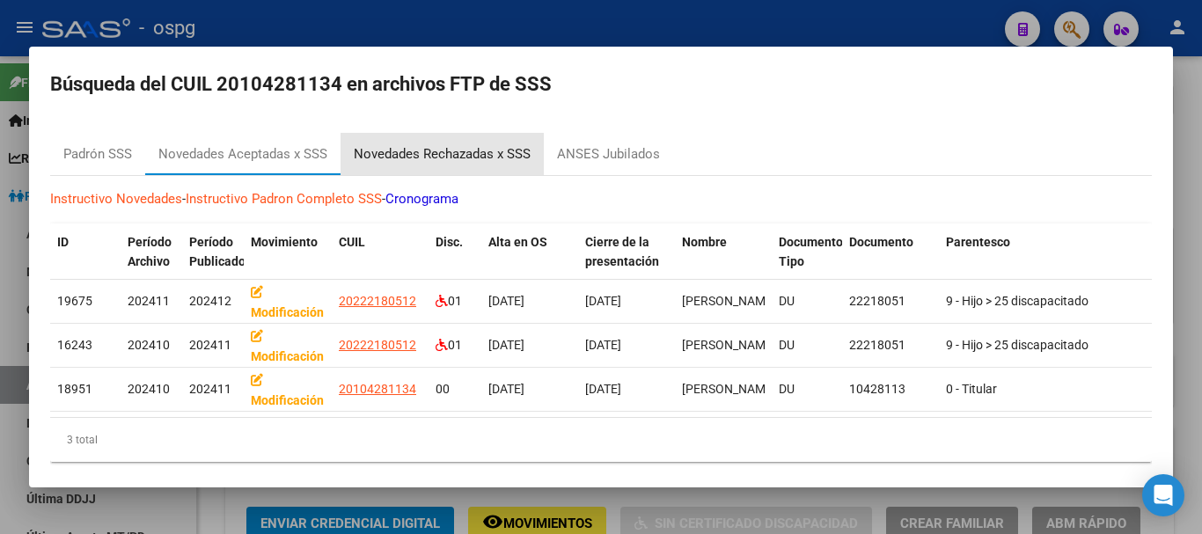
click at [418, 152] on div "Novedades Rechazadas x SSS" at bounding box center [442, 154] width 177 height 20
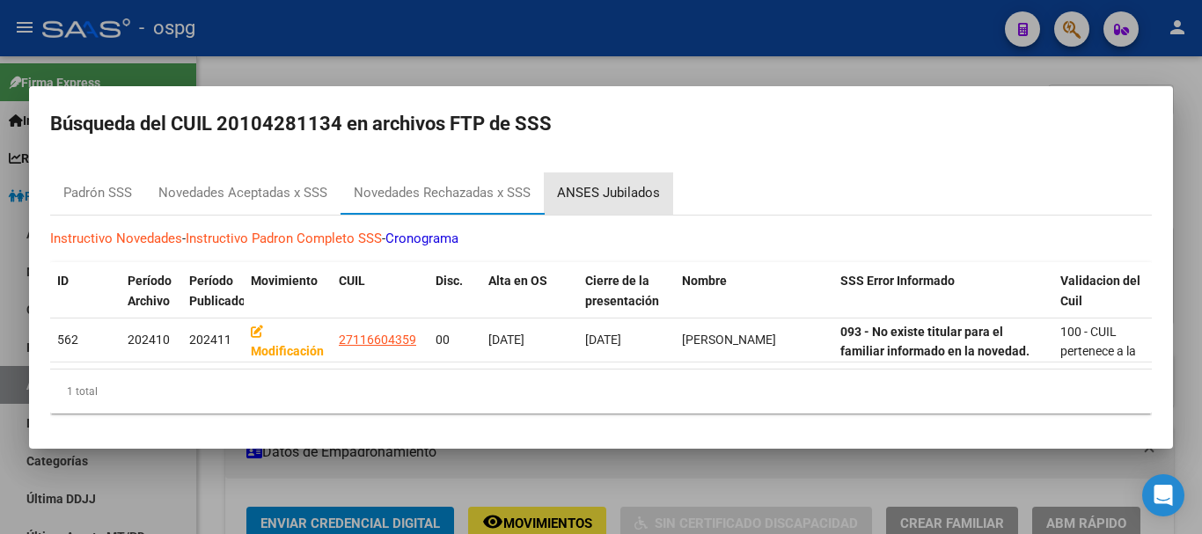
click at [650, 189] on div "ANSES Jubilados" at bounding box center [608, 193] width 103 height 20
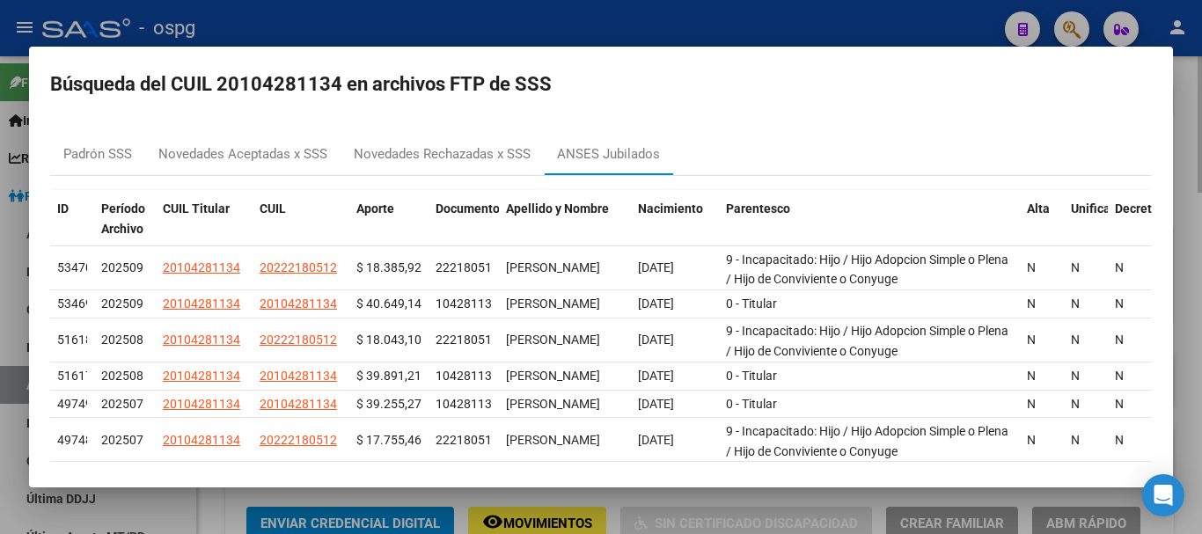
click at [1180, 140] on div at bounding box center [601, 267] width 1202 height 534
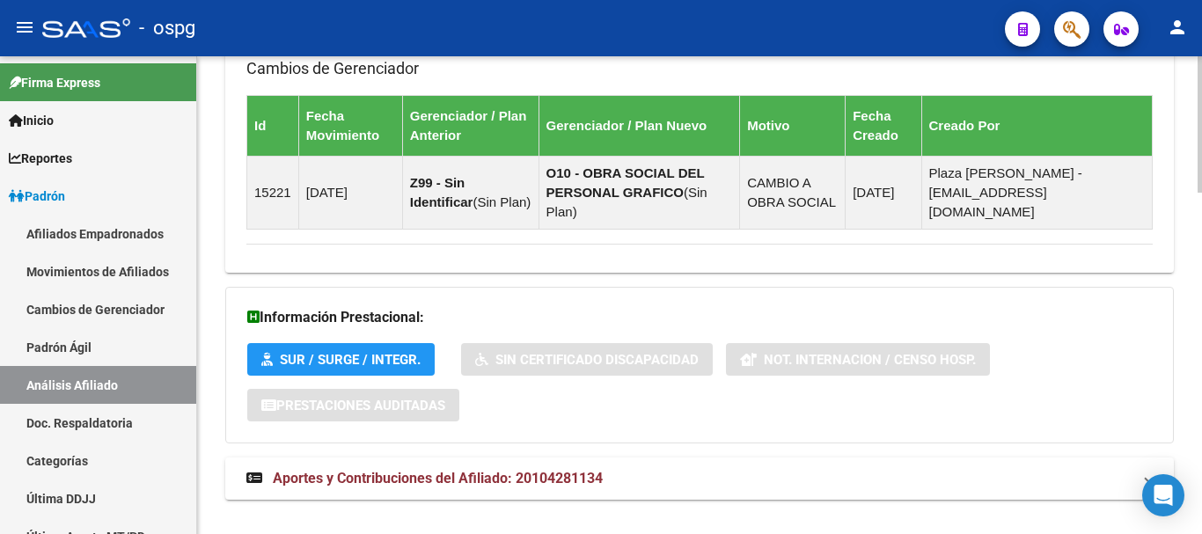
scroll to position [1200, 0]
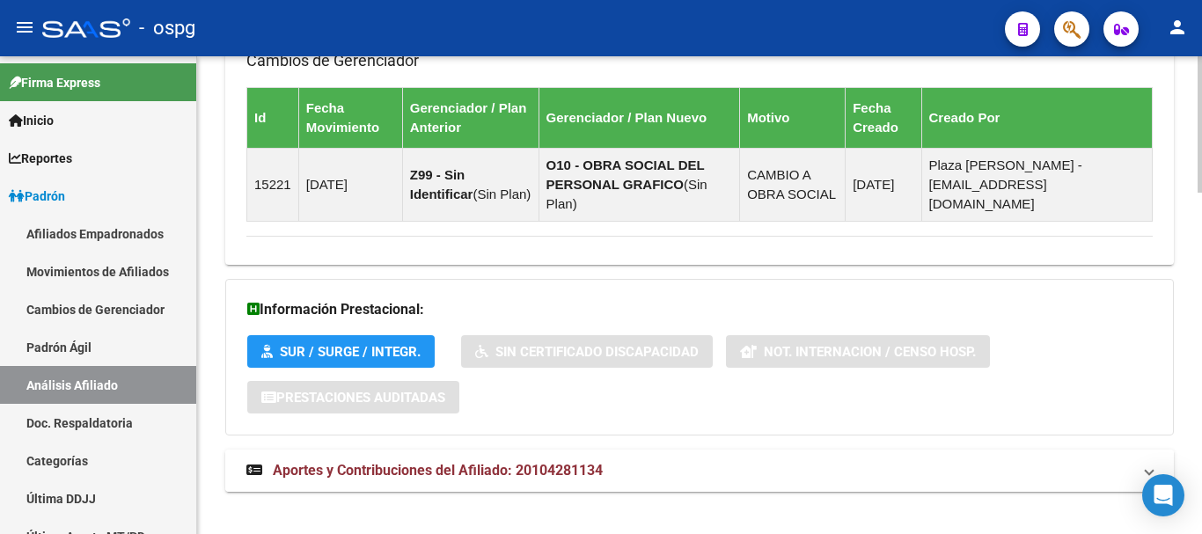
drag, startPoint x: 504, startPoint y: 453, endPoint x: 681, endPoint y: 437, distance: 177.7
click at [511, 462] on span "Aportes y Contribuciones del Afiliado: 20104281134" at bounding box center [438, 470] width 330 height 17
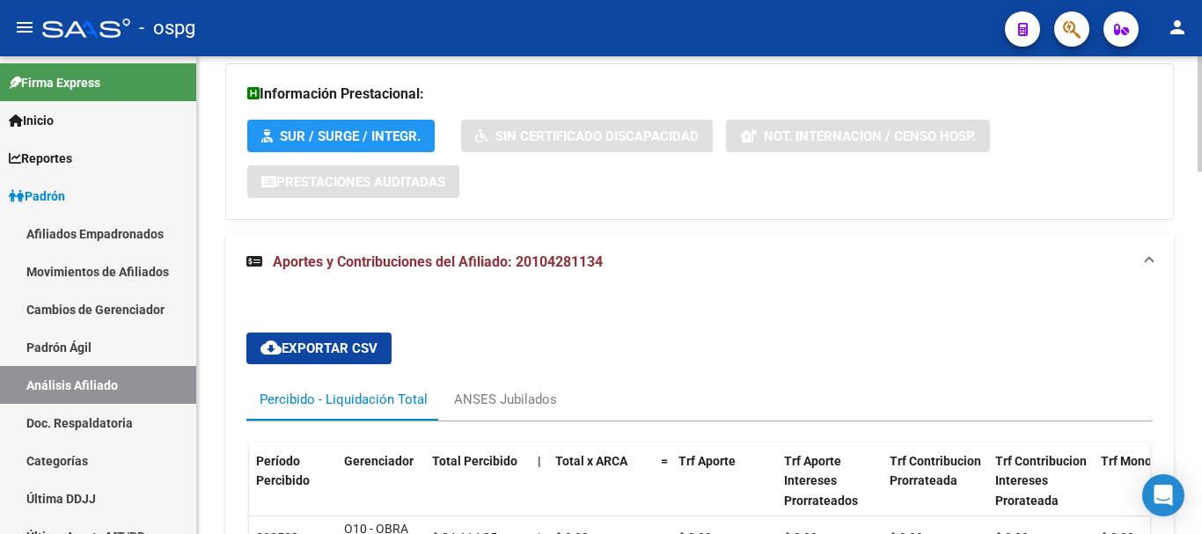
scroll to position [1479, 0]
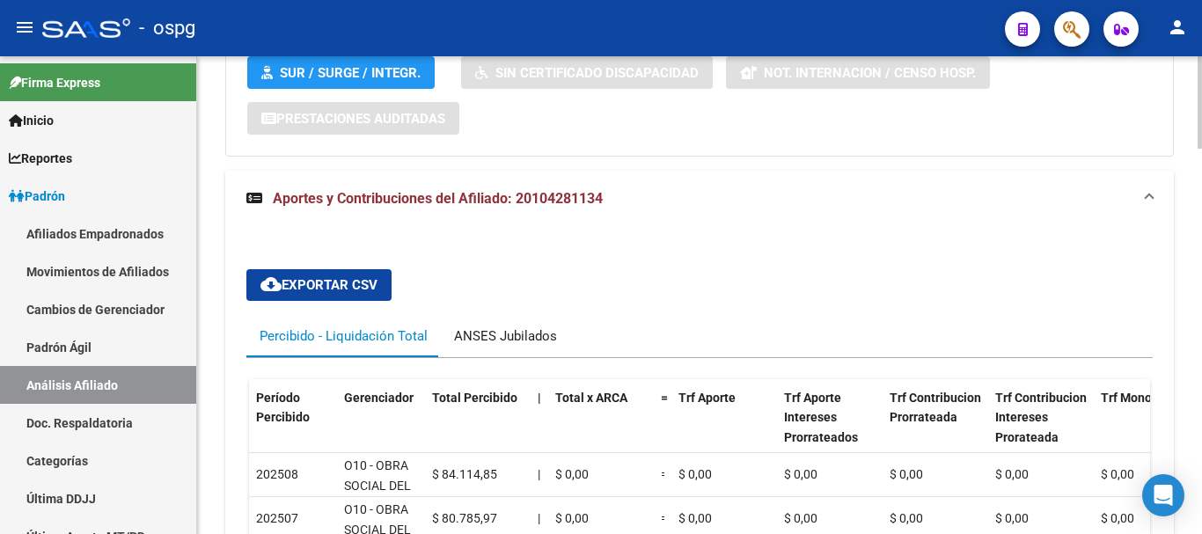
drag, startPoint x: 467, startPoint y: 316, endPoint x: 547, endPoint y: 327, distance: 80.9
click at [495, 327] on div "ANSES Jubilados" at bounding box center [505, 336] width 103 height 19
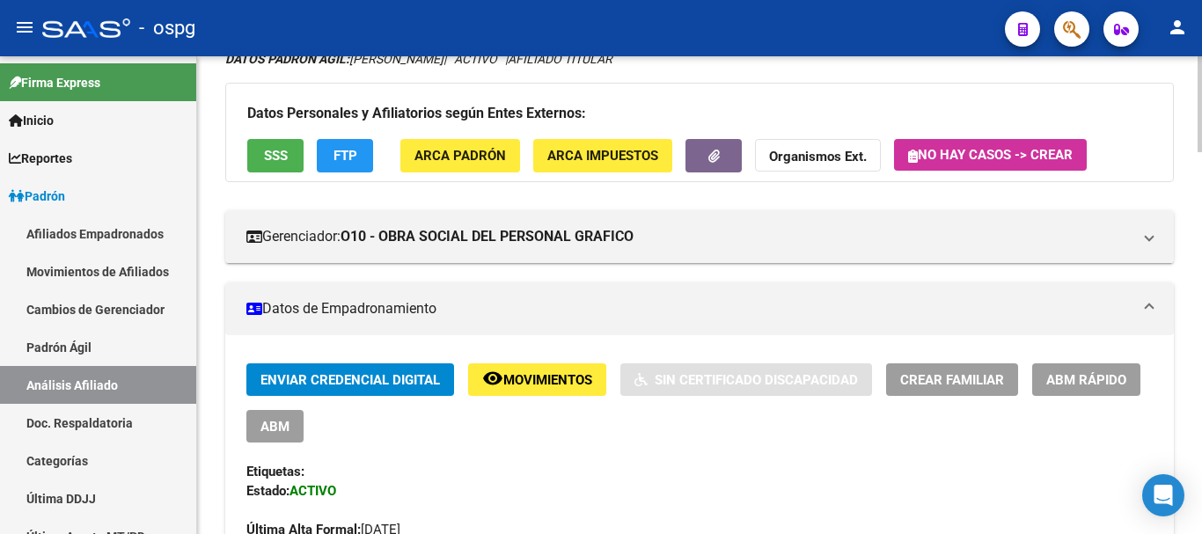
scroll to position [0, 0]
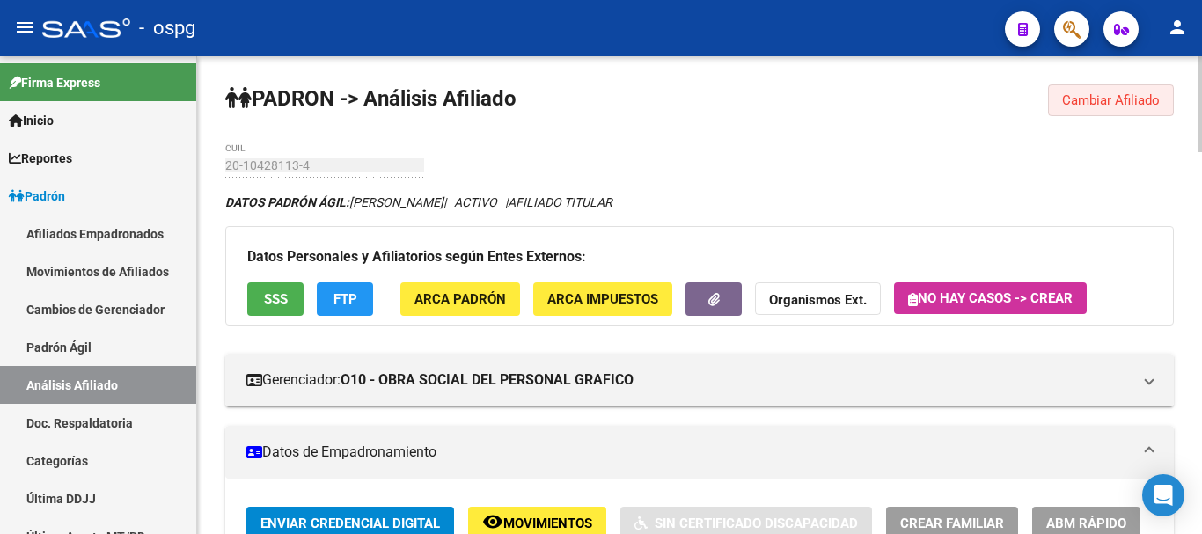
click at [1097, 89] on button "Cambiar Afiliado" at bounding box center [1111, 100] width 126 height 32
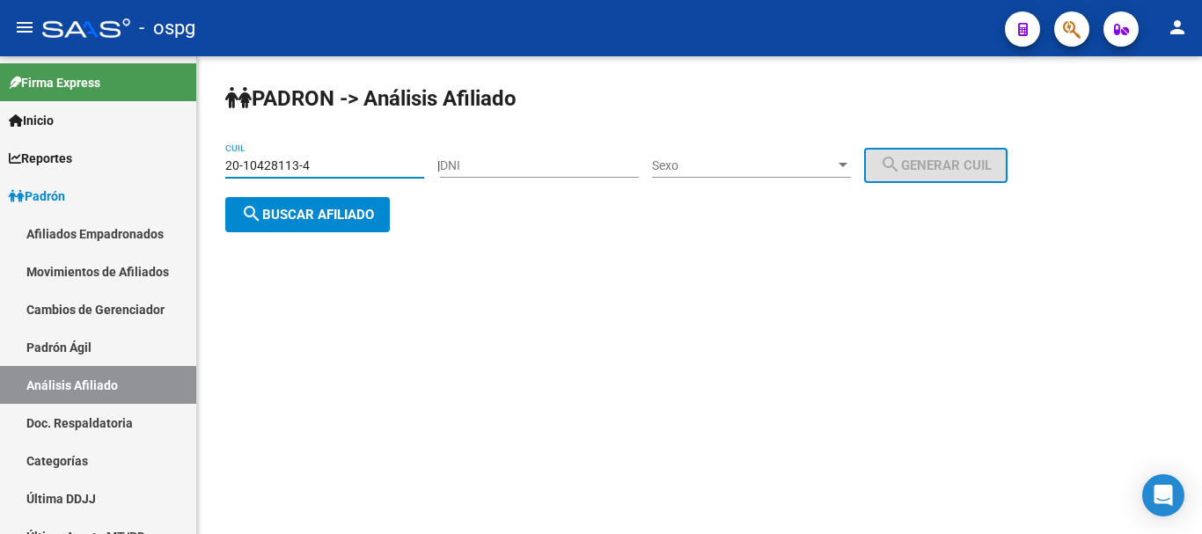
drag, startPoint x: 216, startPoint y: 171, endPoint x: 292, endPoint y: 167, distance: 76.7
click at [127, 170] on mat-sidenav-container "Firma Express Inicio Calendario SSS Instructivos Contacto OS Reportes Ingresos …" at bounding box center [601, 295] width 1202 height 478
paste input "4439484-5"
click at [355, 215] on span "search Buscar afiliado" at bounding box center [307, 215] width 133 height 16
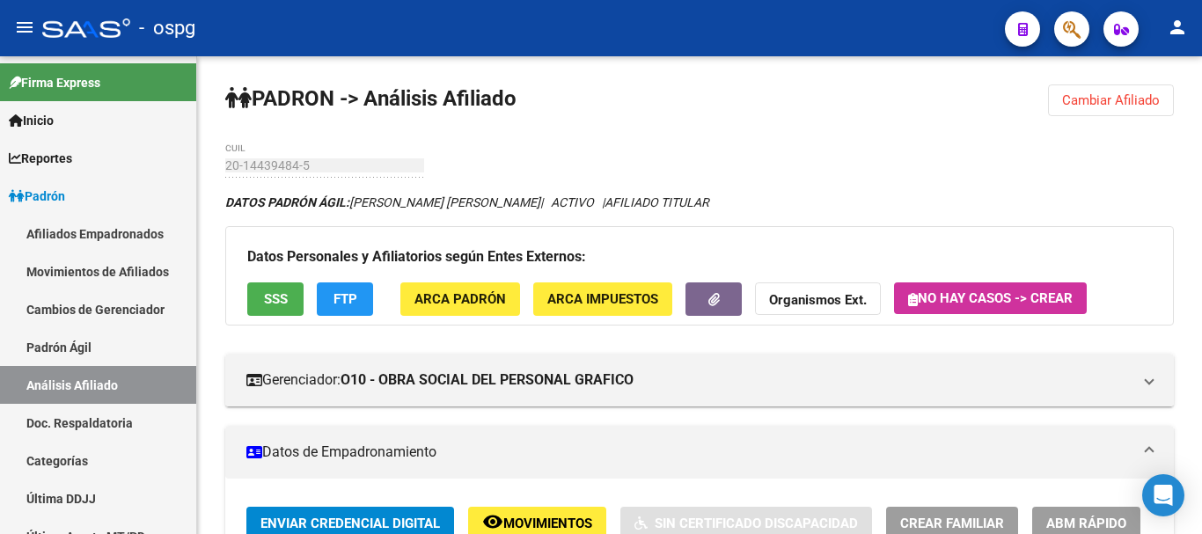
click at [289, 296] on button "SSS" at bounding box center [275, 299] width 56 height 33
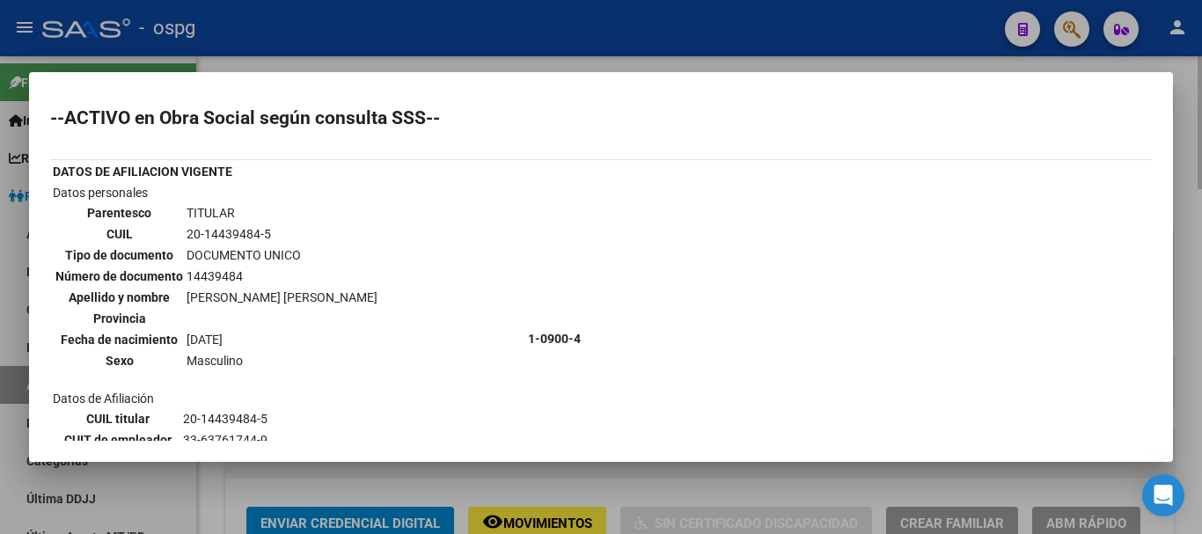
click at [1201, 198] on div at bounding box center [601, 267] width 1202 height 534
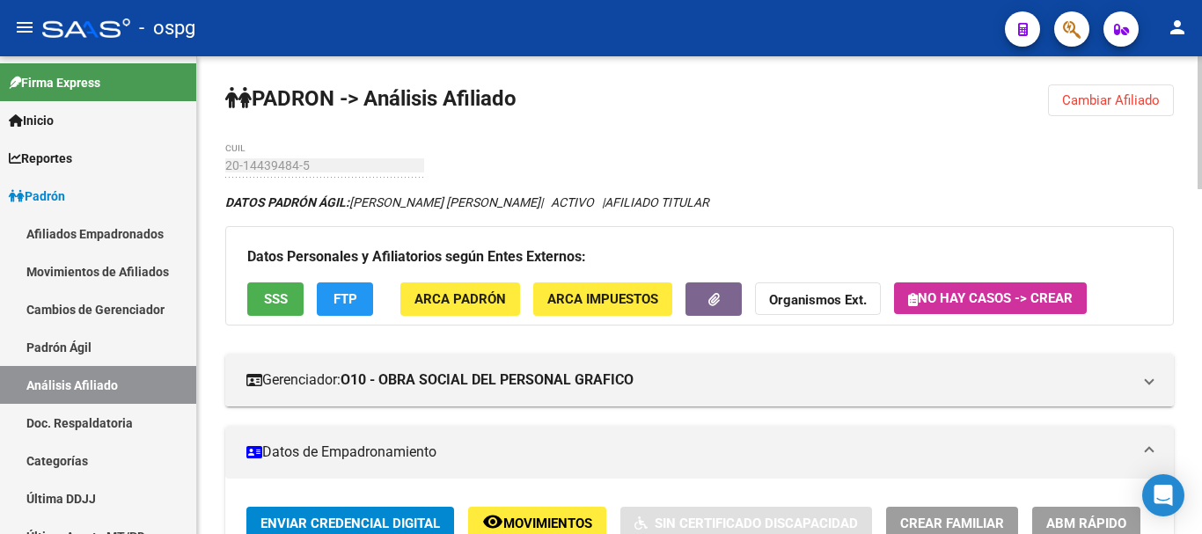
click at [352, 292] on span "FTP" at bounding box center [346, 300] width 24 height 16
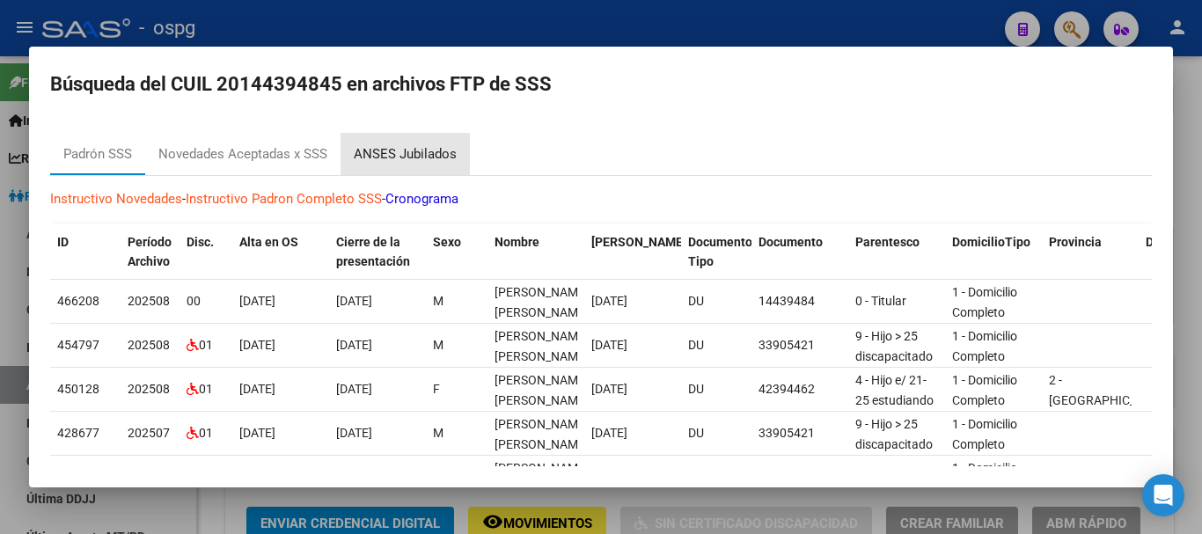
click at [422, 153] on div "ANSES Jubilados" at bounding box center [405, 154] width 103 height 20
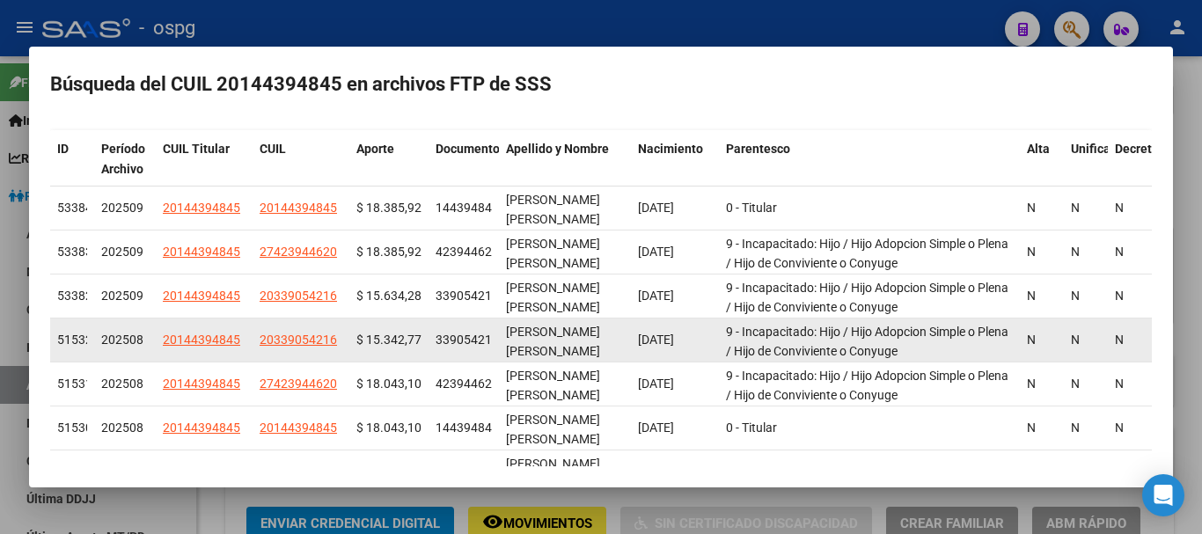
scroll to position [88, 0]
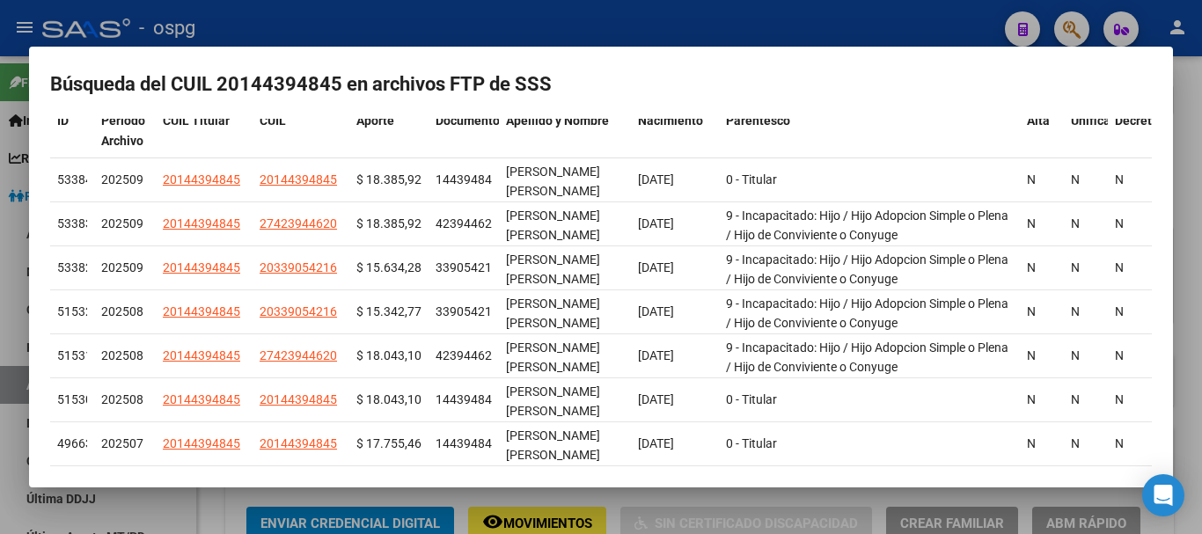
click at [1186, 297] on div at bounding box center [601, 267] width 1202 height 534
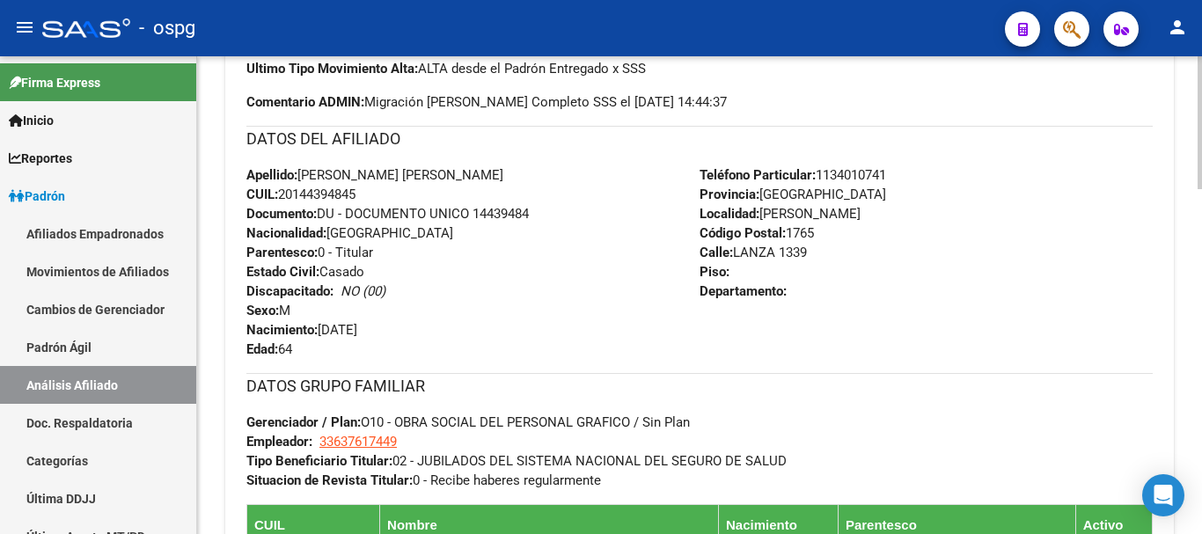
scroll to position [616, 0]
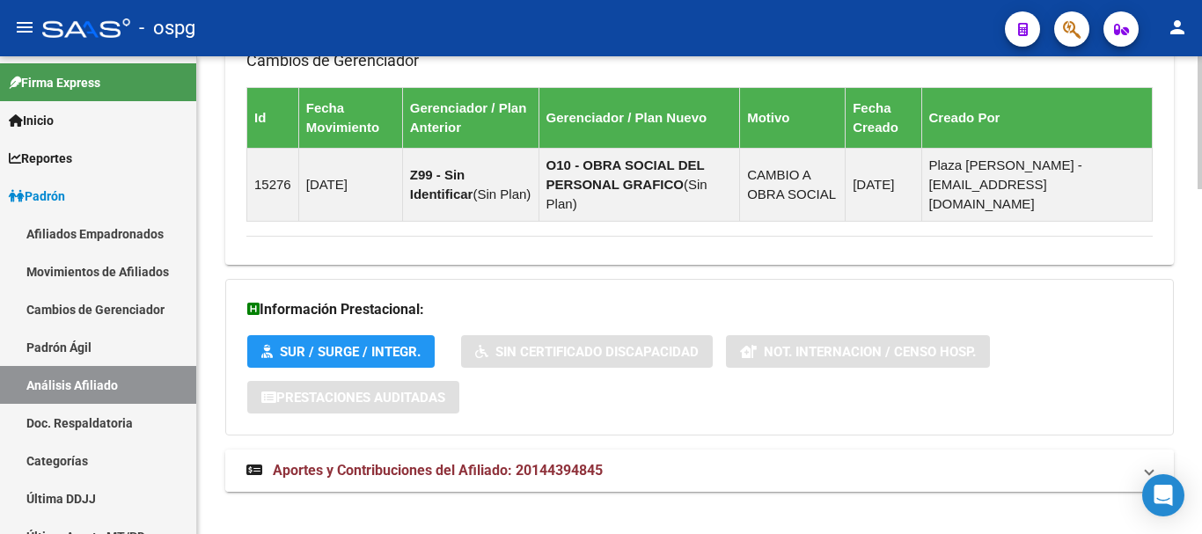
drag, startPoint x: 419, startPoint y: 455, endPoint x: 444, endPoint y: 455, distance: 25.5
click at [420, 462] on span "Aportes y Contribuciones del Afiliado: 20144394845" at bounding box center [438, 470] width 330 height 17
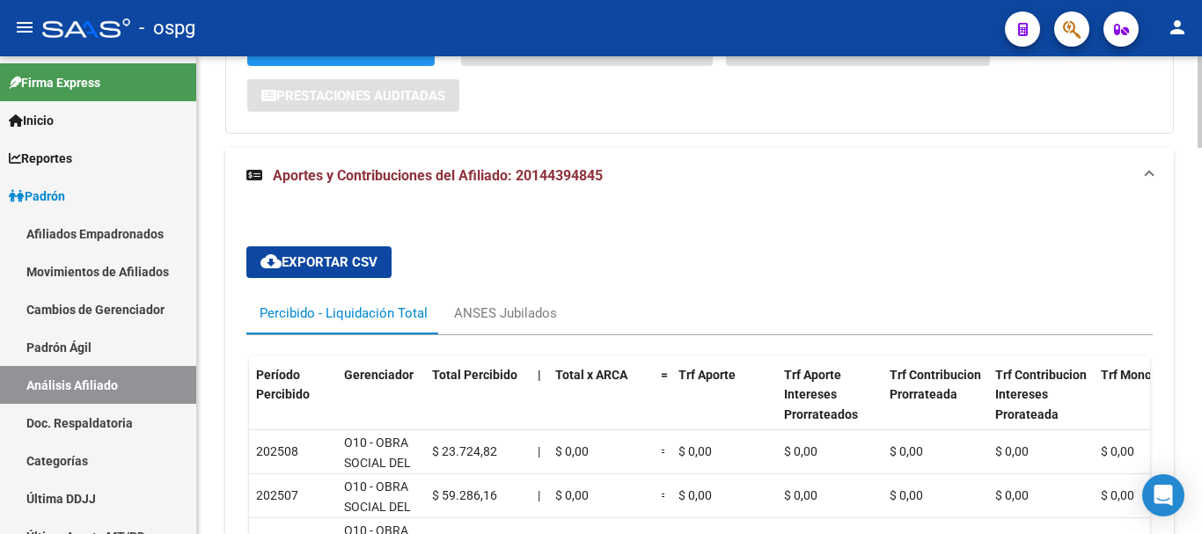
scroll to position [1546, 0]
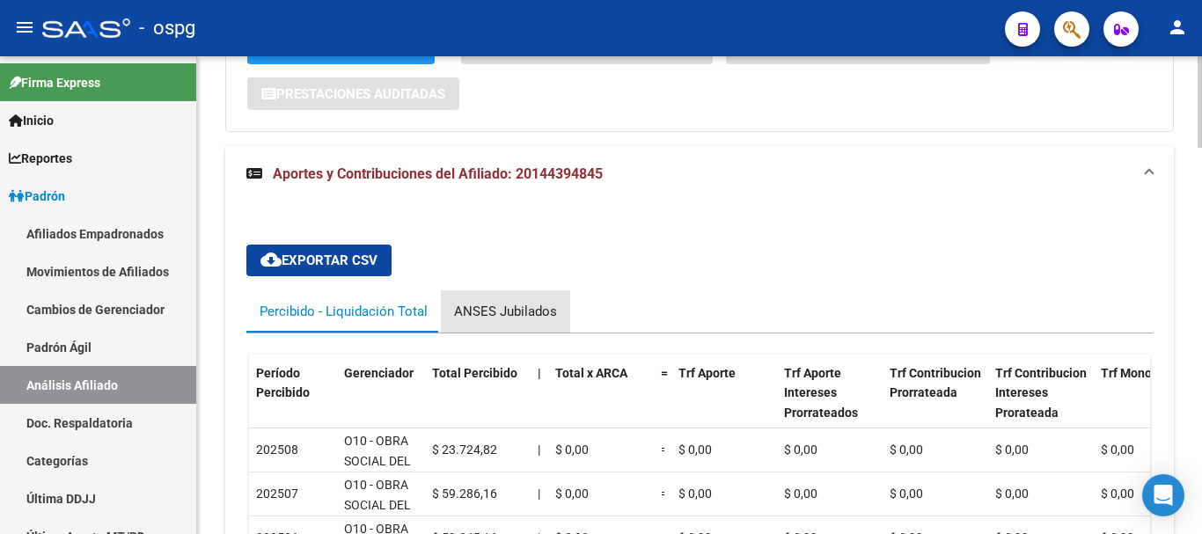
drag, startPoint x: 520, startPoint y: 283, endPoint x: 541, endPoint y: 282, distance: 21.1
click at [525, 290] on div "ANSES Jubilados" at bounding box center [505, 311] width 129 height 42
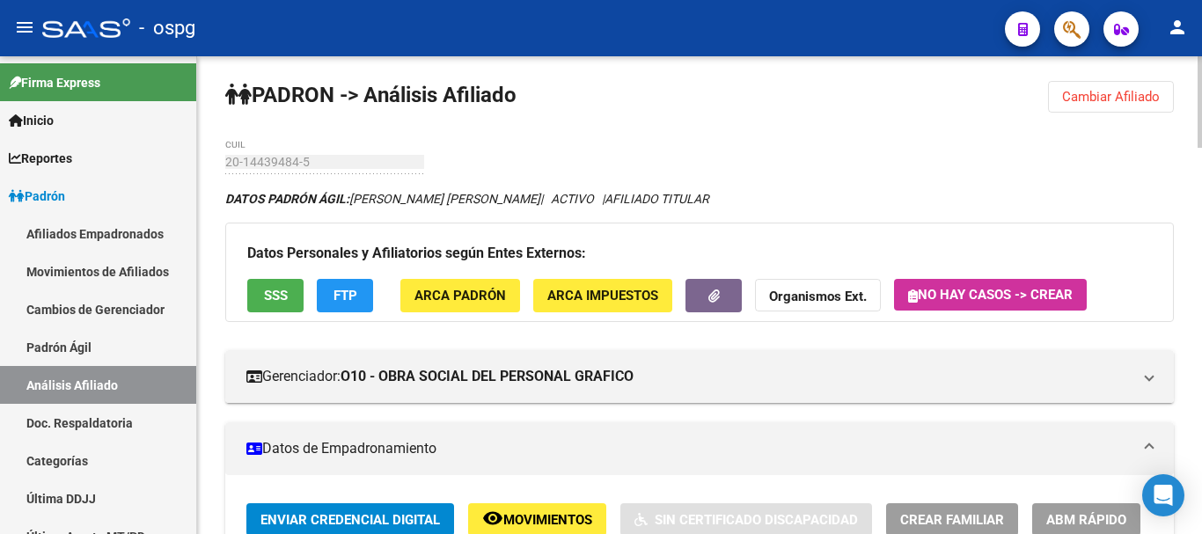
scroll to position [0, 0]
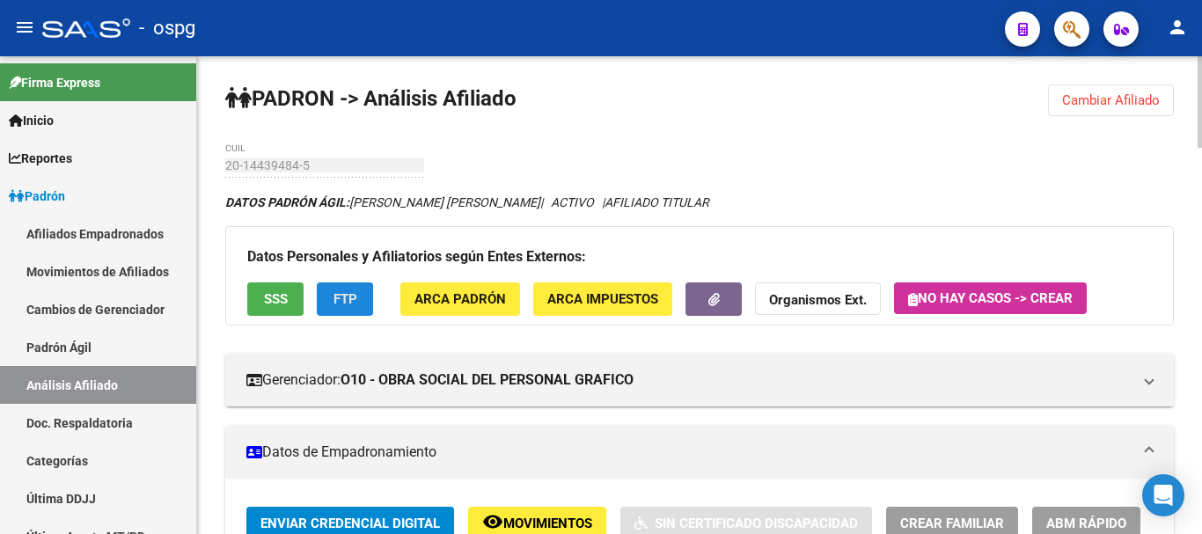
click at [332, 312] on button "FTP" at bounding box center [345, 299] width 56 height 33
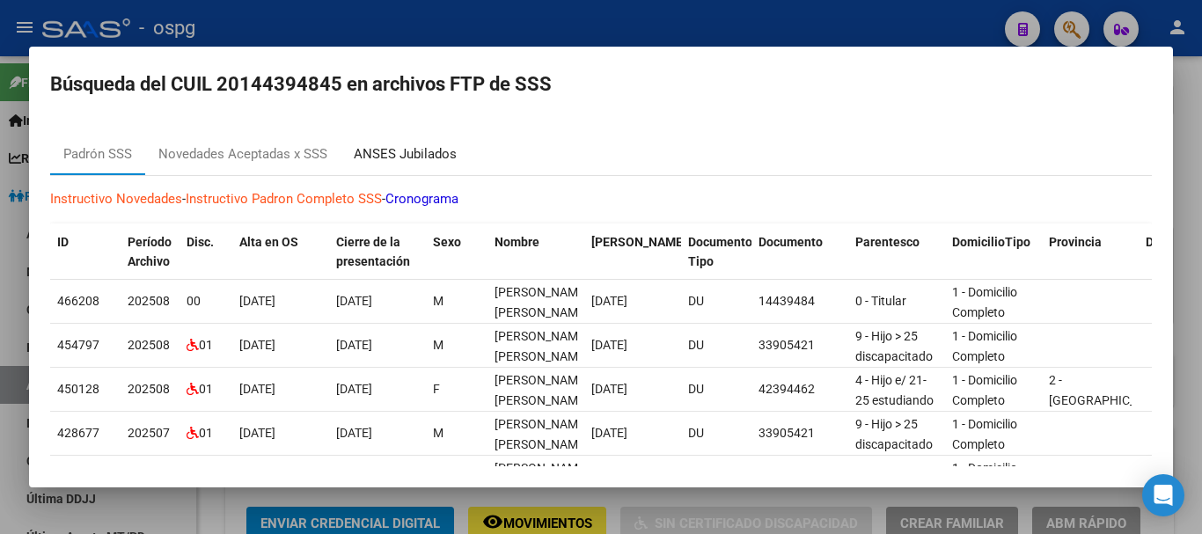
click at [434, 170] on div "ANSES Jubilados" at bounding box center [405, 154] width 129 height 42
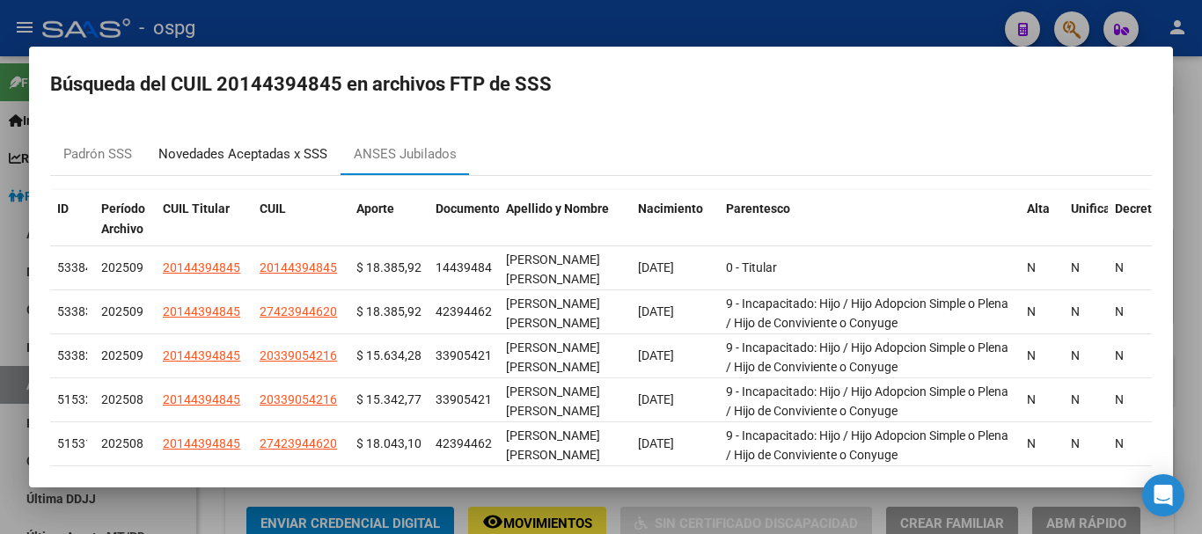
click at [252, 144] on div "Novedades Aceptadas x SSS" at bounding box center [242, 154] width 169 height 20
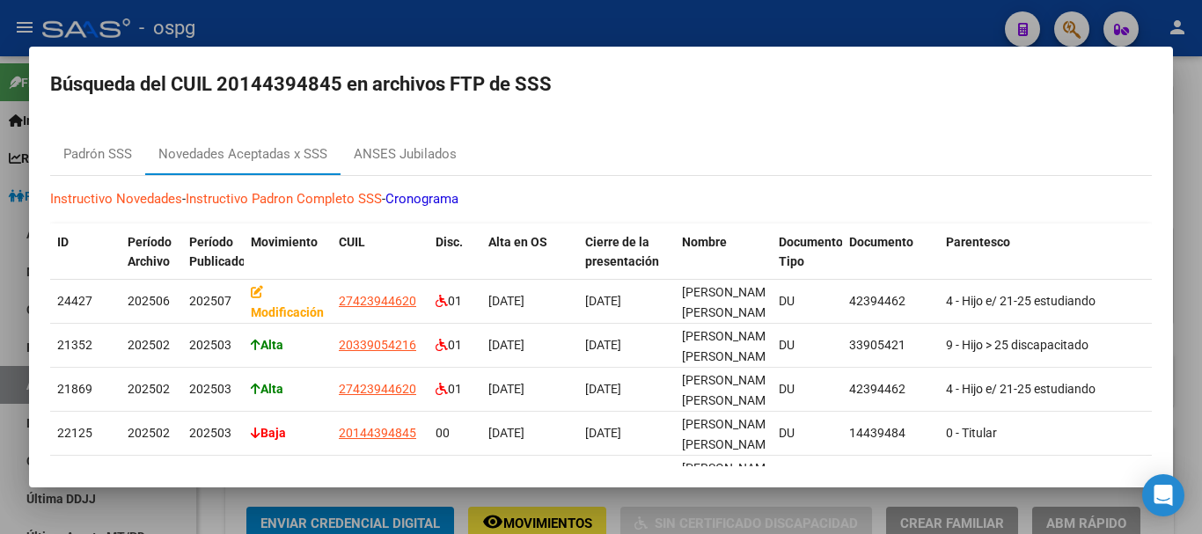
click at [1186, 190] on div at bounding box center [601, 267] width 1202 height 534
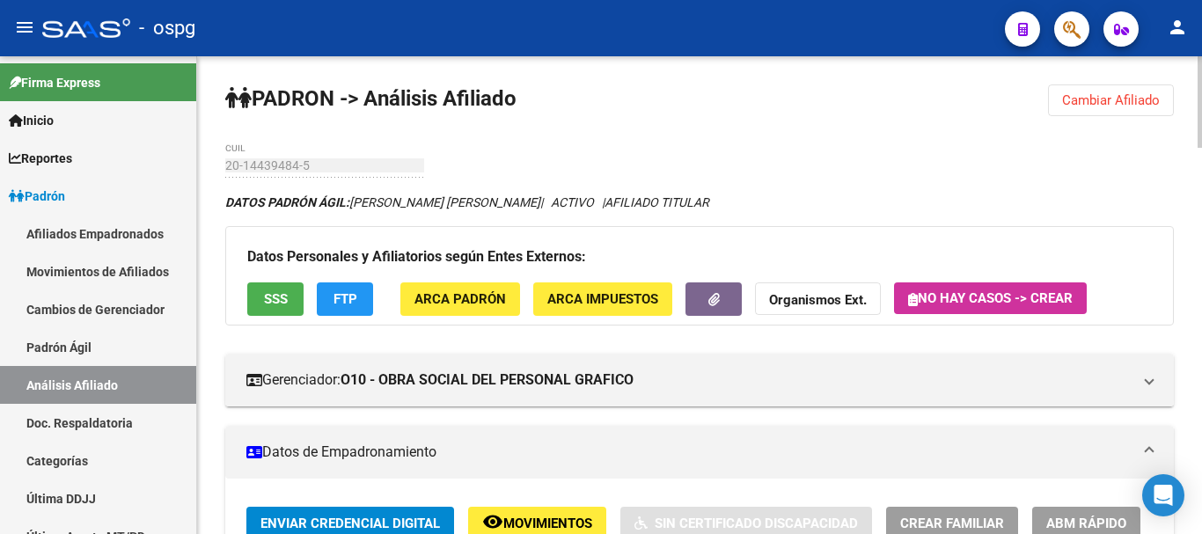
click at [1120, 105] on span "Cambiar Afiliado" at bounding box center [1111, 100] width 98 height 16
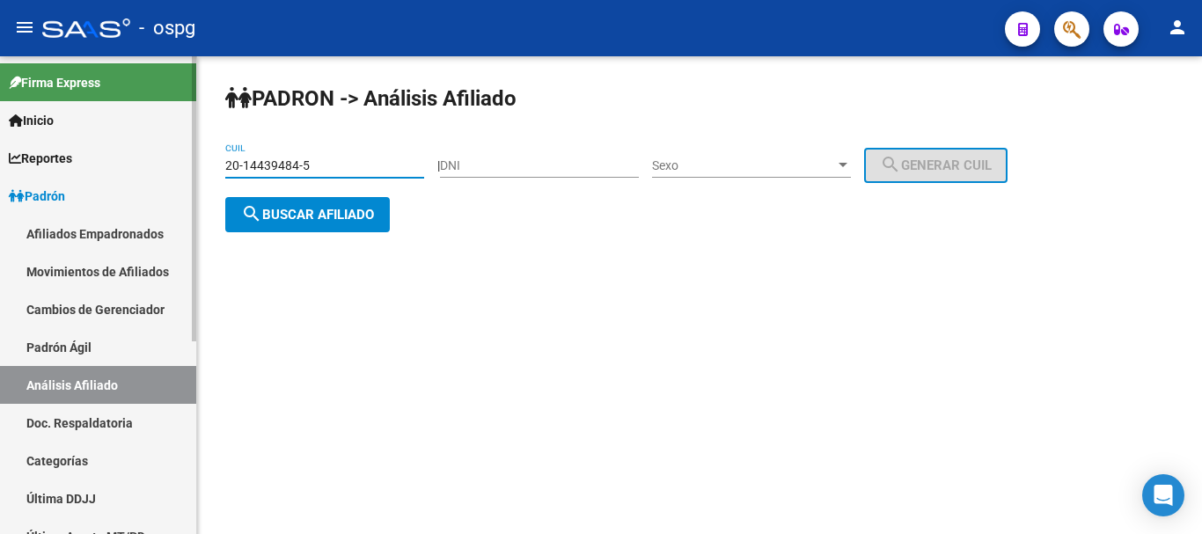
drag, startPoint x: 354, startPoint y: 160, endPoint x: 58, endPoint y: 169, distance: 295.9
click at [58, 169] on mat-sidenav-container "Firma Express Inicio Calendario SSS Instructivos Contacto OS Reportes Ingresos …" at bounding box center [601, 295] width 1202 height 478
paste input "26291765-8"
click at [367, 218] on span "search Buscar afiliado" at bounding box center [307, 215] width 133 height 16
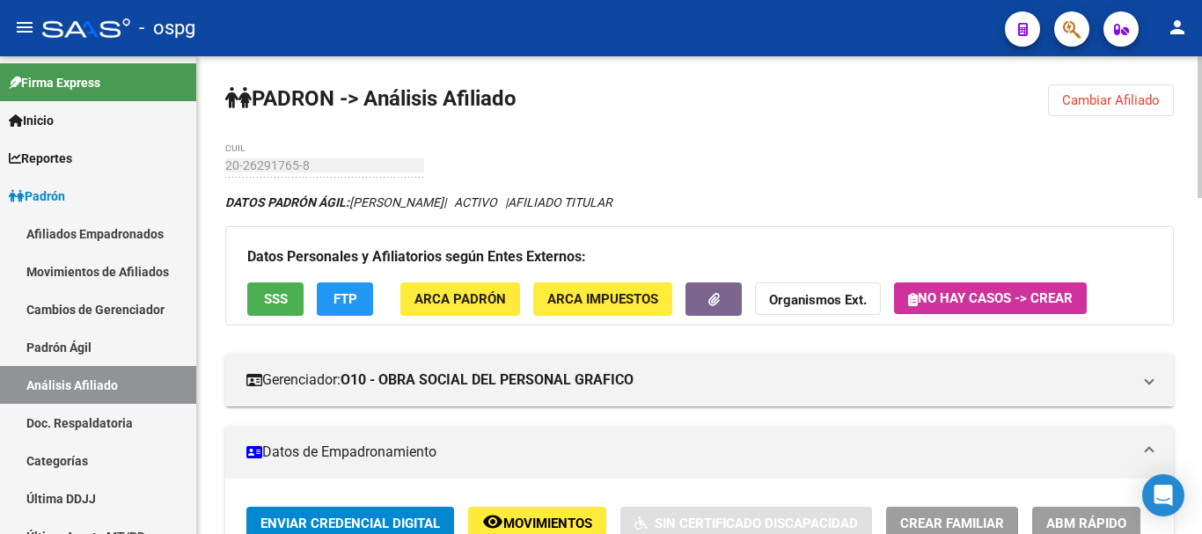
click at [261, 312] on button "SSS" at bounding box center [275, 299] width 56 height 33
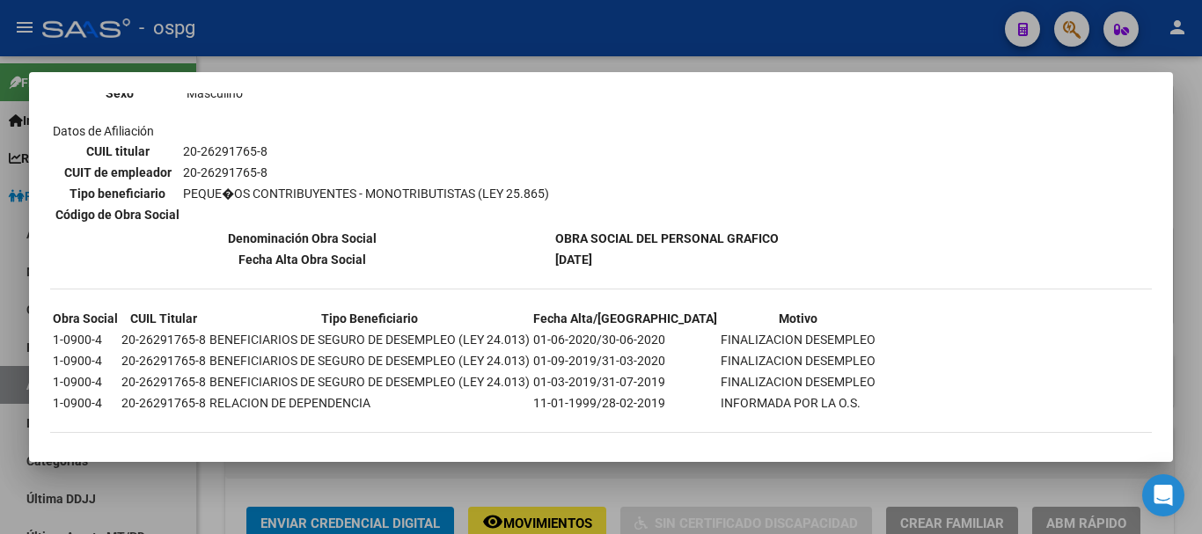
scroll to position [277, 0]
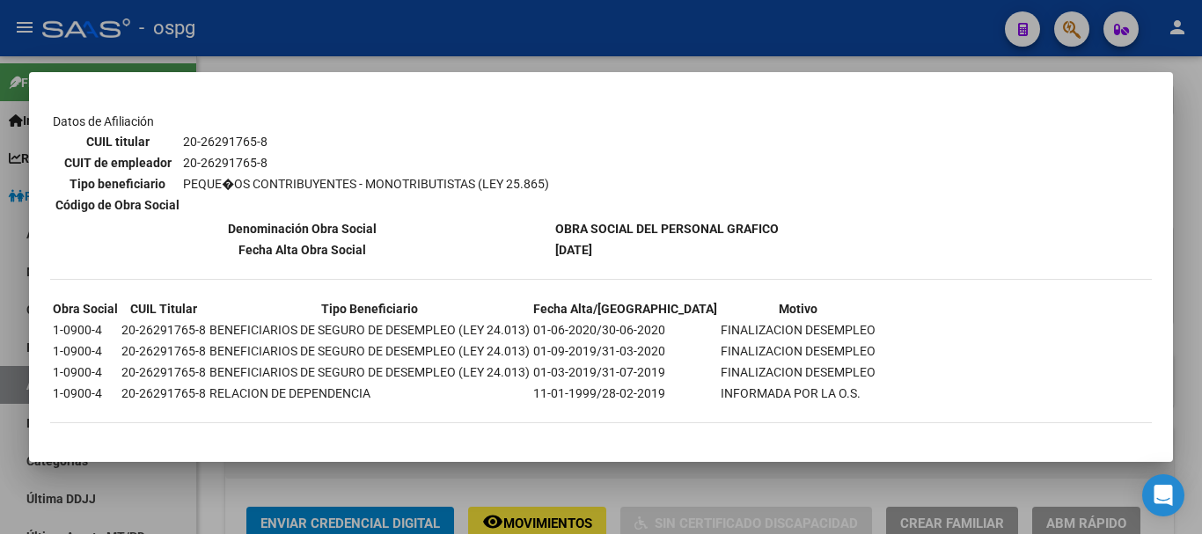
click at [1183, 180] on div at bounding box center [601, 267] width 1202 height 534
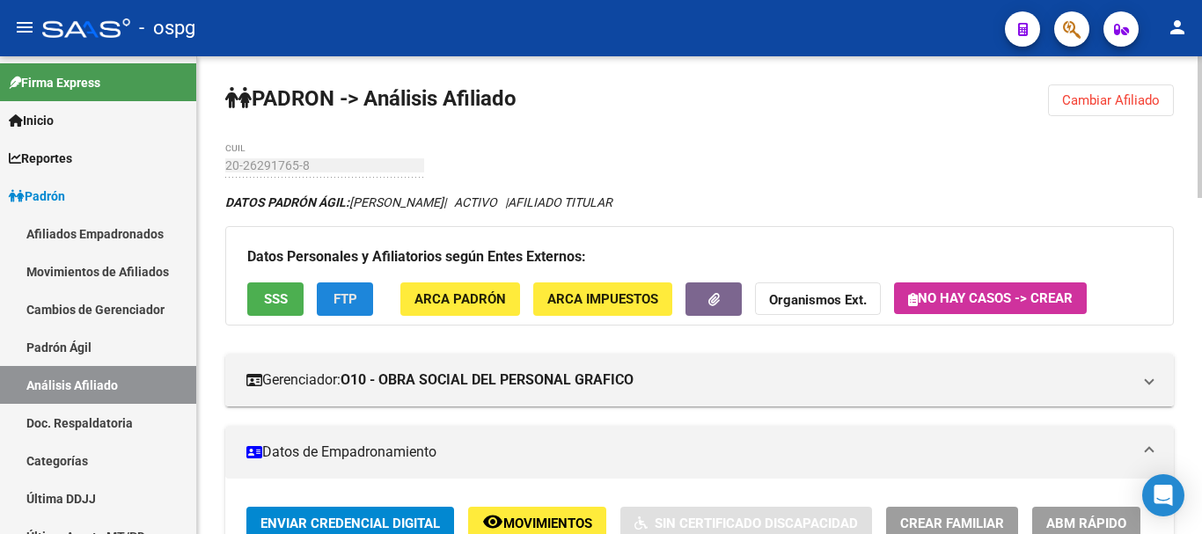
click at [356, 301] on span "FTP" at bounding box center [346, 300] width 24 height 16
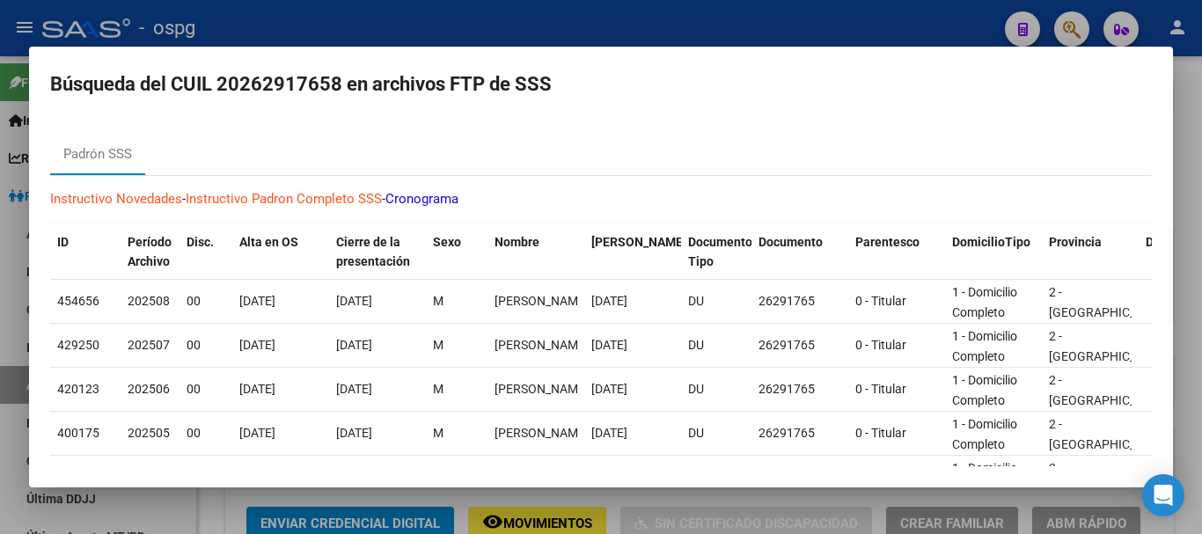
click at [1192, 188] on div at bounding box center [601, 267] width 1202 height 534
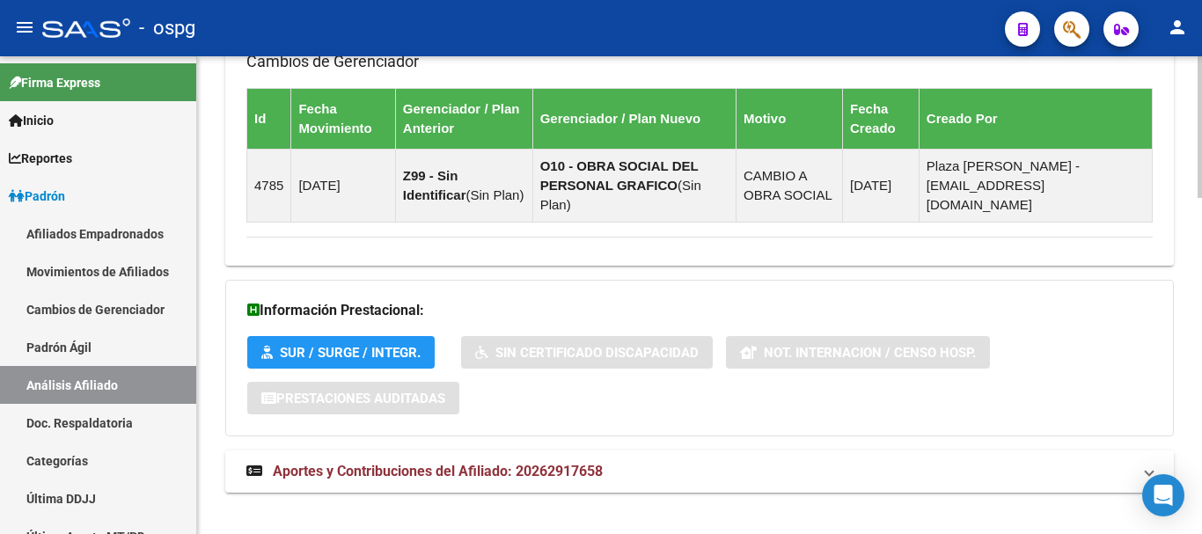
scroll to position [1134, 0]
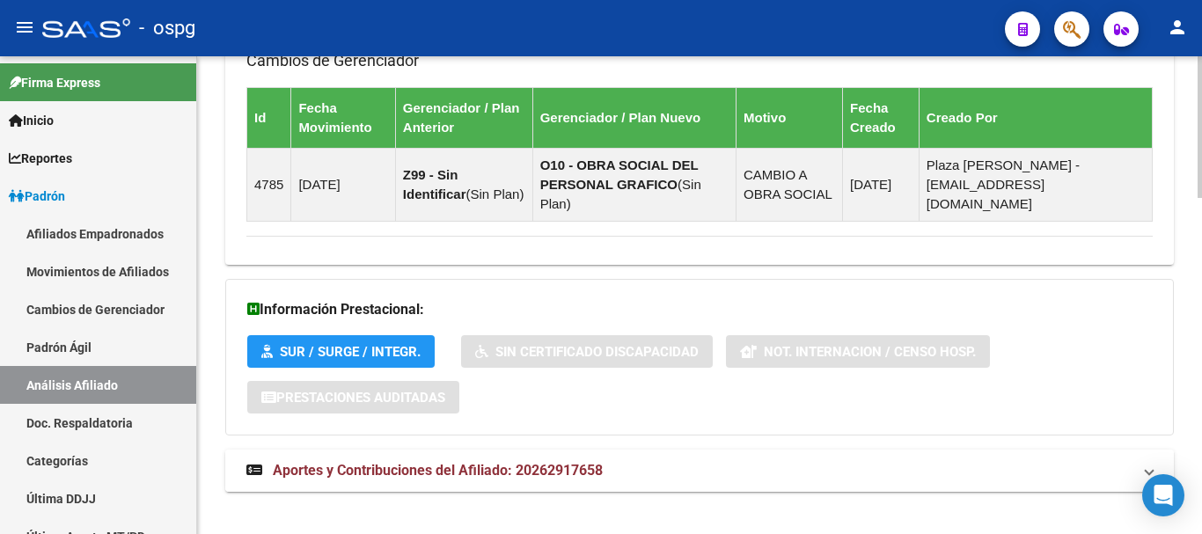
click at [527, 462] on span "Aportes y Contribuciones del Afiliado: 20262917658" at bounding box center [438, 470] width 330 height 17
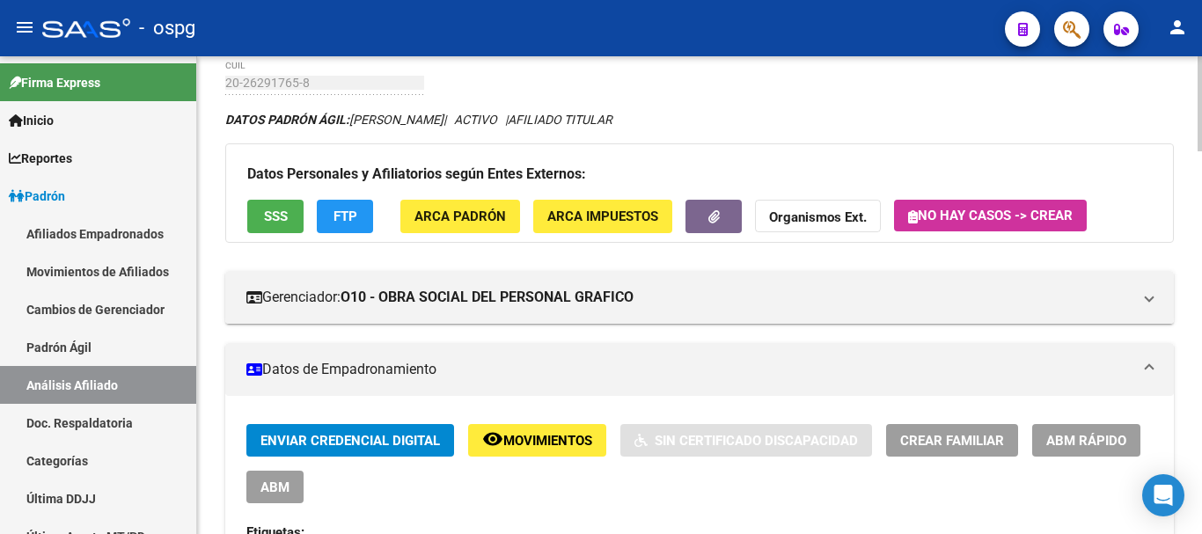
scroll to position [0, 0]
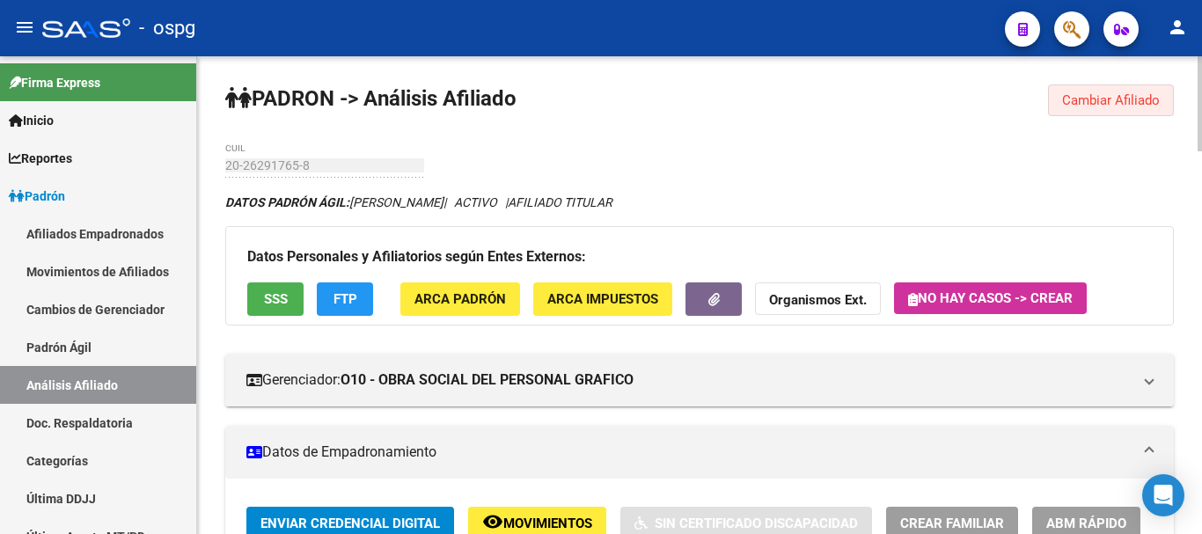
click at [1095, 101] on span "Cambiar Afiliado" at bounding box center [1111, 100] width 98 height 16
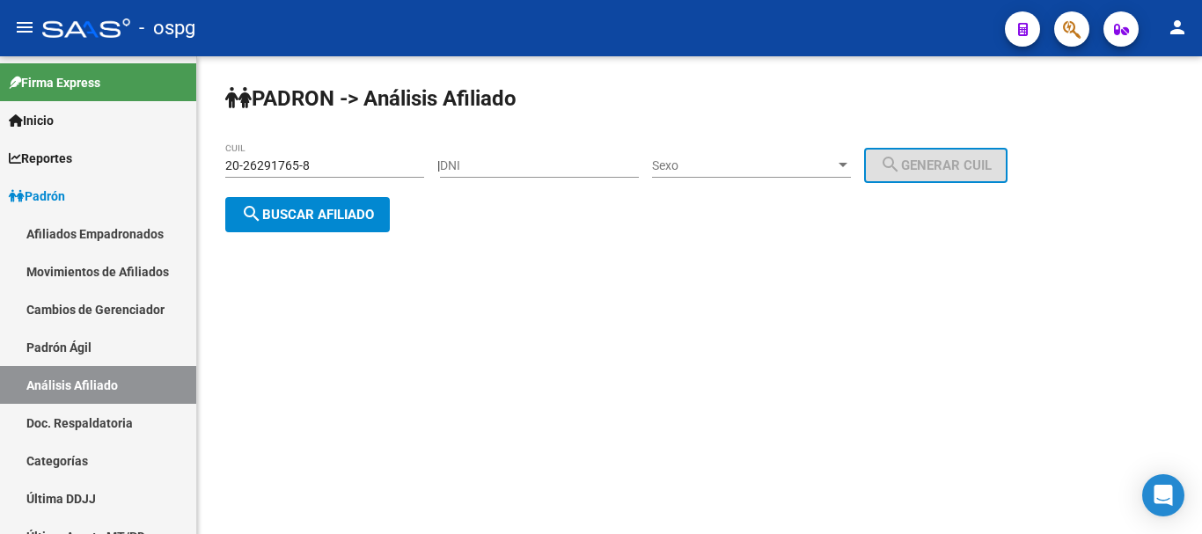
click at [360, 169] on div "20-26291765-8 CUIL" at bounding box center [324, 160] width 199 height 35
drag, startPoint x: 357, startPoint y: 167, endPoint x: 2, endPoint y: 163, distance: 355.6
click at [0, 161] on mat-sidenav-container "Firma Express Inicio Calendario SSS Instructivos Contacto OS Reportes Ingresos …" at bounding box center [601, 295] width 1202 height 478
paste input "07779381-0"
click at [349, 216] on span "search Buscar afiliado" at bounding box center [307, 215] width 133 height 16
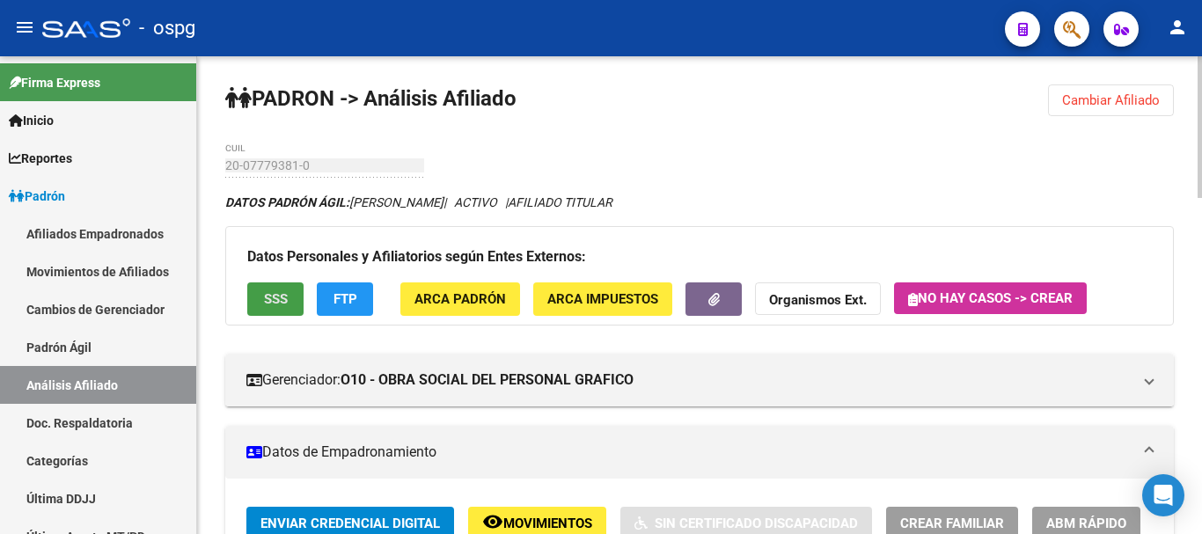
click at [253, 313] on button "SSS" at bounding box center [275, 299] width 56 height 33
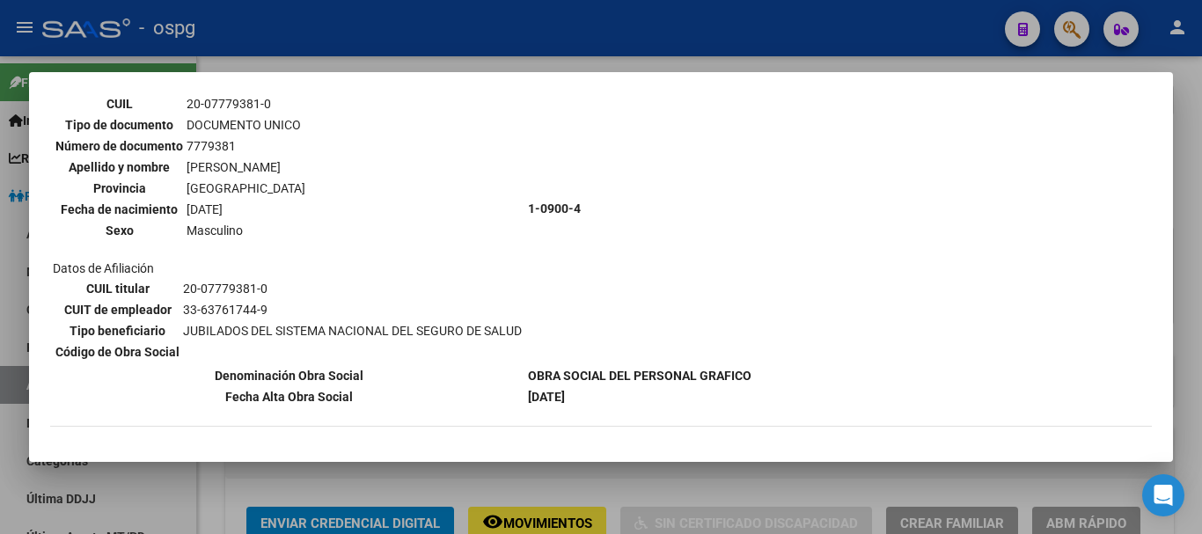
scroll to position [134, 0]
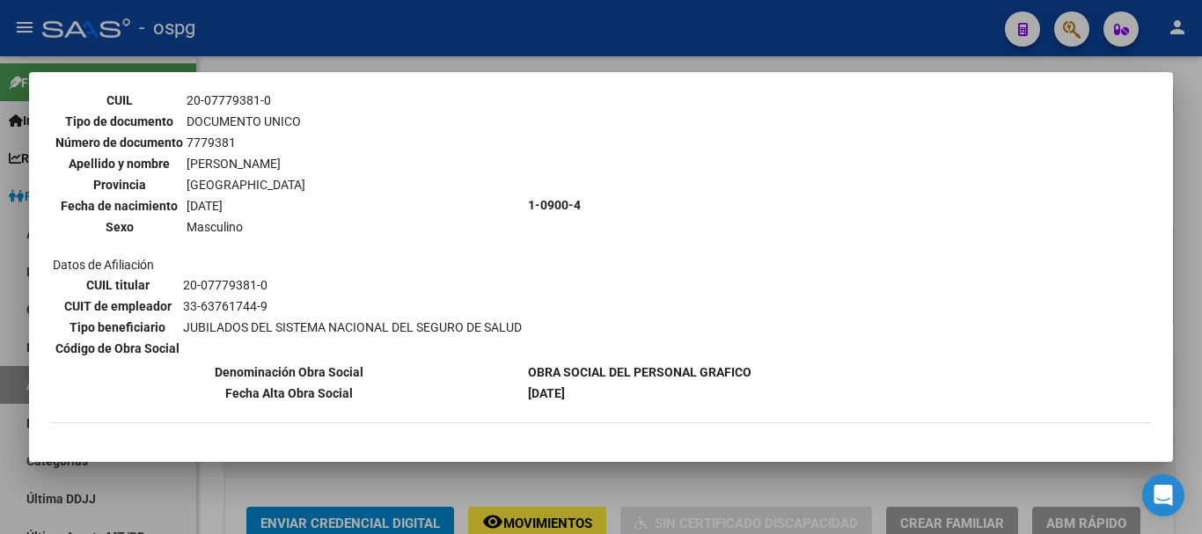
click at [1201, 237] on div at bounding box center [601, 267] width 1202 height 534
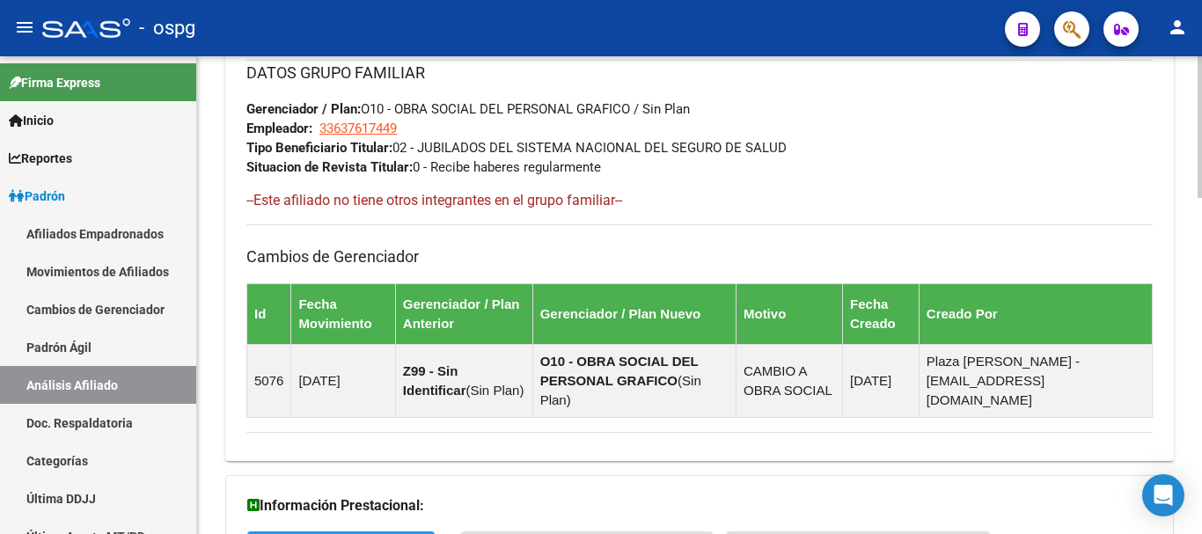
scroll to position [1134, 0]
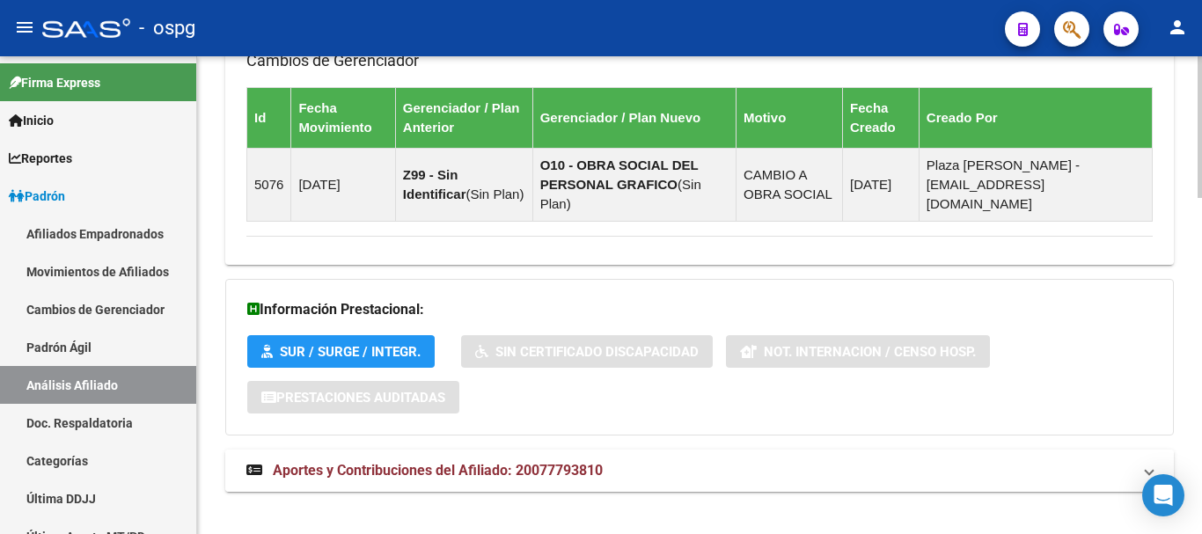
drag, startPoint x: 500, startPoint y: 446, endPoint x: 597, endPoint y: 443, distance: 96.9
click at [524, 462] on span "Aportes y Contribuciones del Afiliado: 20077793810" at bounding box center [438, 470] width 330 height 17
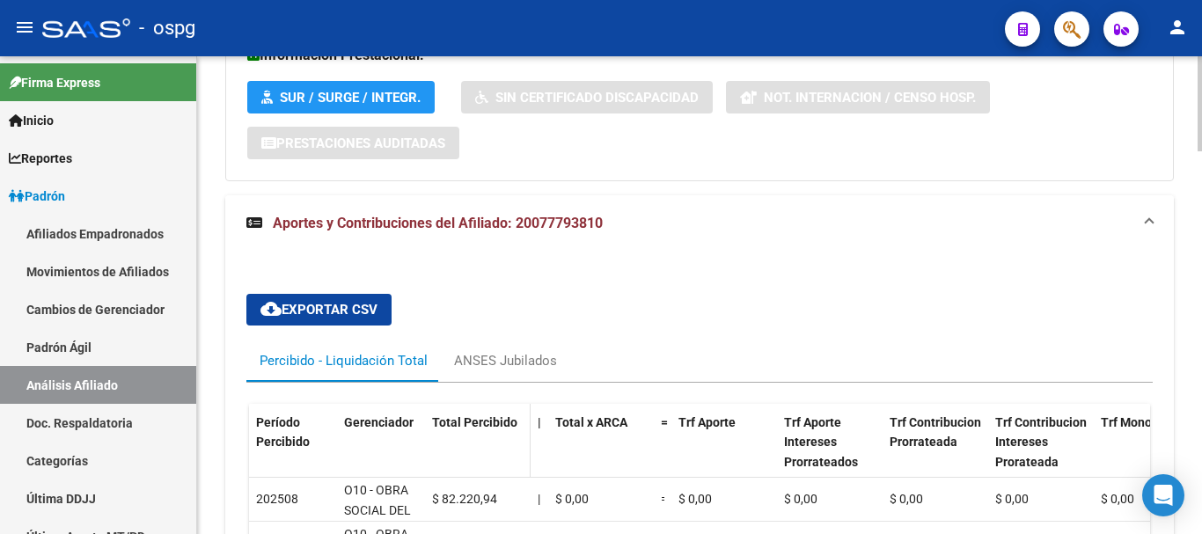
scroll to position [1413, 0]
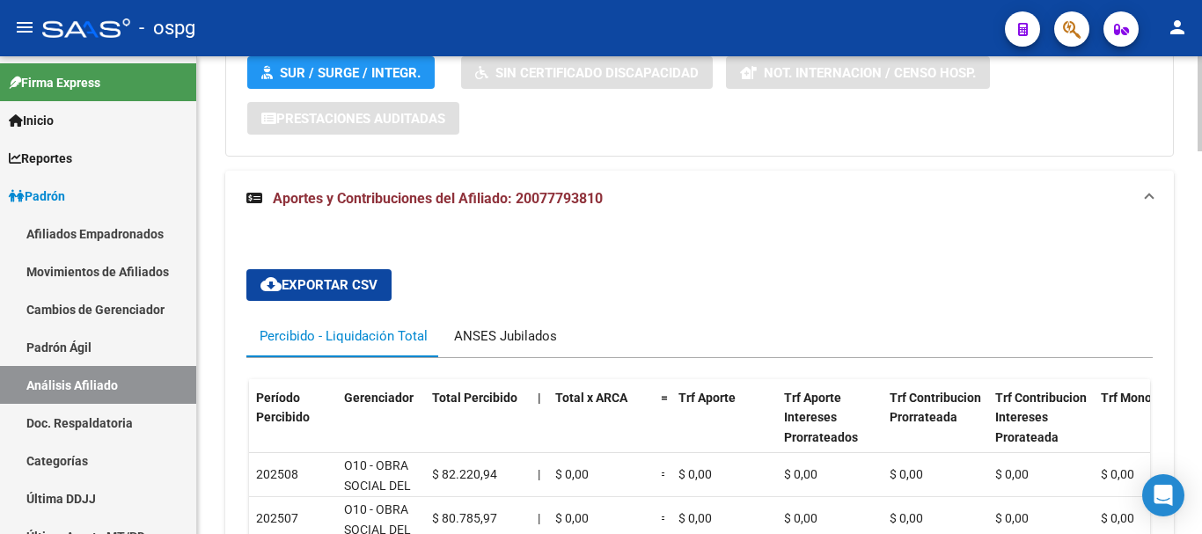
click at [483, 327] on div "ANSES Jubilados" at bounding box center [505, 336] width 103 height 19
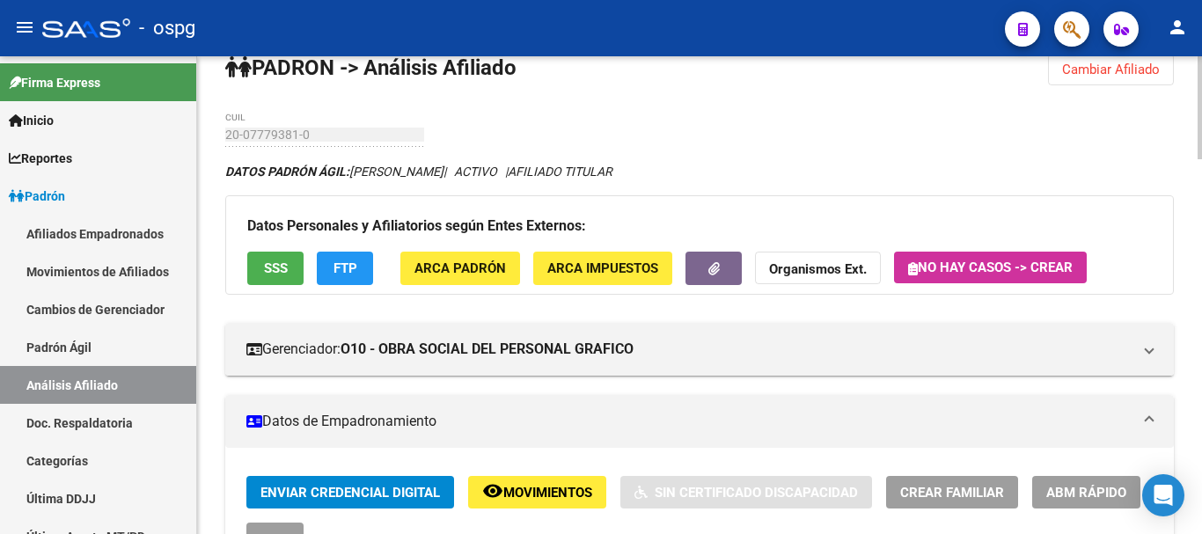
scroll to position [0, 0]
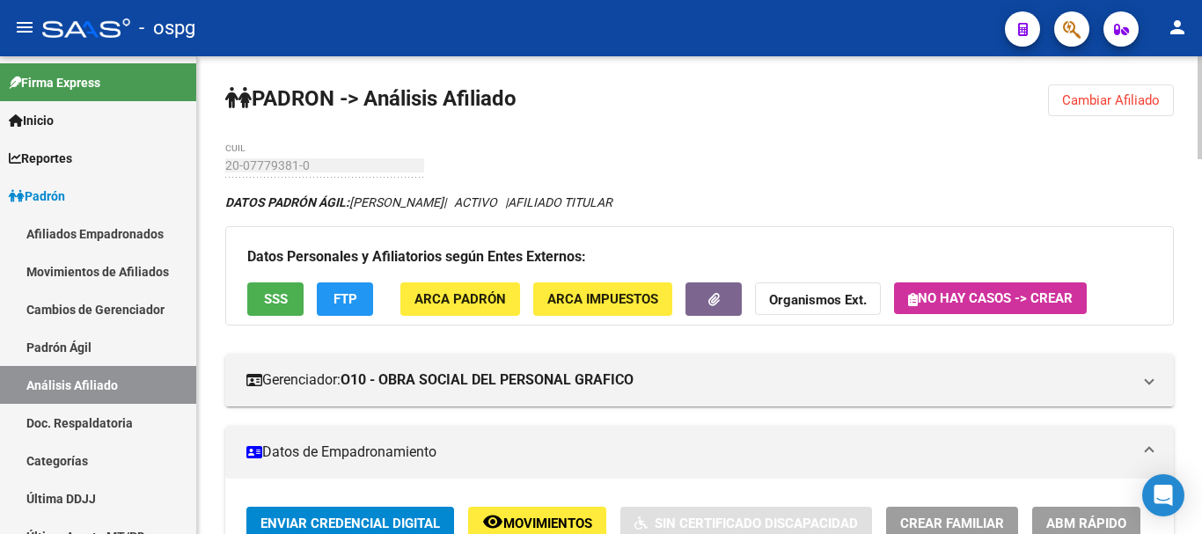
click at [1201, 39] on div "menu - ospg person Firma Express Inicio Calendario SSS Instructivos Contacto OS…" at bounding box center [601, 267] width 1202 height 534
click at [1127, 86] on button "Cambiar Afiliado" at bounding box center [1111, 100] width 126 height 32
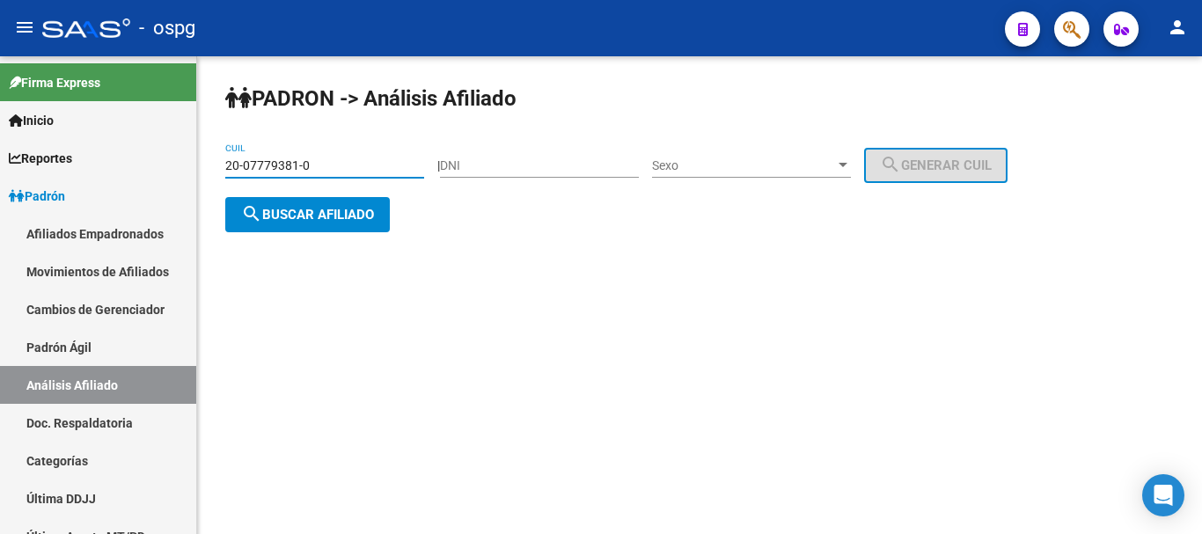
drag, startPoint x: 367, startPoint y: 165, endPoint x: 456, endPoint y: 171, distance: 89.1
click at [57, 136] on mat-sidenav-container "Firma Express Inicio Calendario SSS Instructivos Contacto OS Reportes Ingresos …" at bounding box center [601, 295] width 1202 height 478
paste input "17638875-8"
type input "20-17638875-8"
click at [382, 220] on button "search Buscar afiliado" at bounding box center [307, 214] width 165 height 35
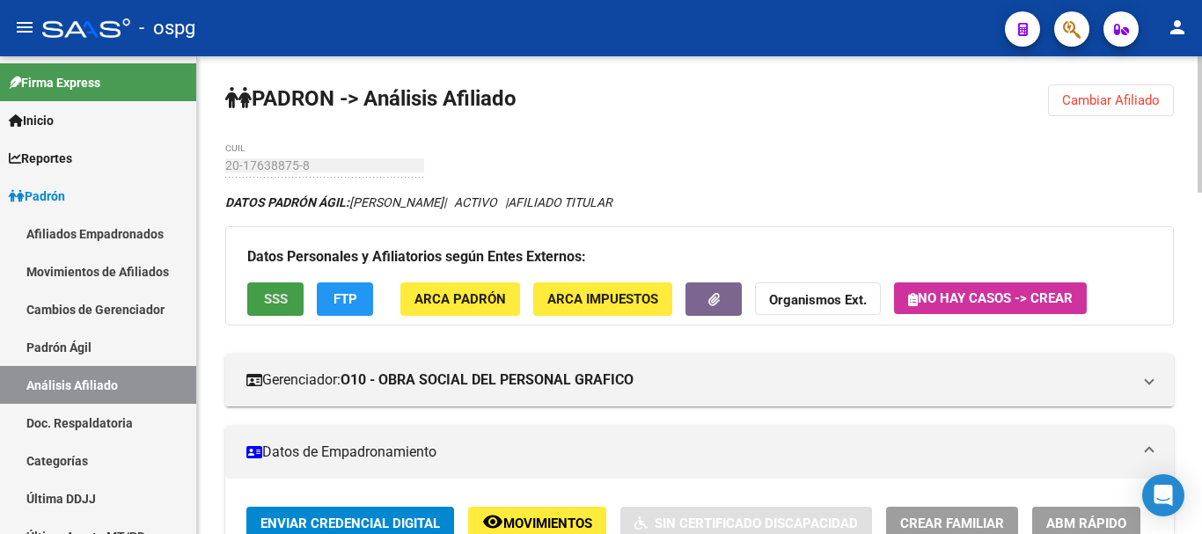
click at [266, 290] on button "SSS" at bounding box center [275, 299] width 56 height 33
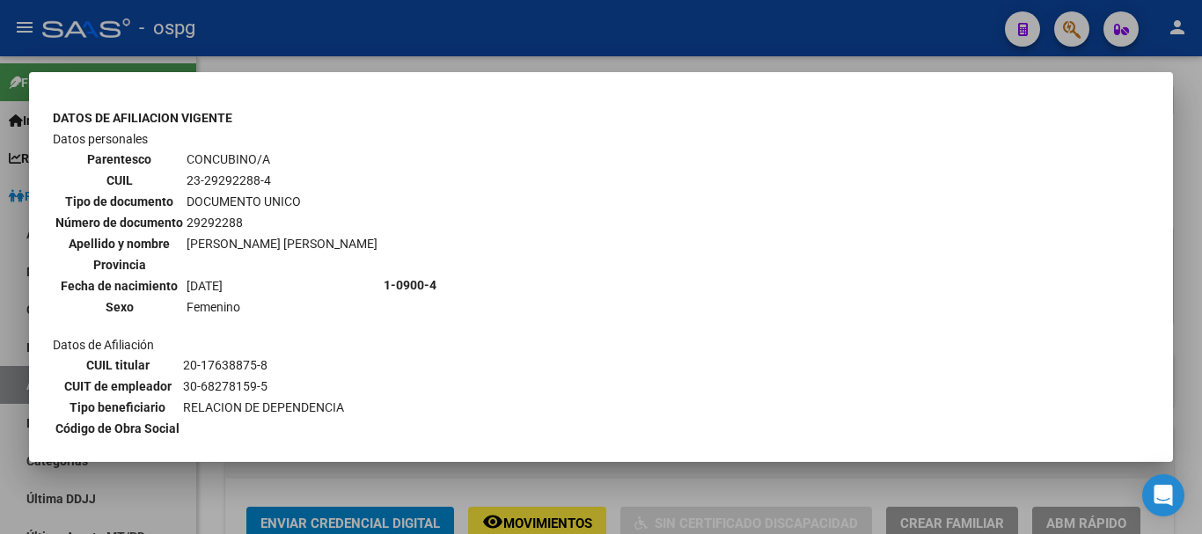
scroll to position [671, 0]
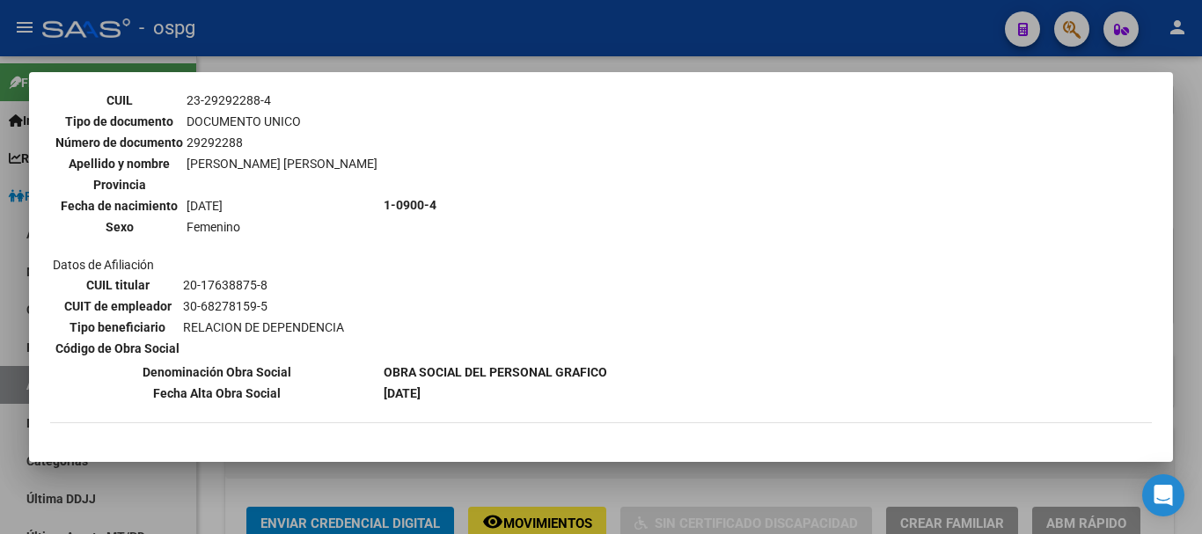
click at [1194, 152] on div at bounding box center [601, 267] width 1202 height 534
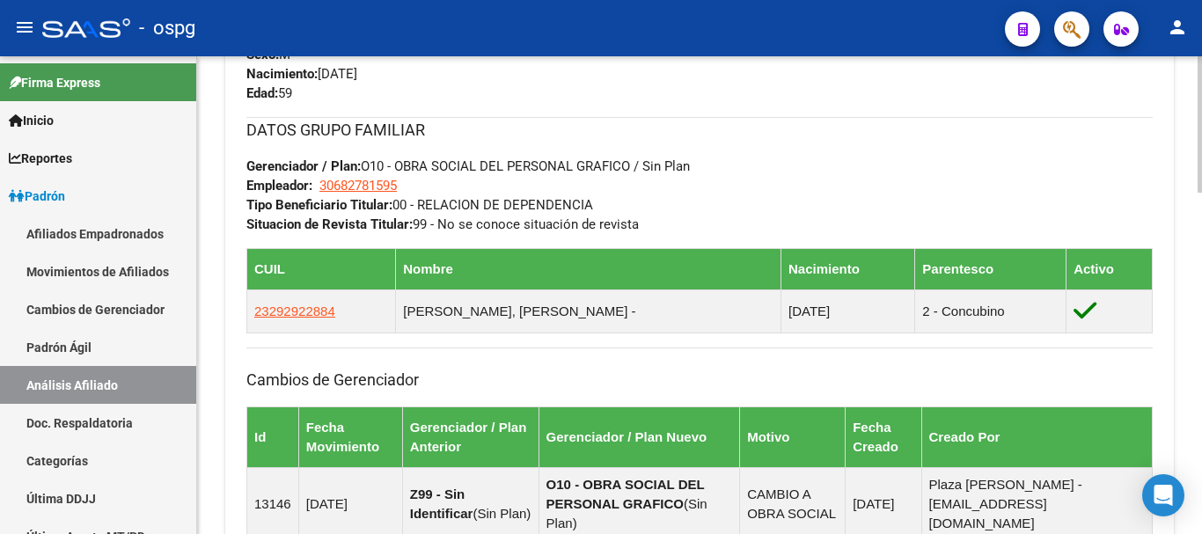
scroll to position [1200, 0]
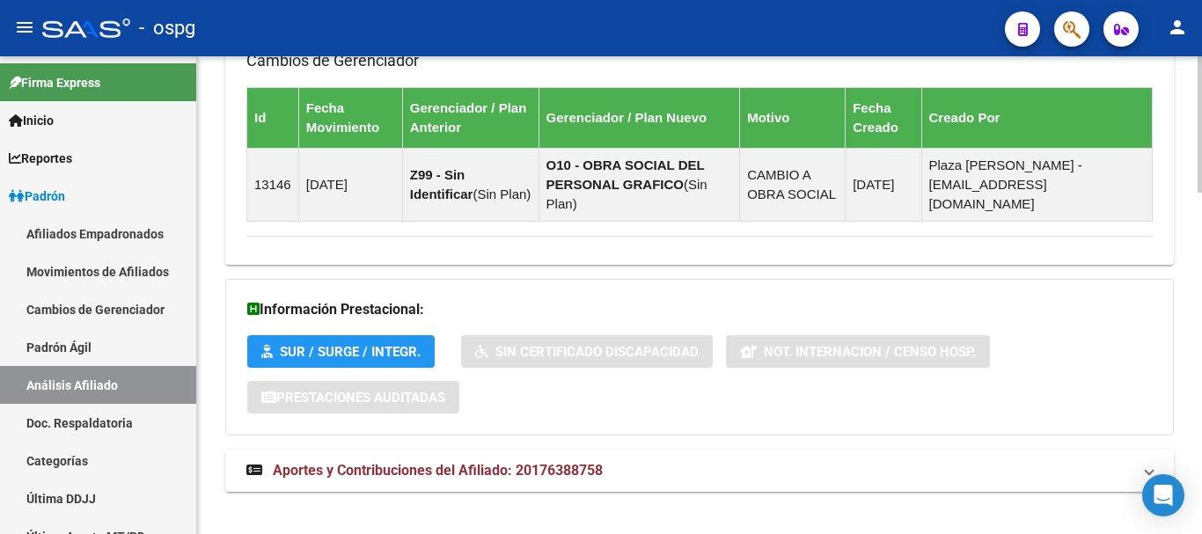
click at [368, 462] on span "Aportes y Contribuciones del Afiliado: 20176388758" at bounding box center [438, 470] width 330 height 17
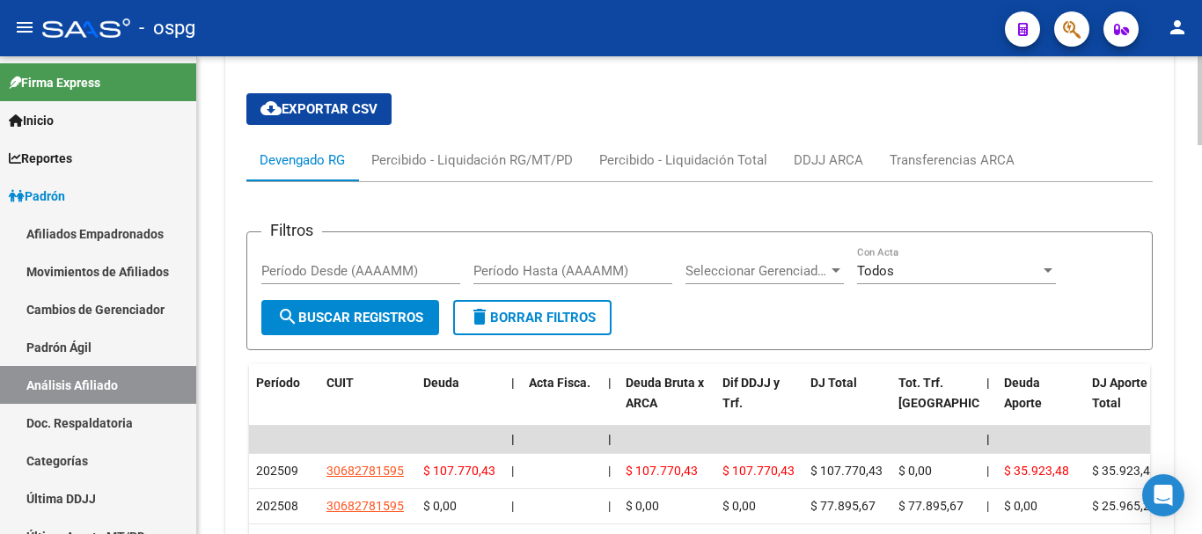
scroll to position [1743, 0]
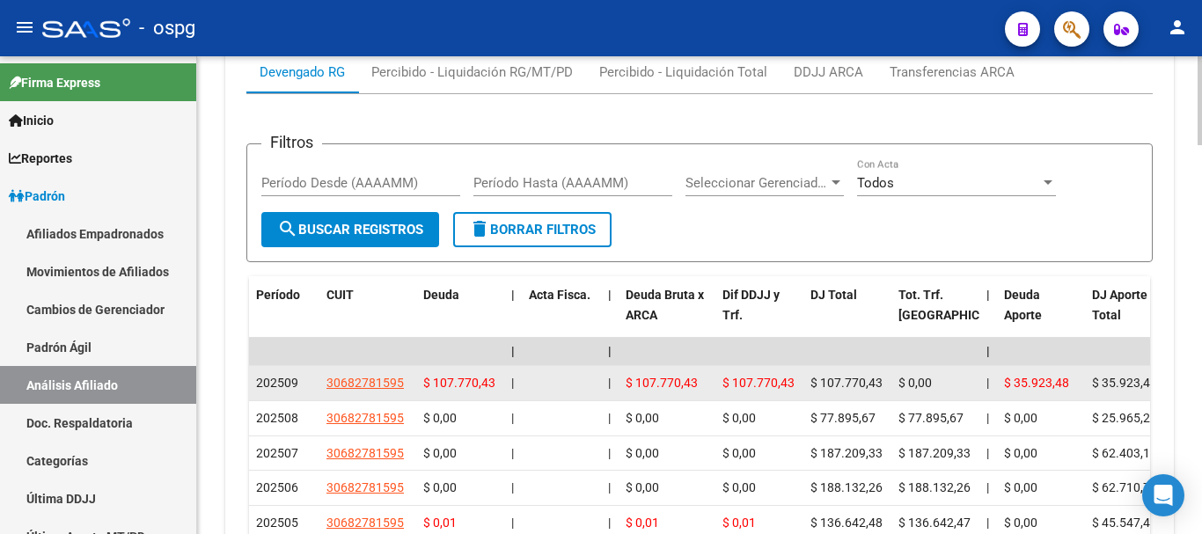
click at [410, 366] on datatable-body-cell "30682781595" at bounding box center [367, 383] width 97 height 34
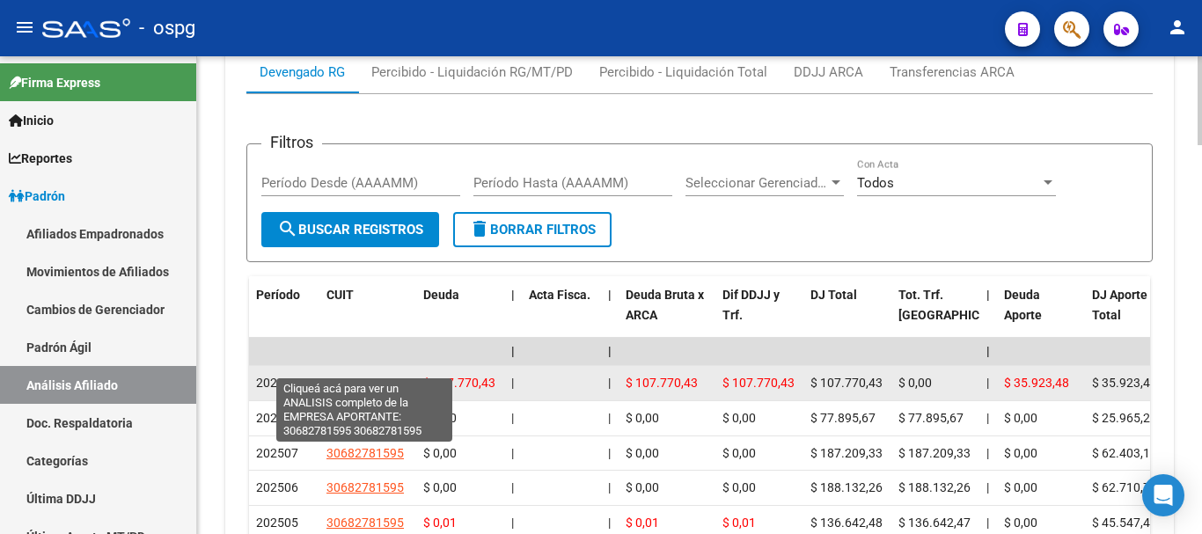
click at [389, 376] on span "30682781595" at bounding box center [365, 383] width 77 height 14
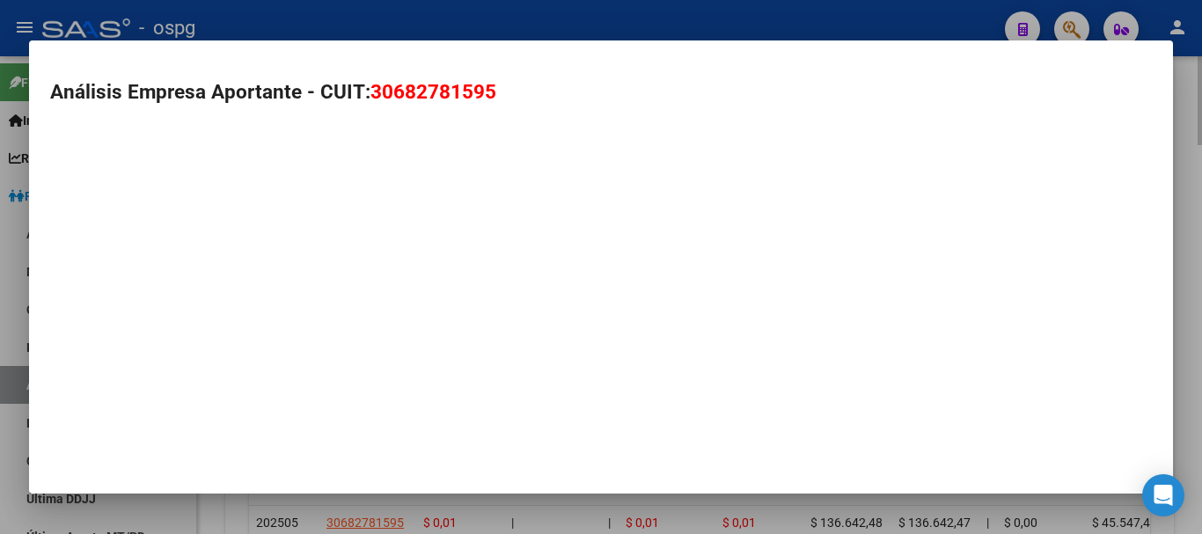
type textarea "30682781595"
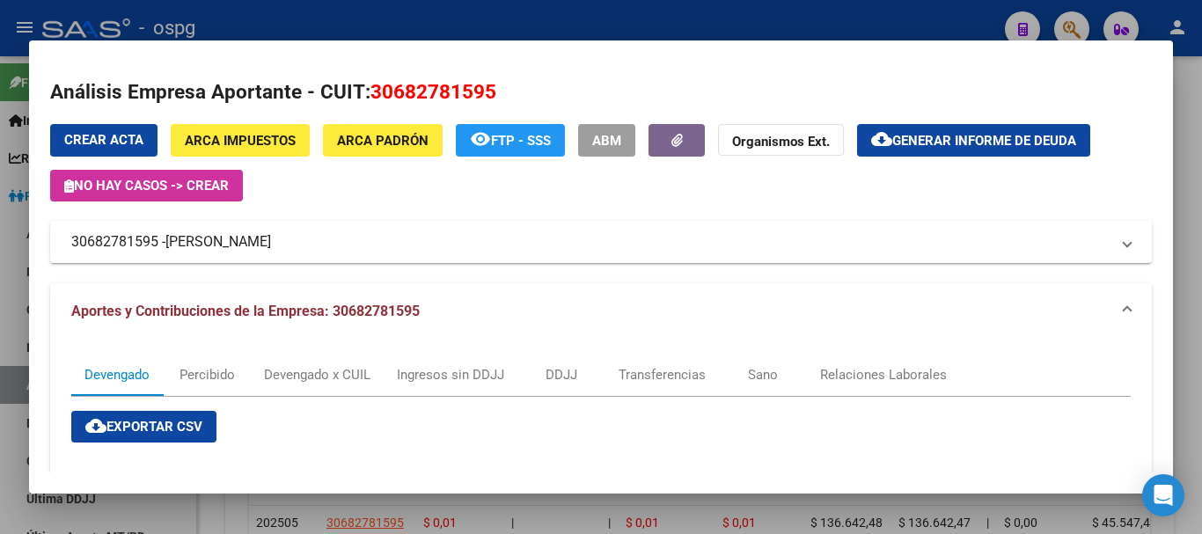
click at [1193, 96] on div at bounding box center [601, 267] width 1202 height 534
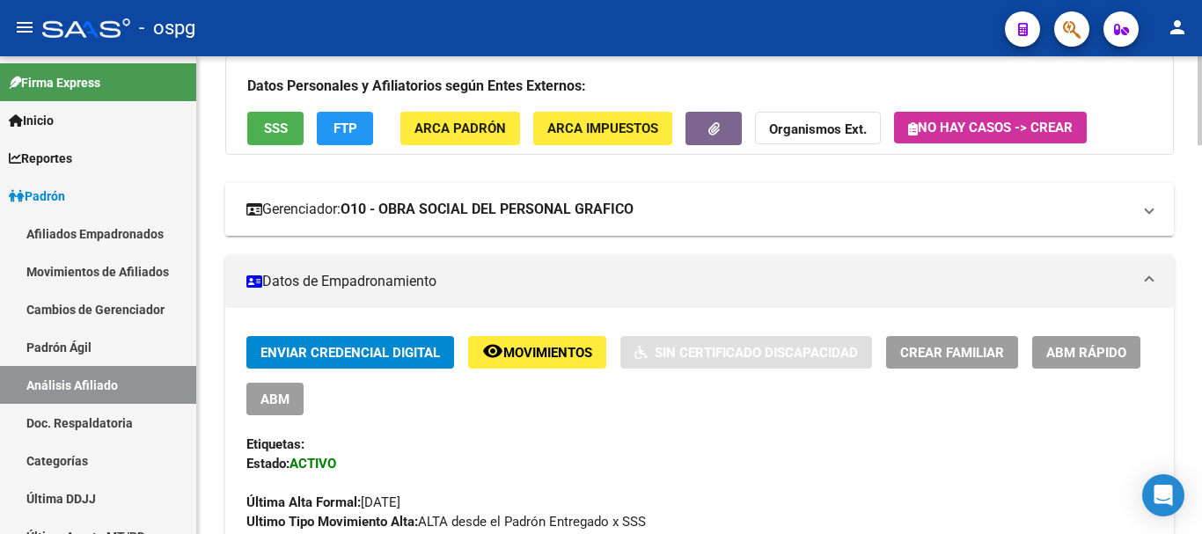
scroll to position [158, 0]
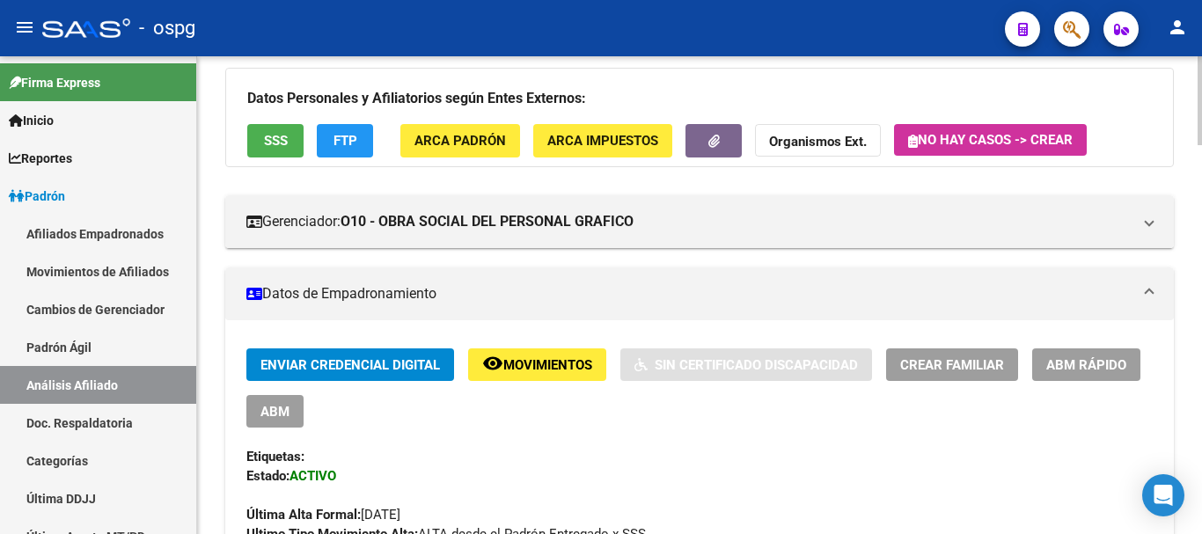
click at [349, 143] on span "FTP" at bounding box center [346, 142] width 24 height 16
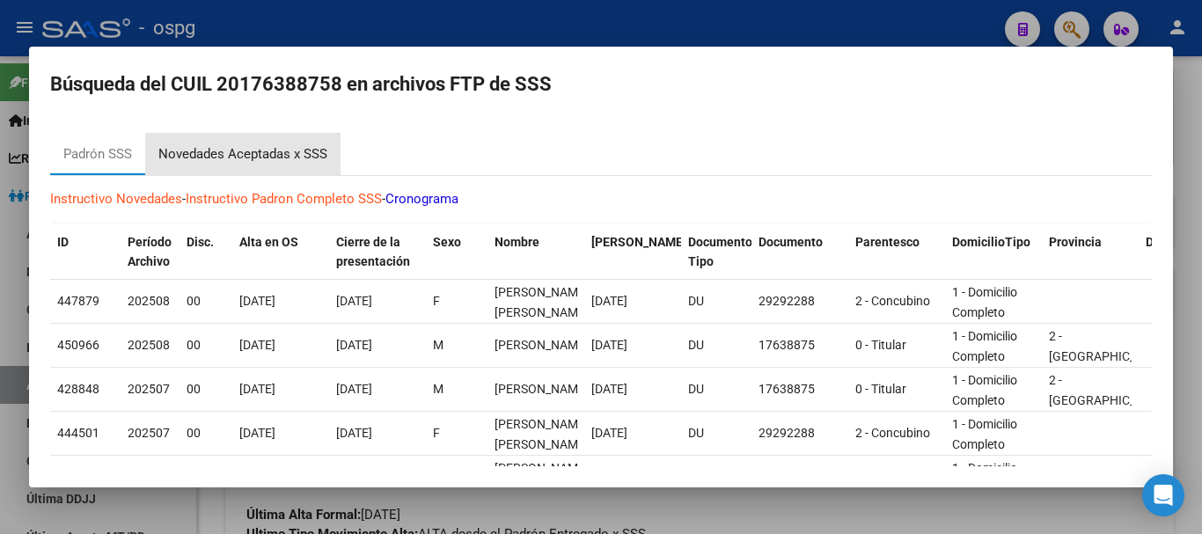
click at [265, 155] on div "Novedades Aceptadas x SSS" at bounding box center [242, 154] width 169 height 20
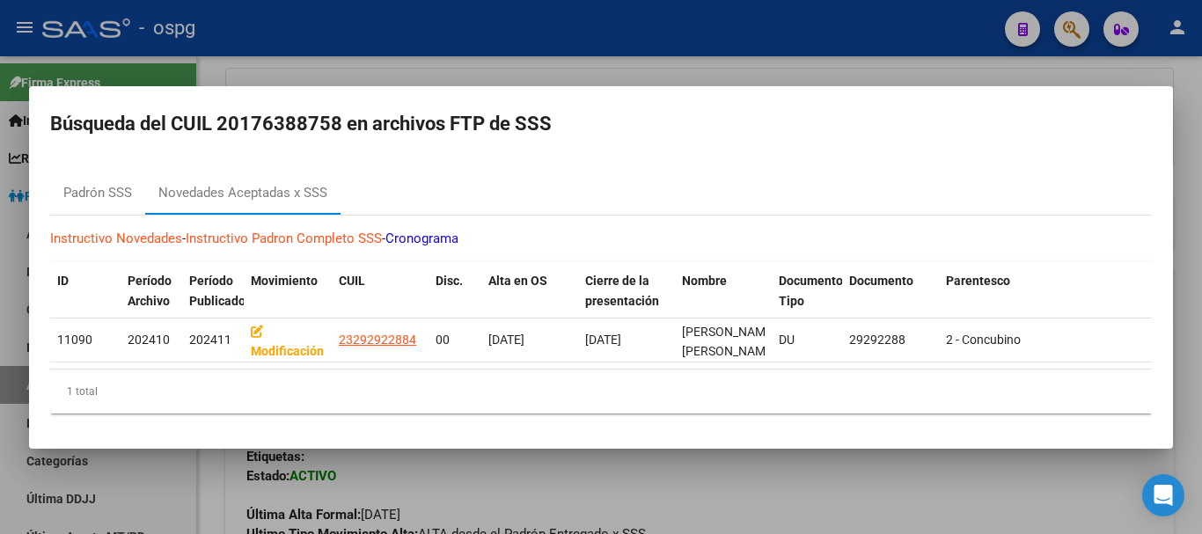
click at [905, 65] on div at bounding box center [601, 267] width 1202 height 534
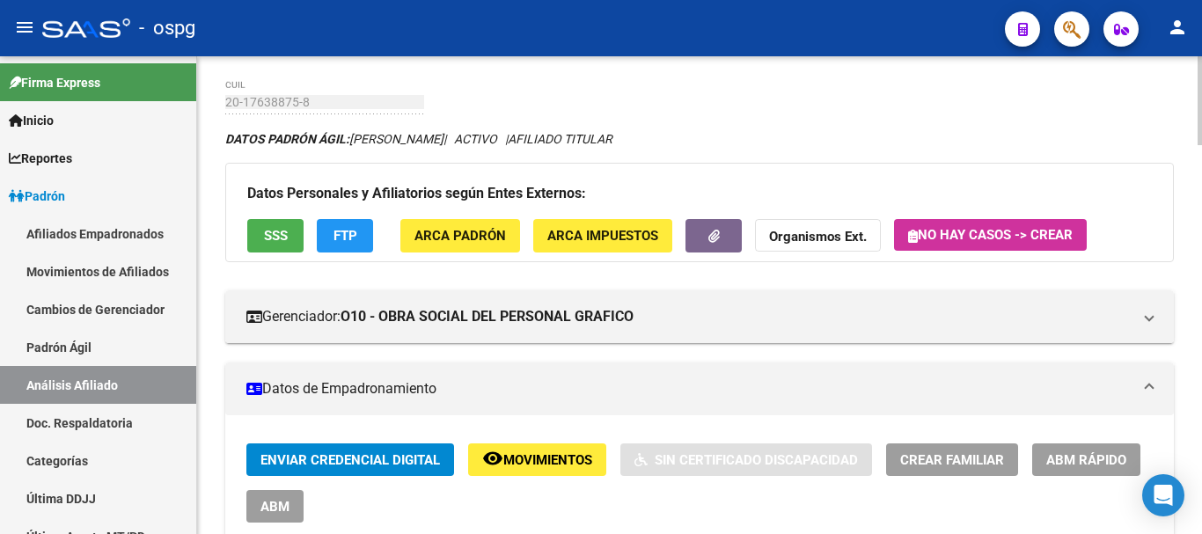
scroll to position [0, 0]
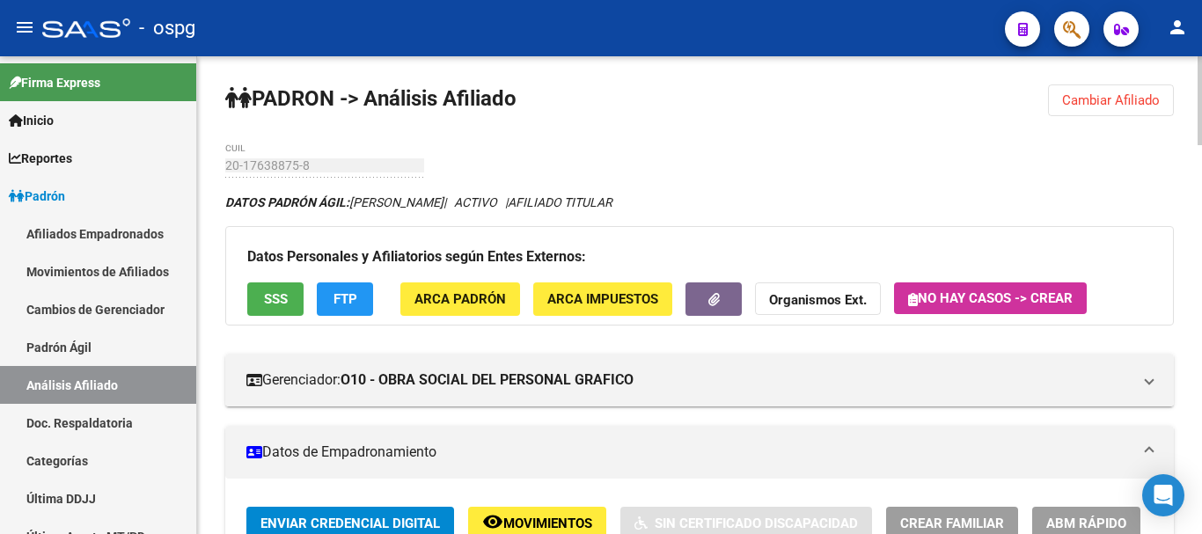
drag, startPoint x: 1176, startPoint y: 88, endPoint x: 1161, endPoint y: 101, distance: 20.0
drag, startPoint x: 1160, startPoint y: 101, endPoint x: 1084, endPoint y: 92, distance: 76.2
click at [1155, 101] on button "Cambiar Afiliado" at bounding box center [1111, 100] width 126 height 32
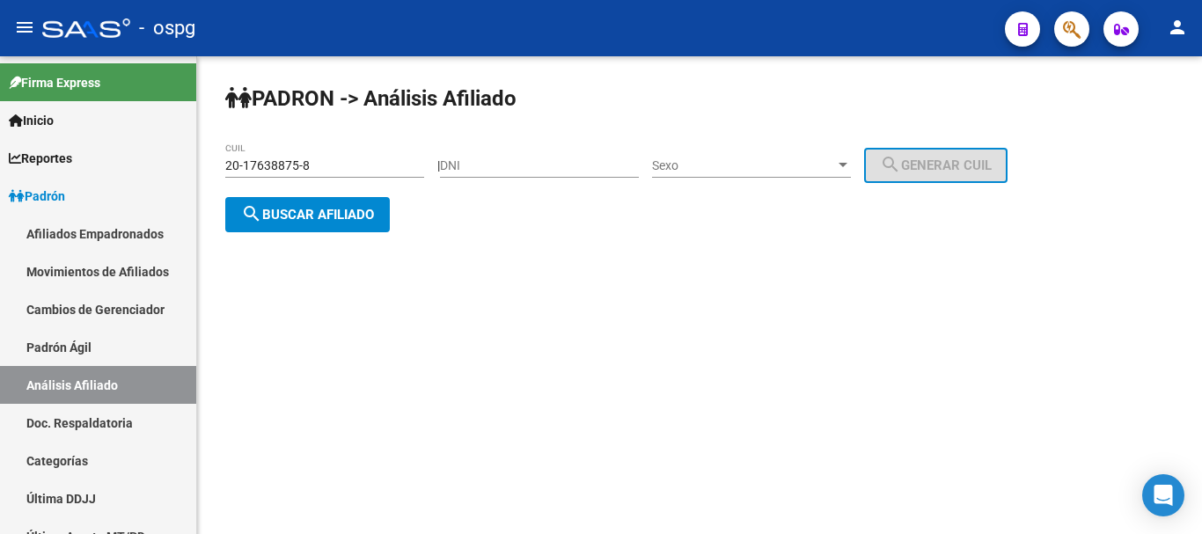
drag, startPoint x: 328, startPoint y: 164, endPoint x: 249, endPoint y: 152, distance: 80.0
click at [172, 153] on mat-sidenav-container "Firma Express Inicio Calendario SSS Instructivos Contacto OS Reportes Ingresos …" at bounding box center [601, 295] width 1202 height 478
paste input "07717255-7"
type input "20-07717255-7"
click at [334, 213] on span "search Buscar afiliado" at bounding box center [307, 215] width 133 height 16
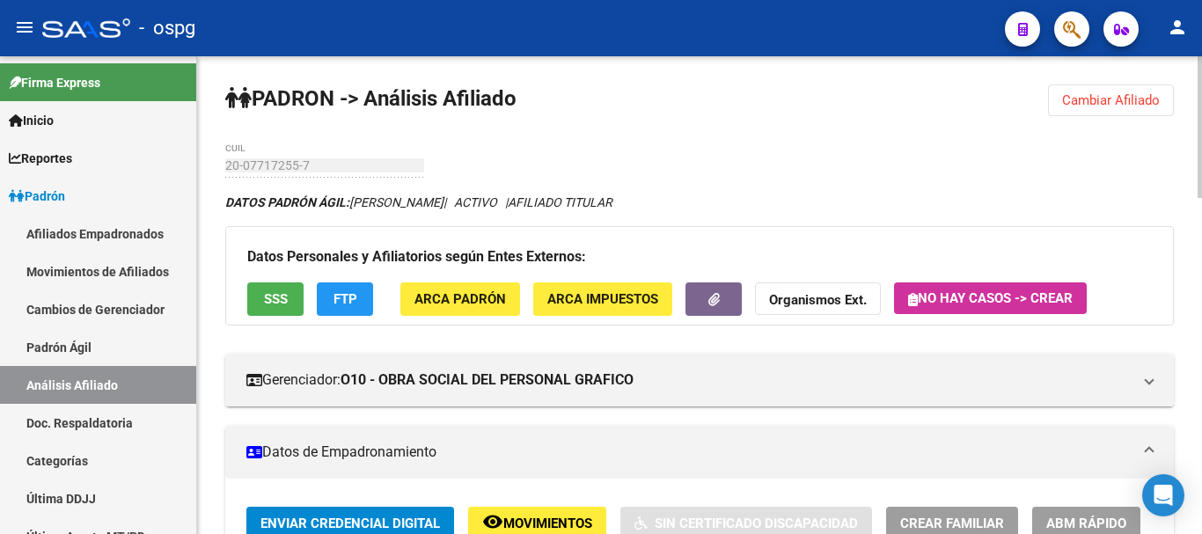
click at [277, 299] on span "SSS" at bounding box center [276, 300] width 24 height 16
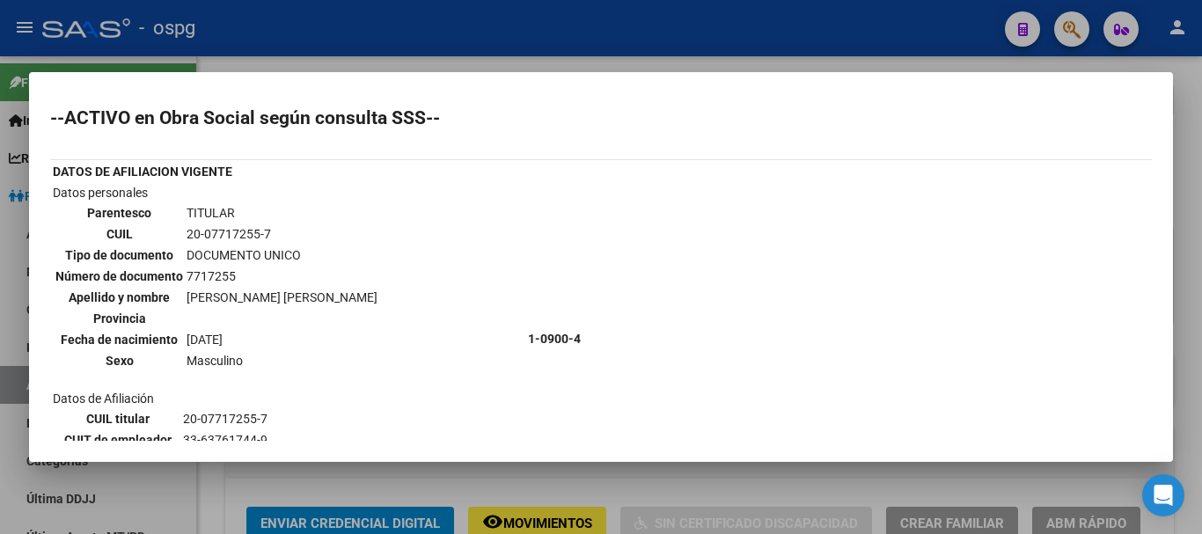
click at [1179, 186] on div at bounding box center [601, 267] width 1202 height 534
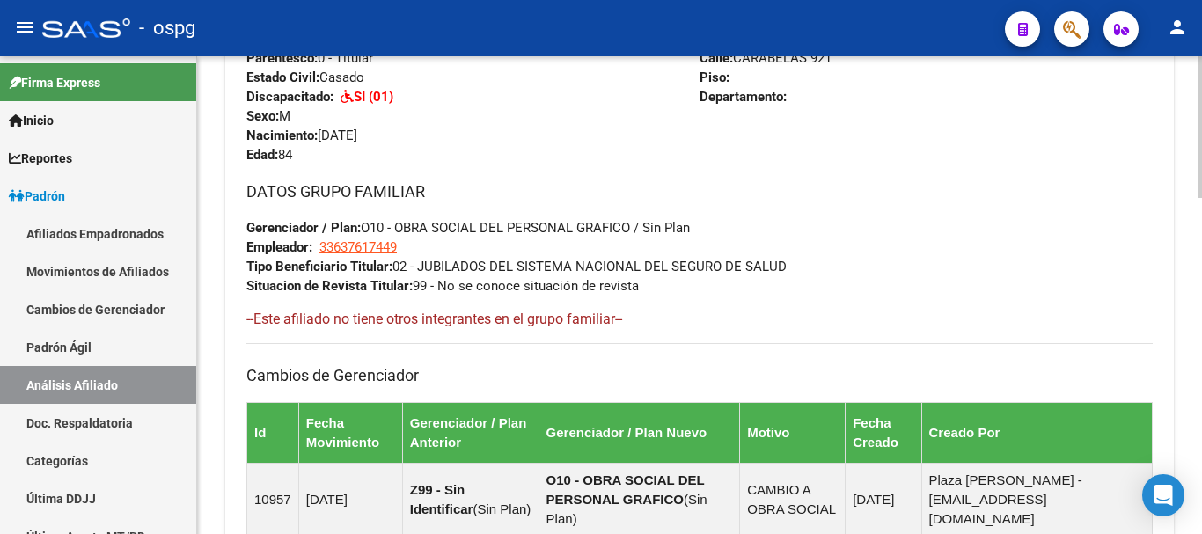
scroll to position [694, 0]
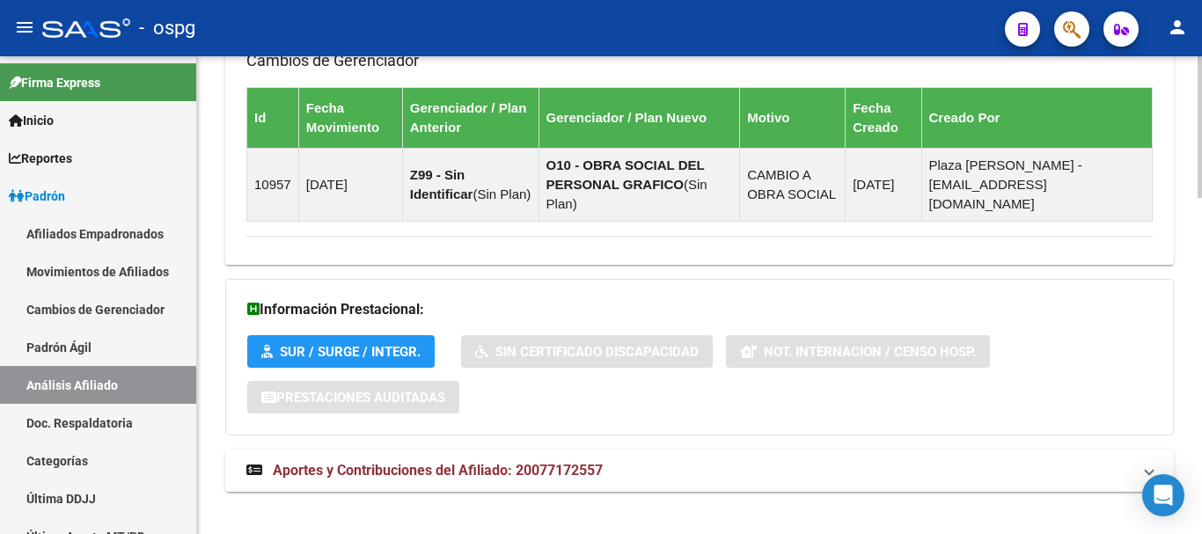
drag, startPoint x: 550, startPoint y: 440, endPoint x: 633, endPoint y: 442, distance: 82.8
click at [550, 450] on mat-expansion-panel-header "Aportes y Contribuciones del Afiliado: 20077172557" at bounding box center [699, 471] width 949 height 42
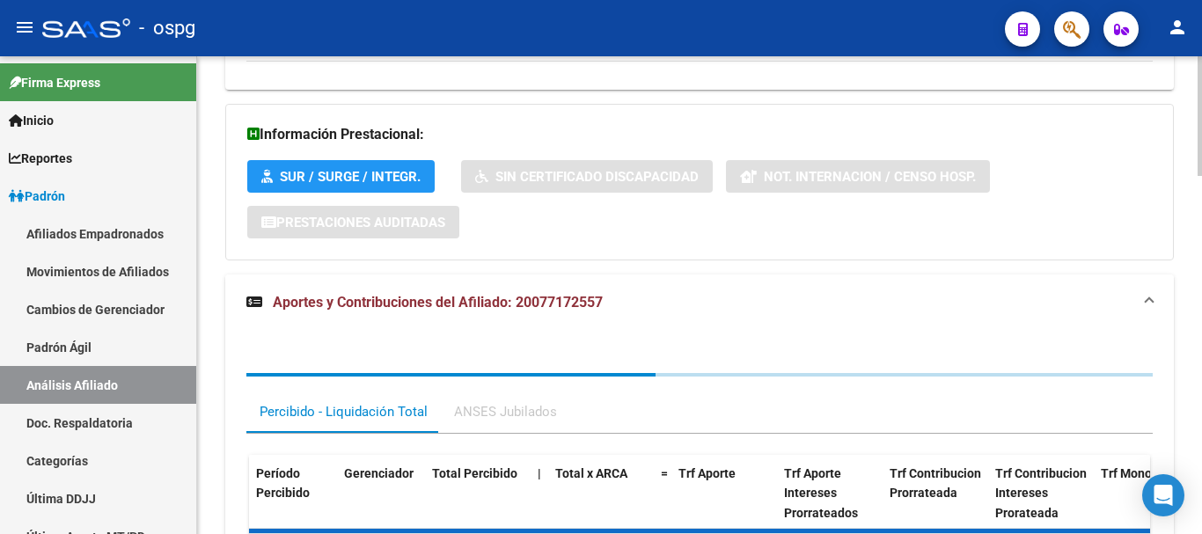
scroll to position [1325, 0]
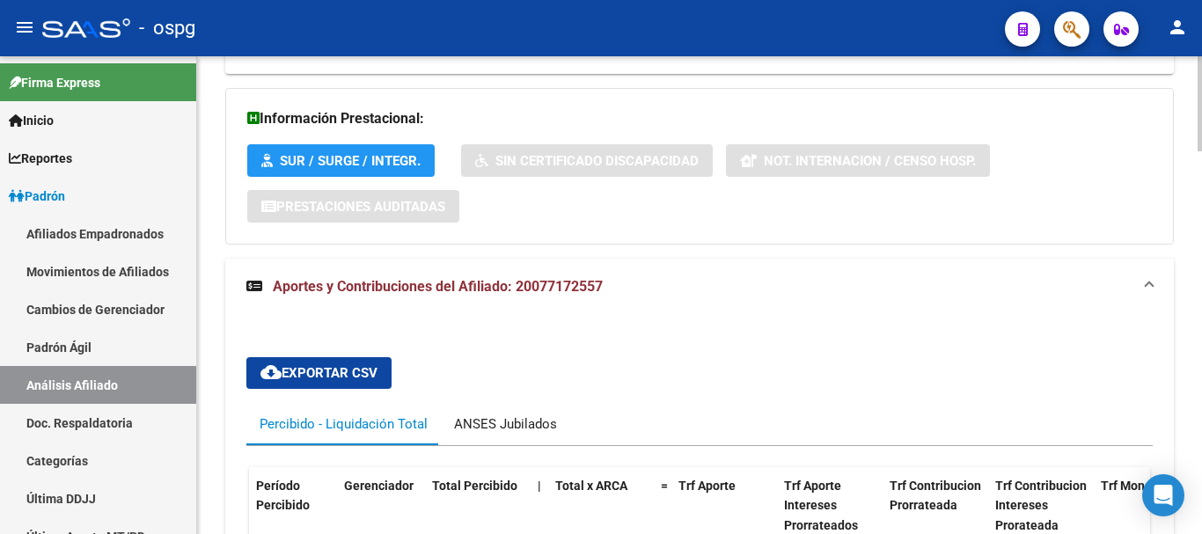
click at [508, 415] on div "ANSES Jubilados" at bounding box center [505, 424] width 103 height 19
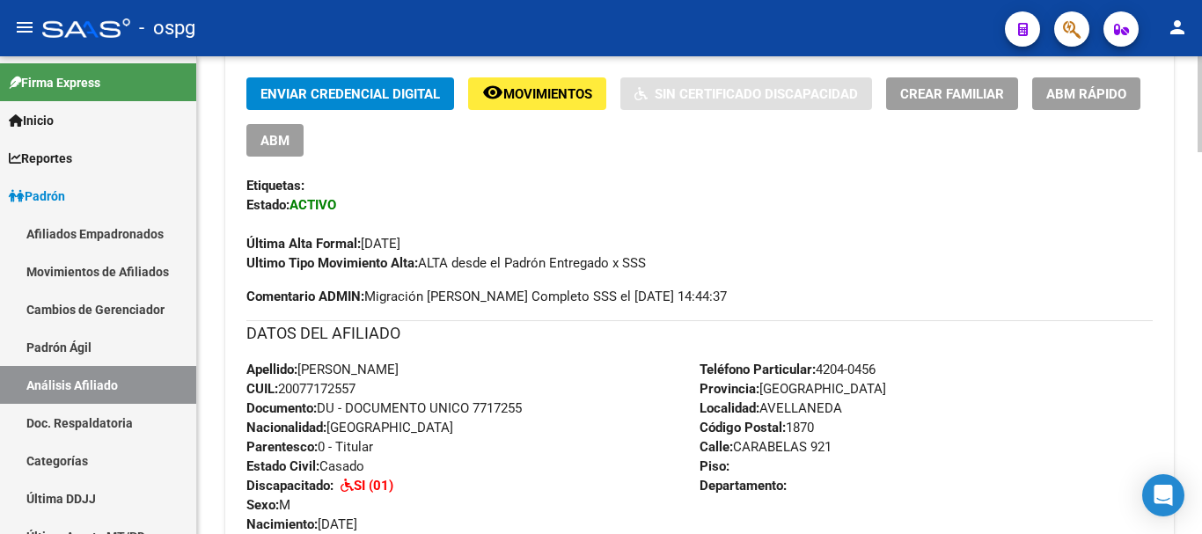
scroll to position [444, 0]
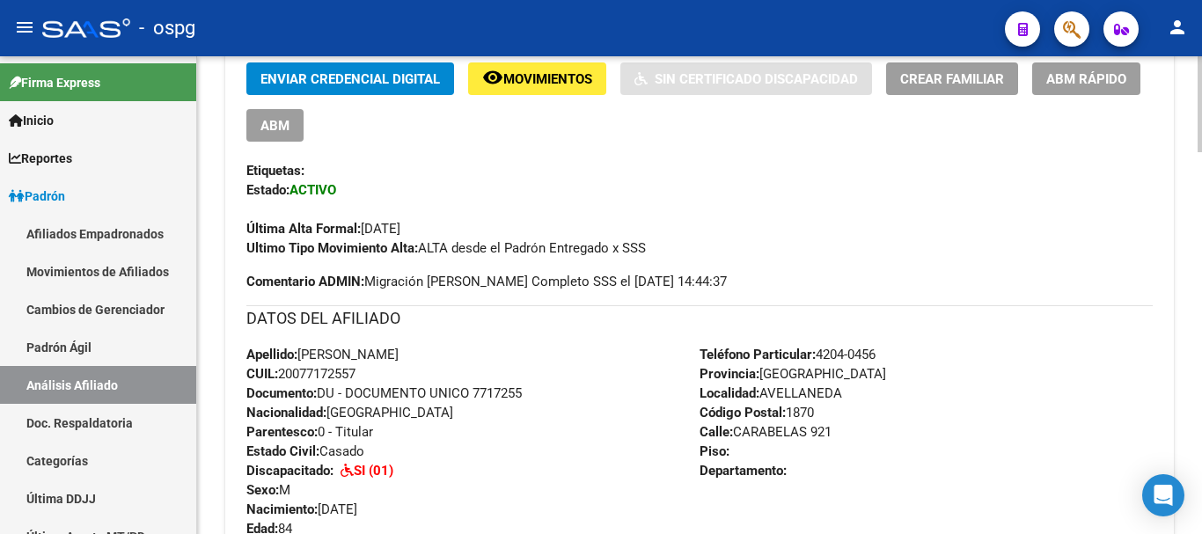
drag, startPoint x: 360, startPoint y: 468, endPoint x: 452, endPoint y: 466, distance: 92.5
click at [452, 466] on div "Apellido: [PERSON_NAME]: 20077172557 Documento: DU - DOCUMENTO UNICO 7717255 Na…" at bounding box center [472, 442] width 453 height 194
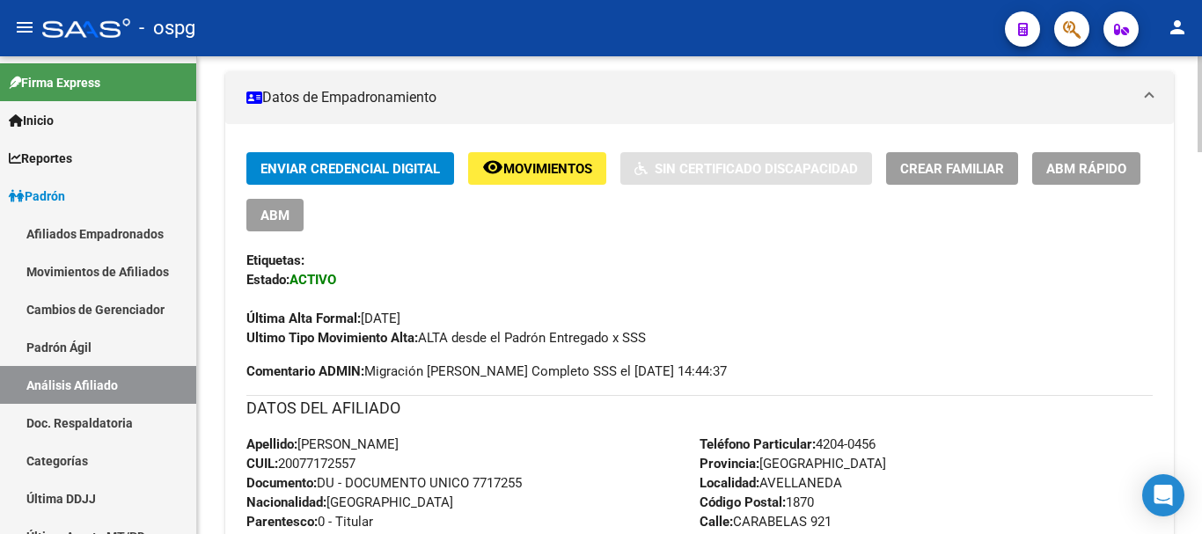
scroll to position [356, 0]
